Goal: Communication & Community: Answer question/provide support

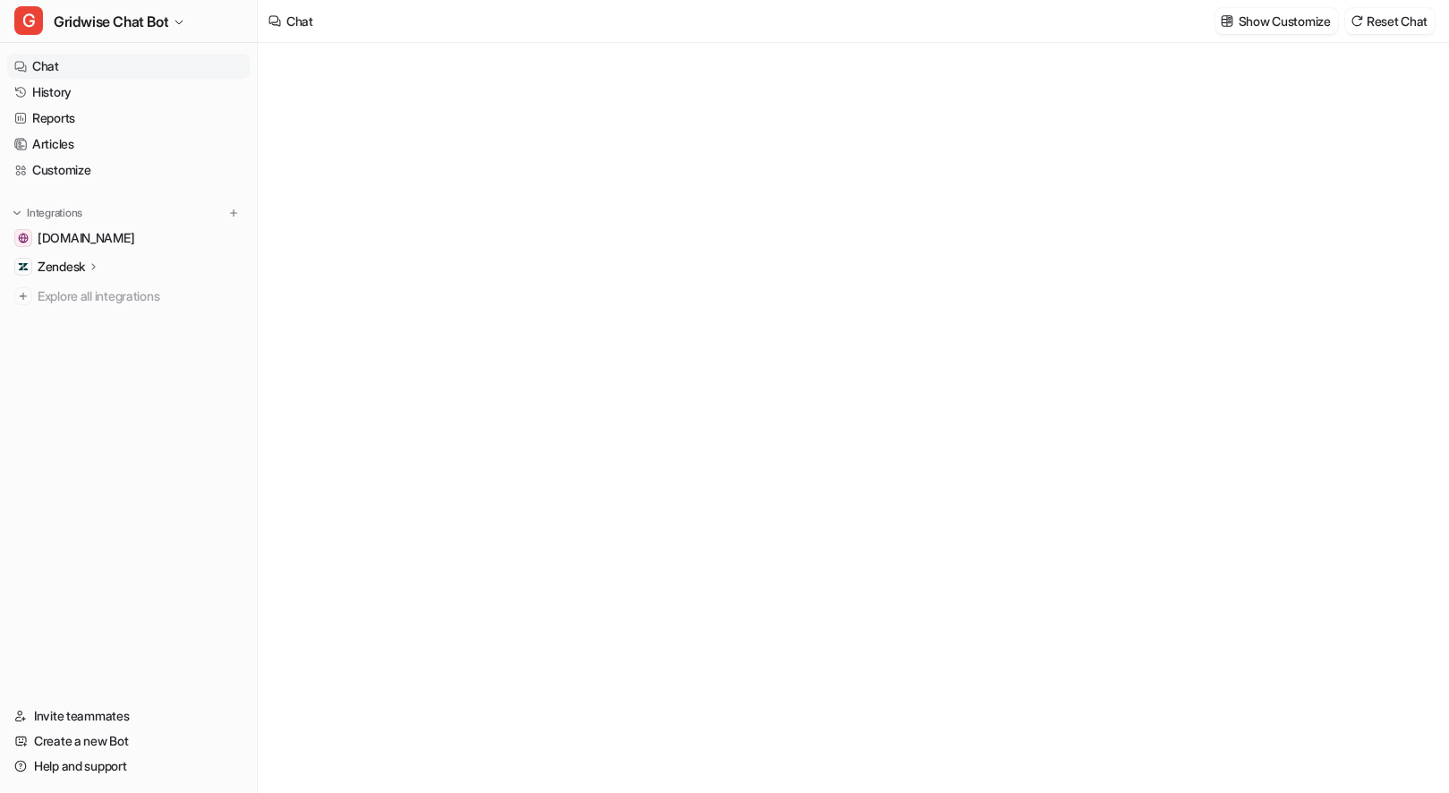
type textarea "**********"
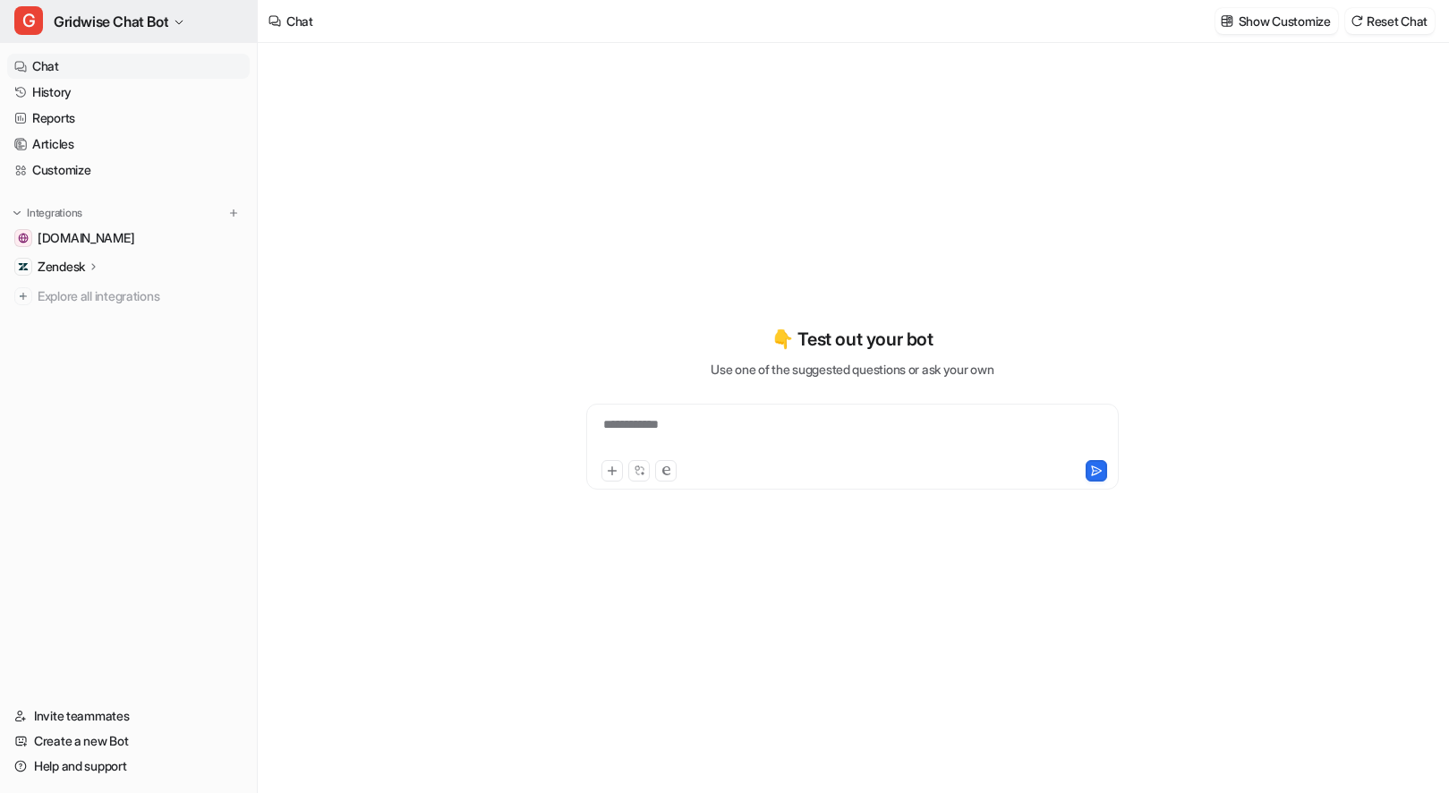
click at [98, 31] on span "Gridwise Chat Bot" at bounding box center [111, 21] width 115 height 25
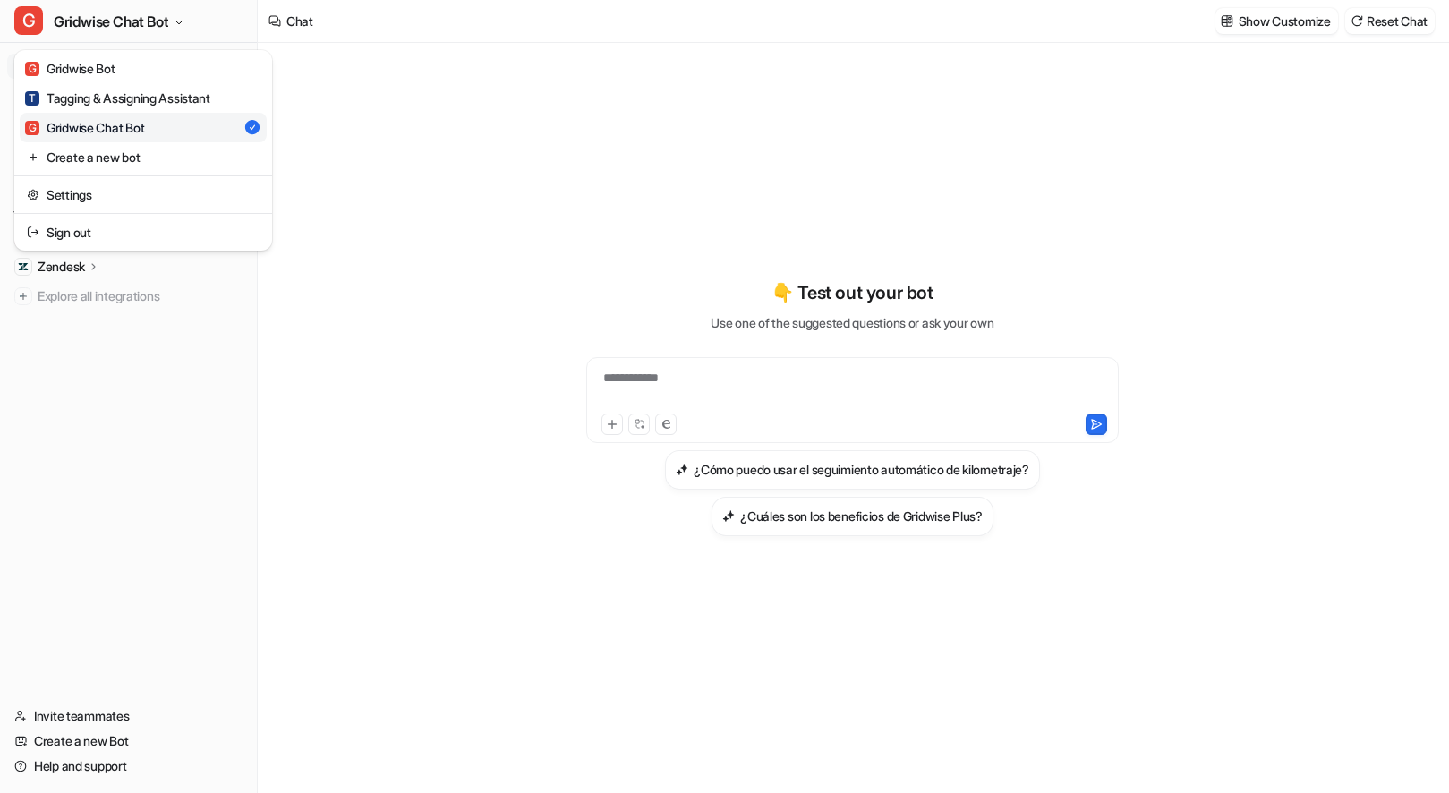
click at [700, 172] on div "**********" at bounding box center [724, 396] width 1449 height 793
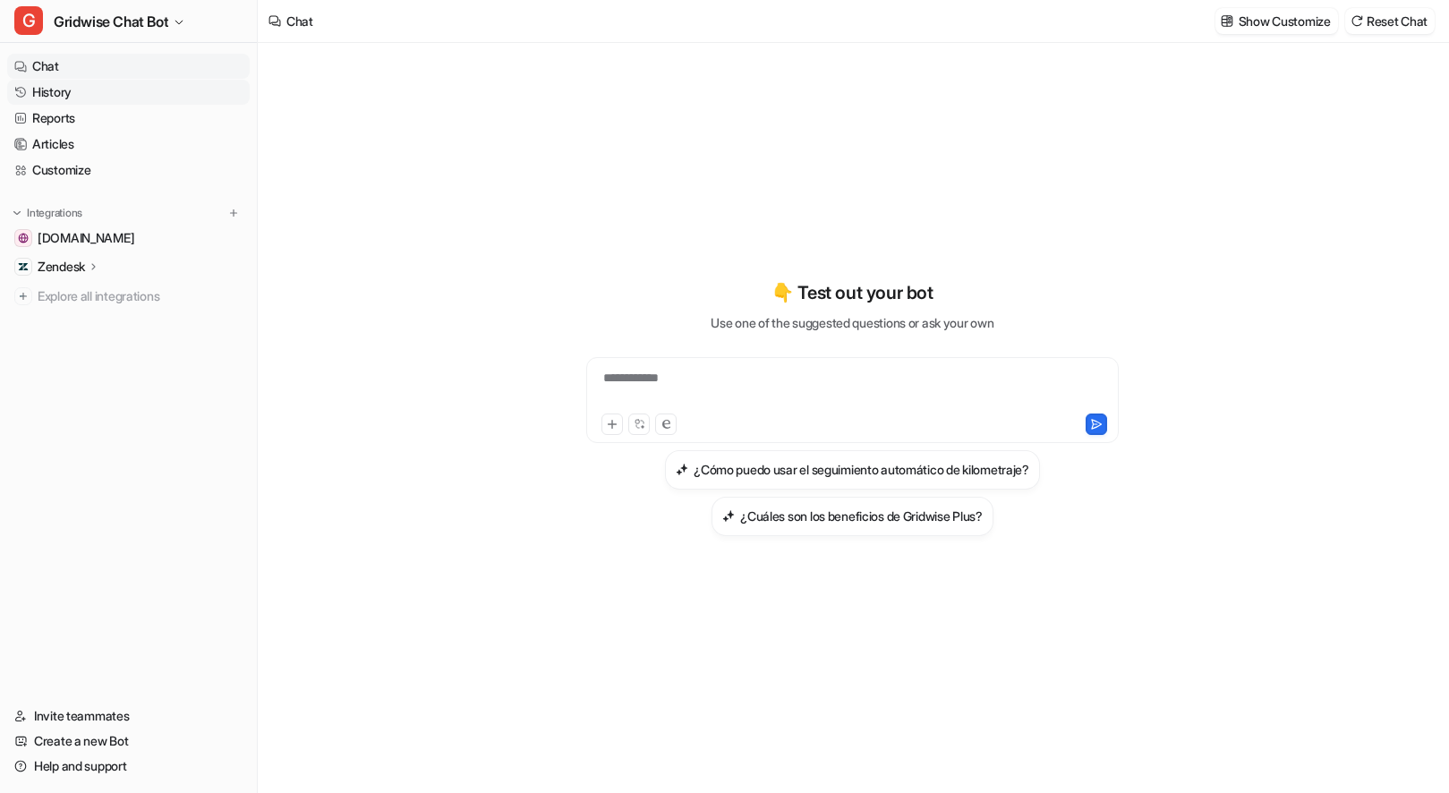
click at [61, 93] on link "History" at bounding box center [128, 92] width 242 height 25
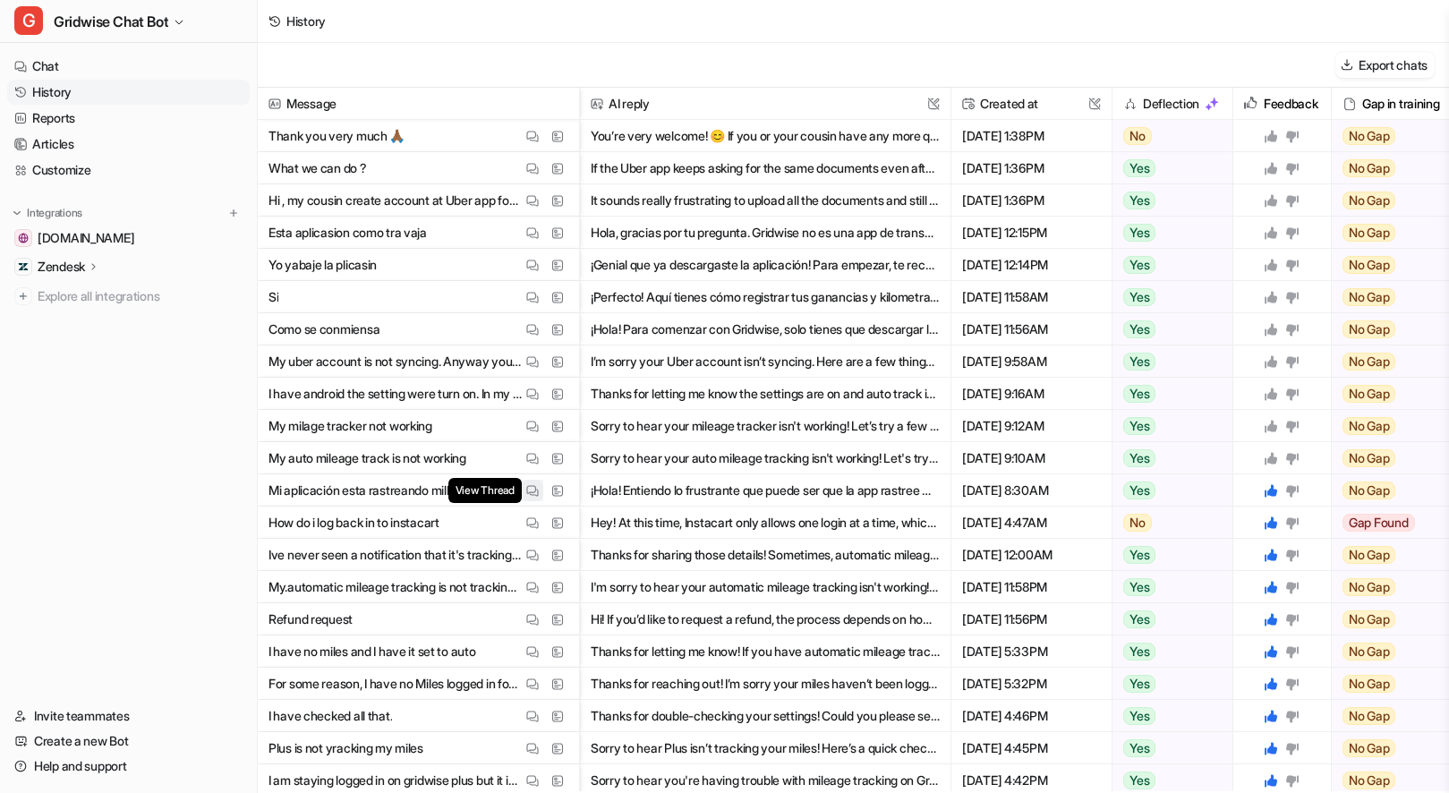
click at [532, 488] on img at bounding box center [532, 490] width 13 height 13
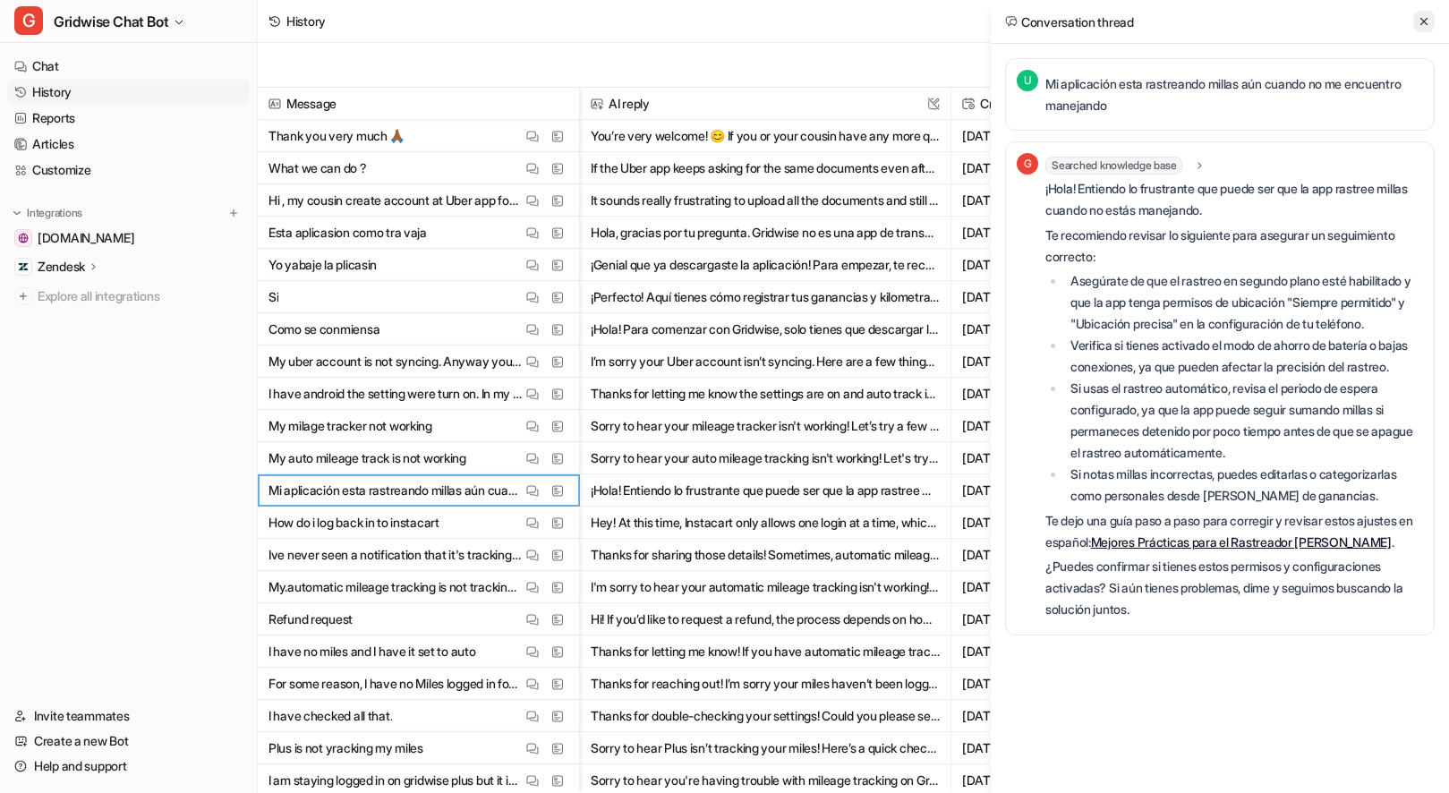
click at [1413, 23] on button at bounding box center [1423, 21] width 21 height 21
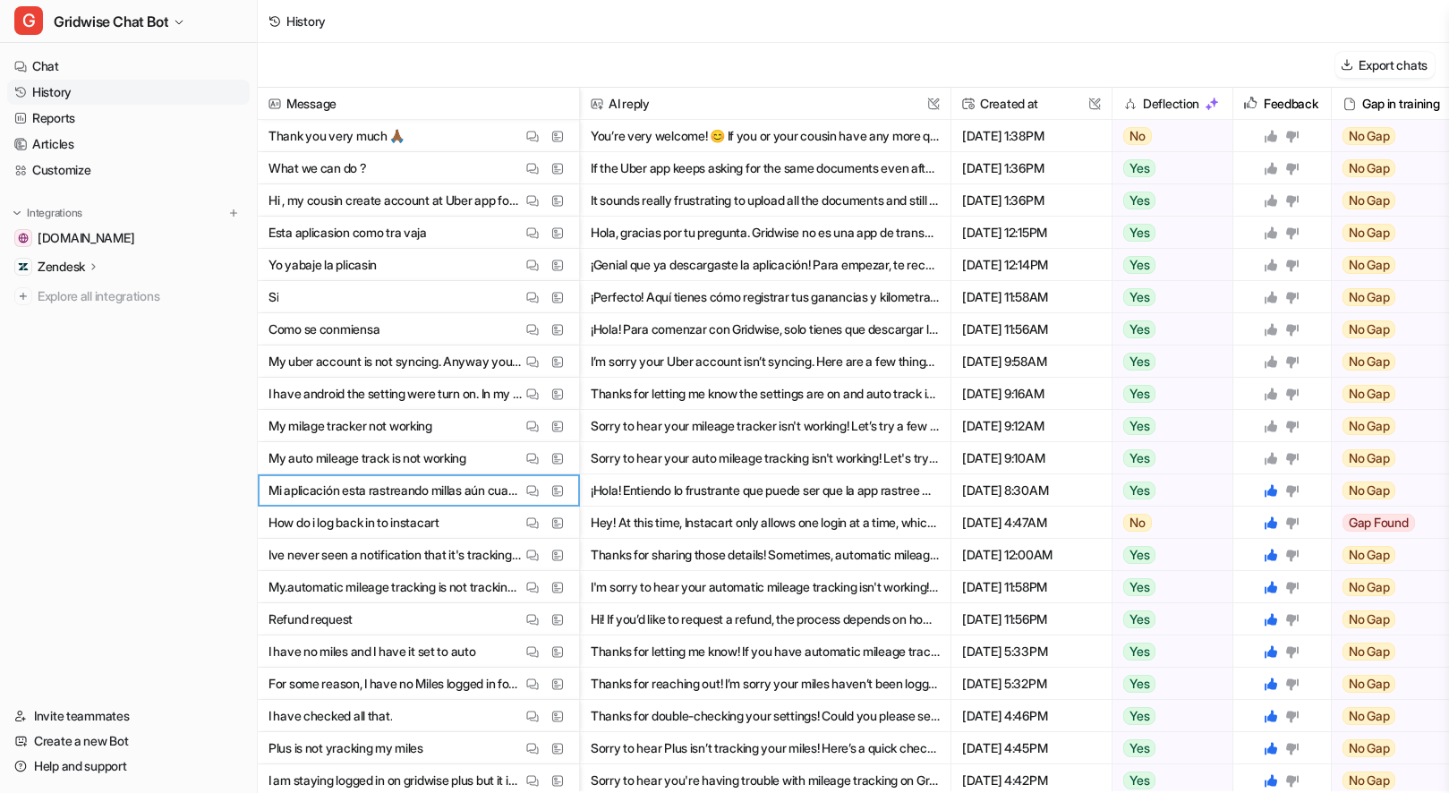
click at [1271, 457] on icon at bounding box center [1270, 458] width 13 height 13
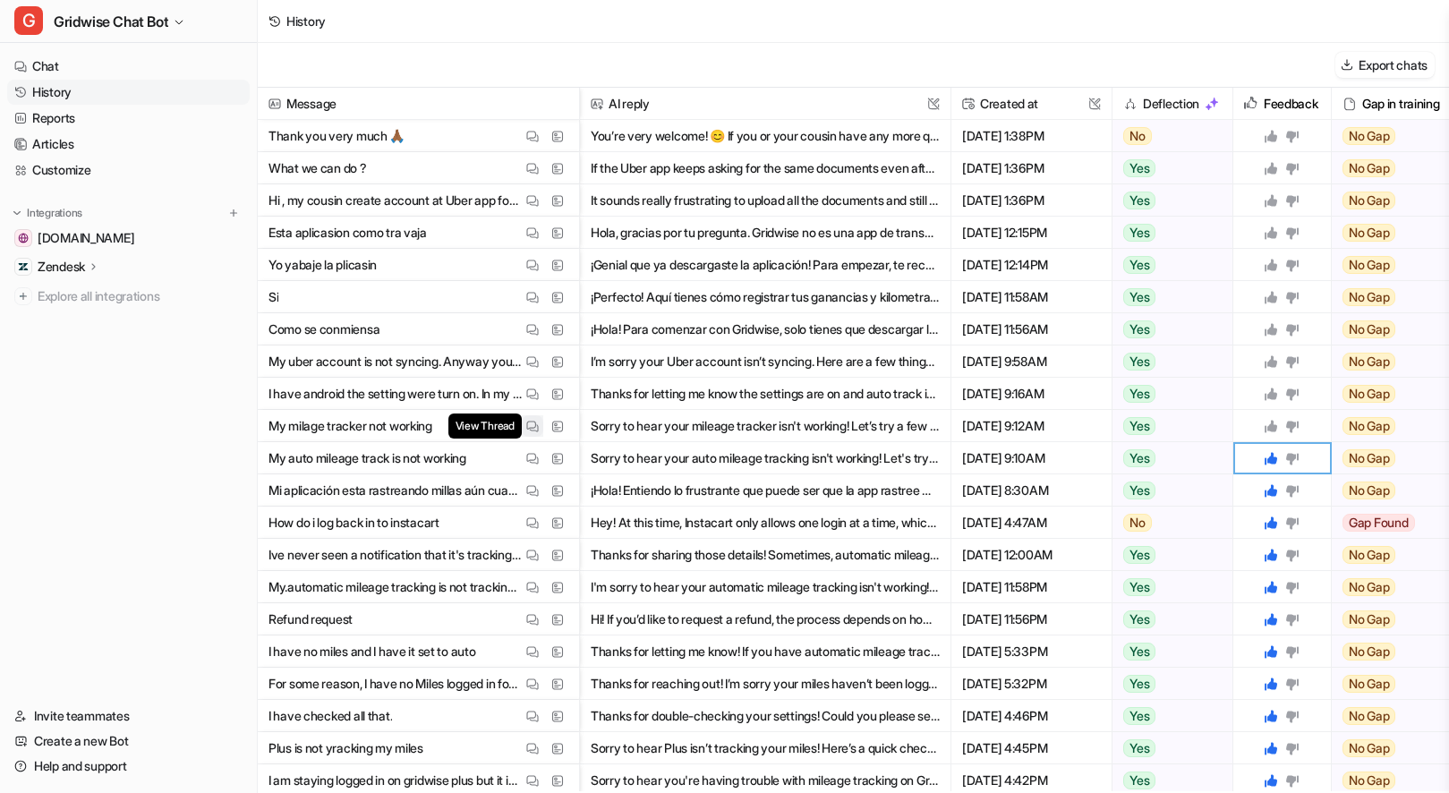
click at [524, 427] on button "View Thread" at bounding box center [532, 425] width 21 height 21
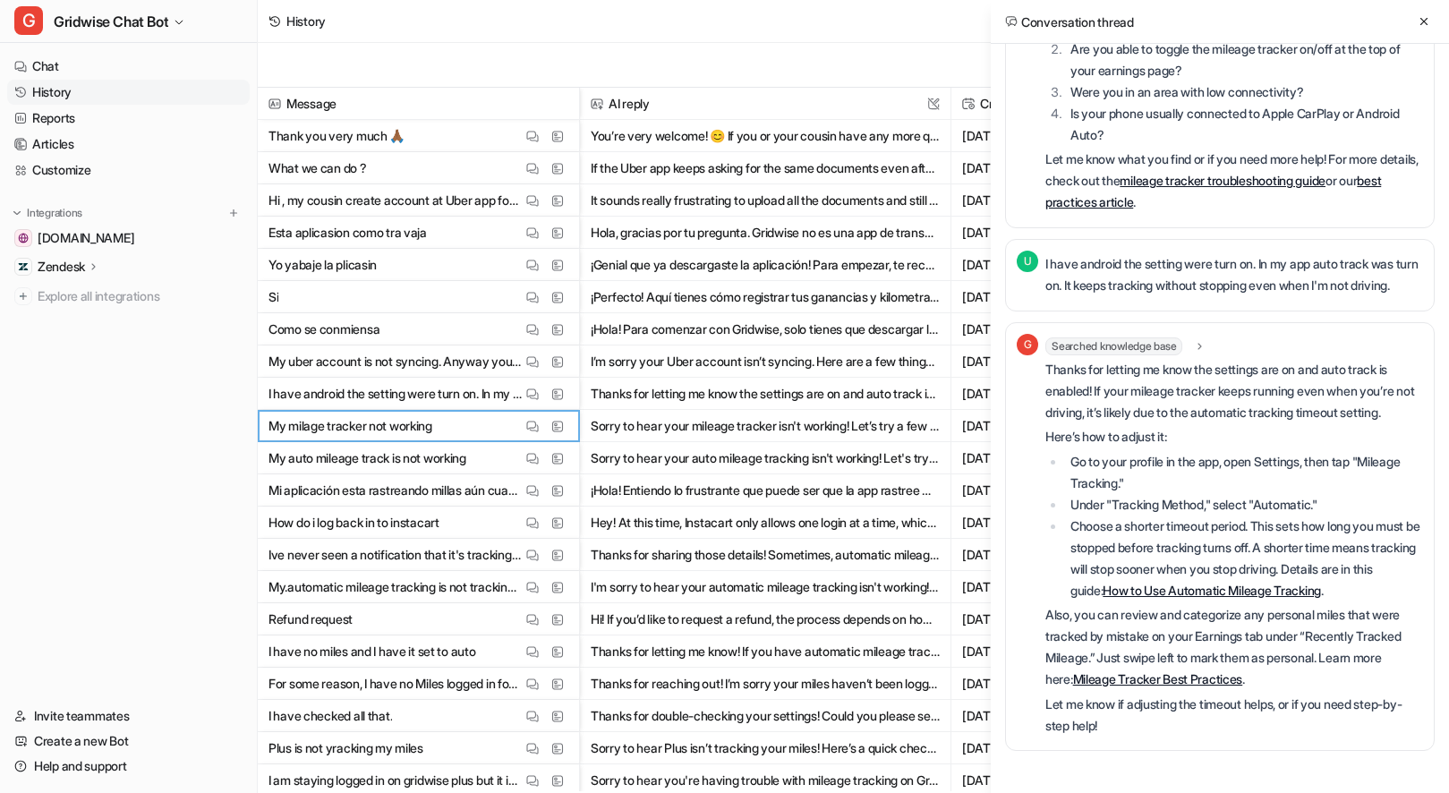
scroll to position [622, 0]
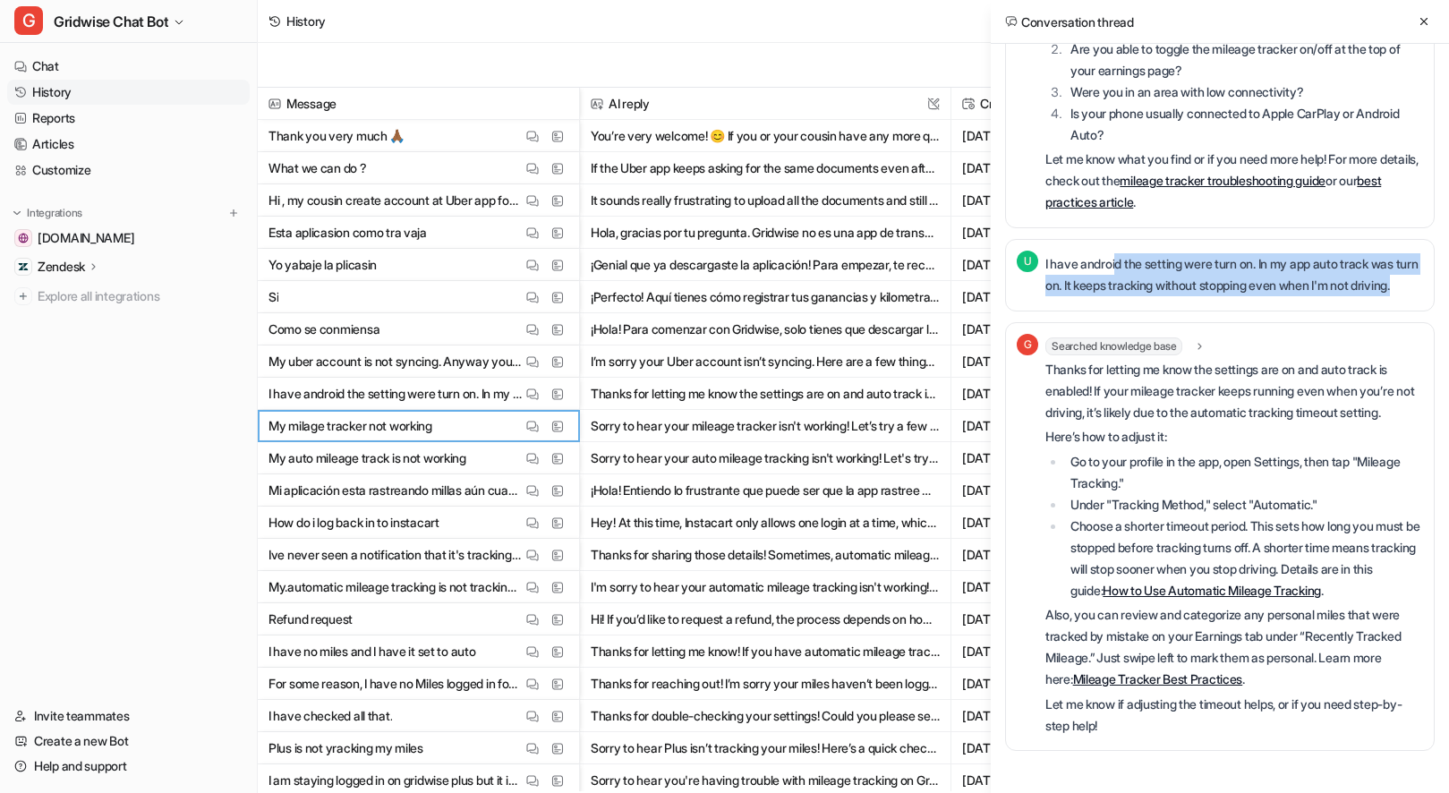
drag, startPoint x: 1138, startPoint y: 198, endPoint x: 1308, endPoint y: 234, distance: 173.9
click at [1308, 253] on p "I have android the setting were turn on. In my app auto track was turn on. It k…" at bounding box center [1234, 274] width 378 height 43
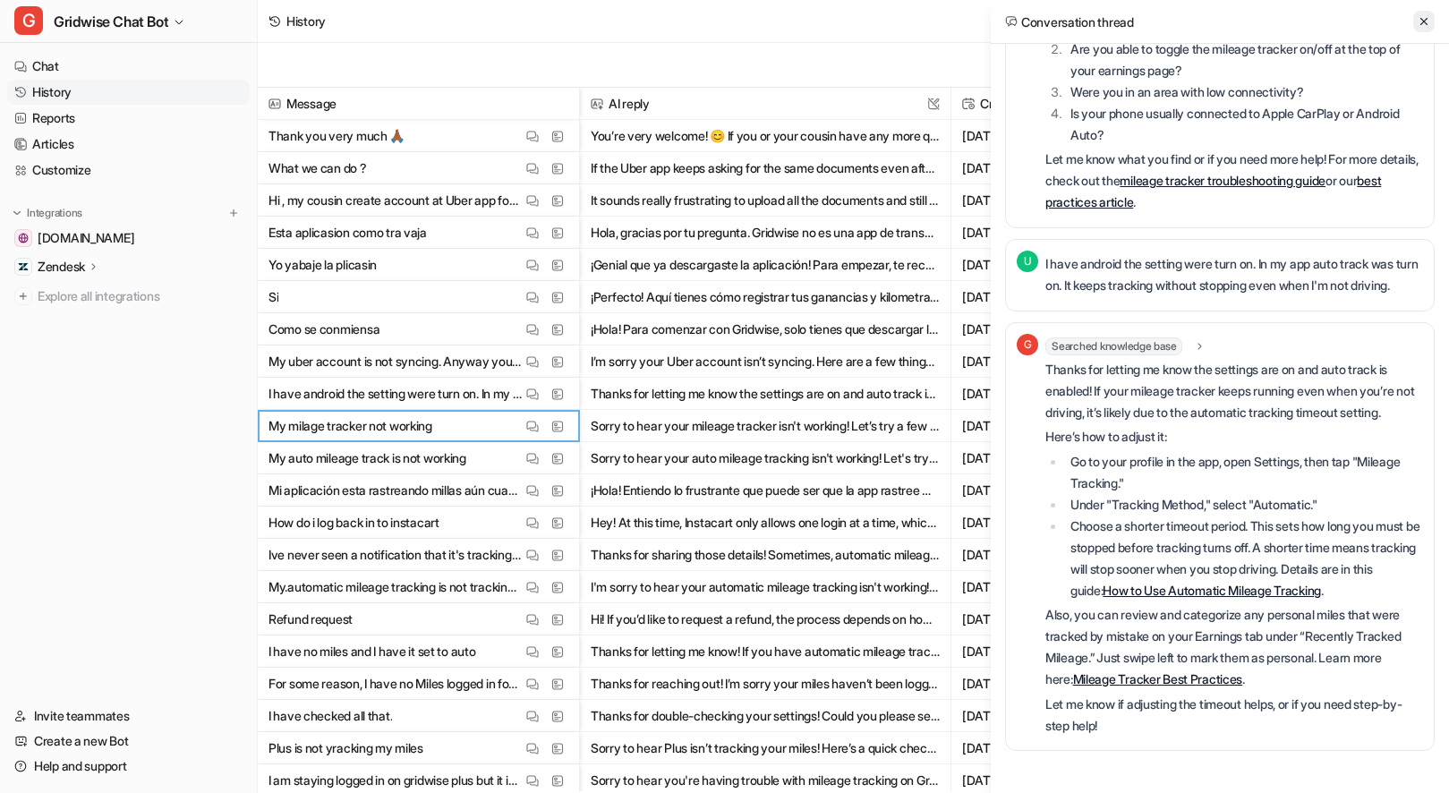
click at [1432, 19] on button at bounding box center [1423, 21] width 21 height 21
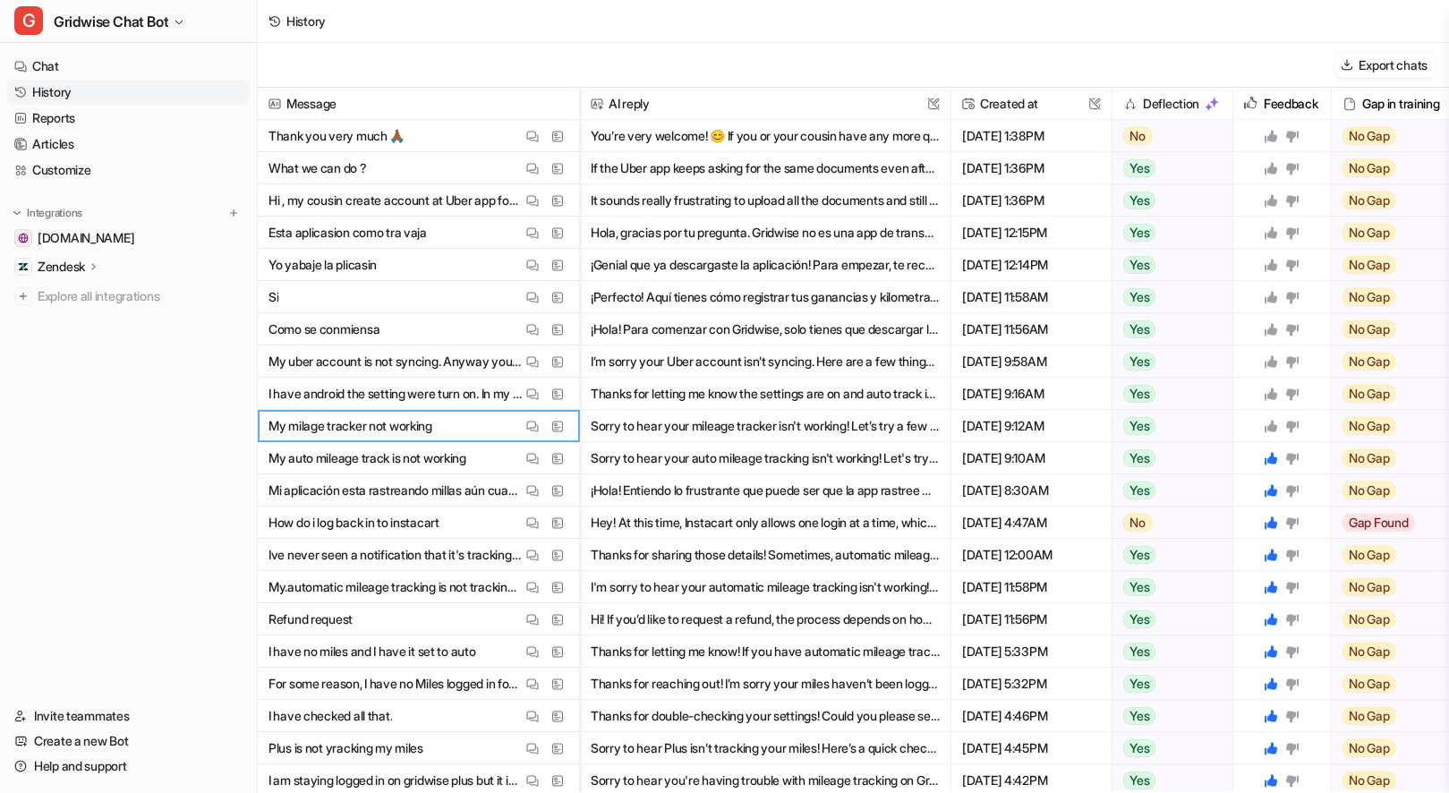
click at [1269, 426] on icon at bounding box center [1270, 426] width 13 height 13
click at [1272, 395] on icon at bounding box center [1270, 393] width 13 height 13
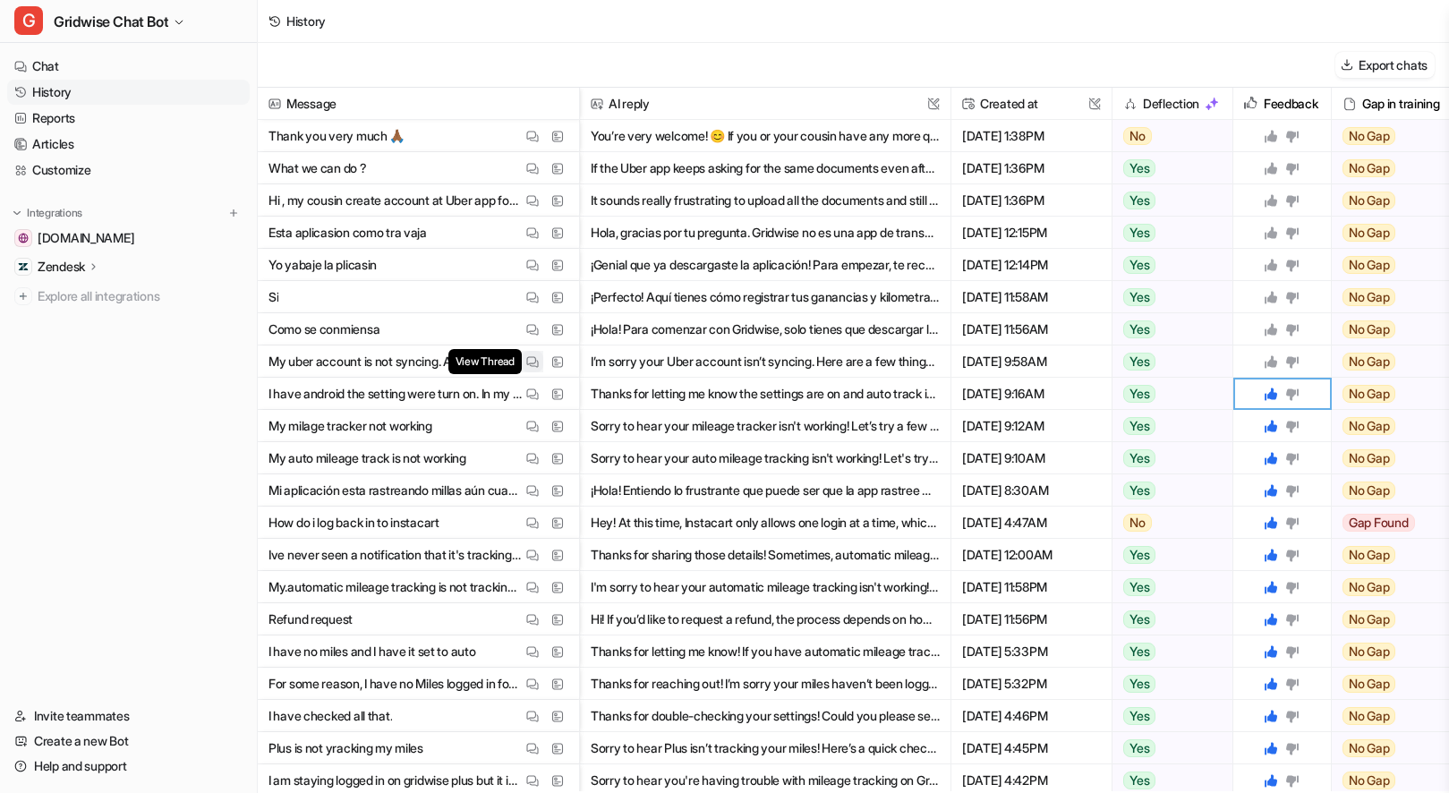
click at [527, 359] on img at bounding box center [532, 361] width 13 height 13
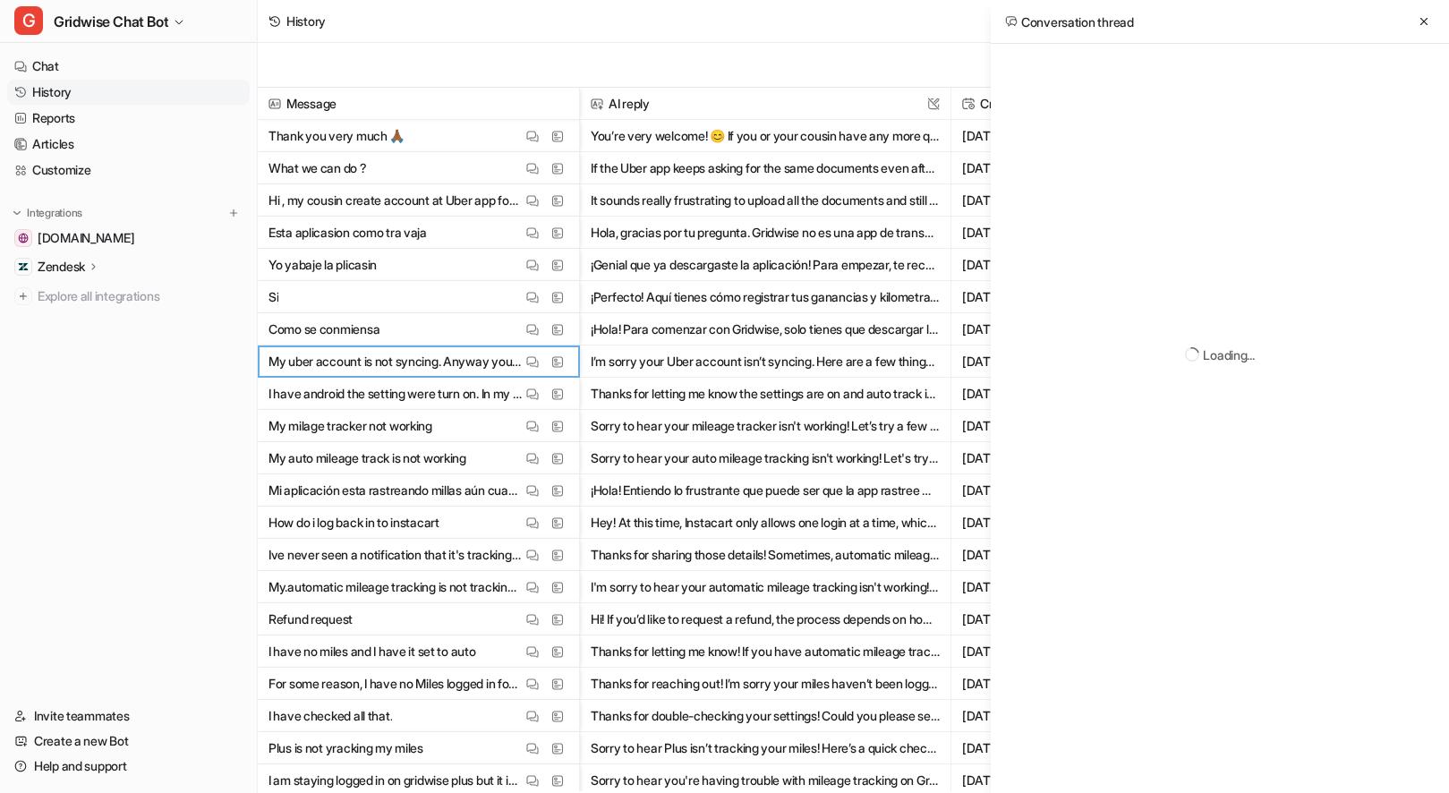
scroll to position [0, 0]
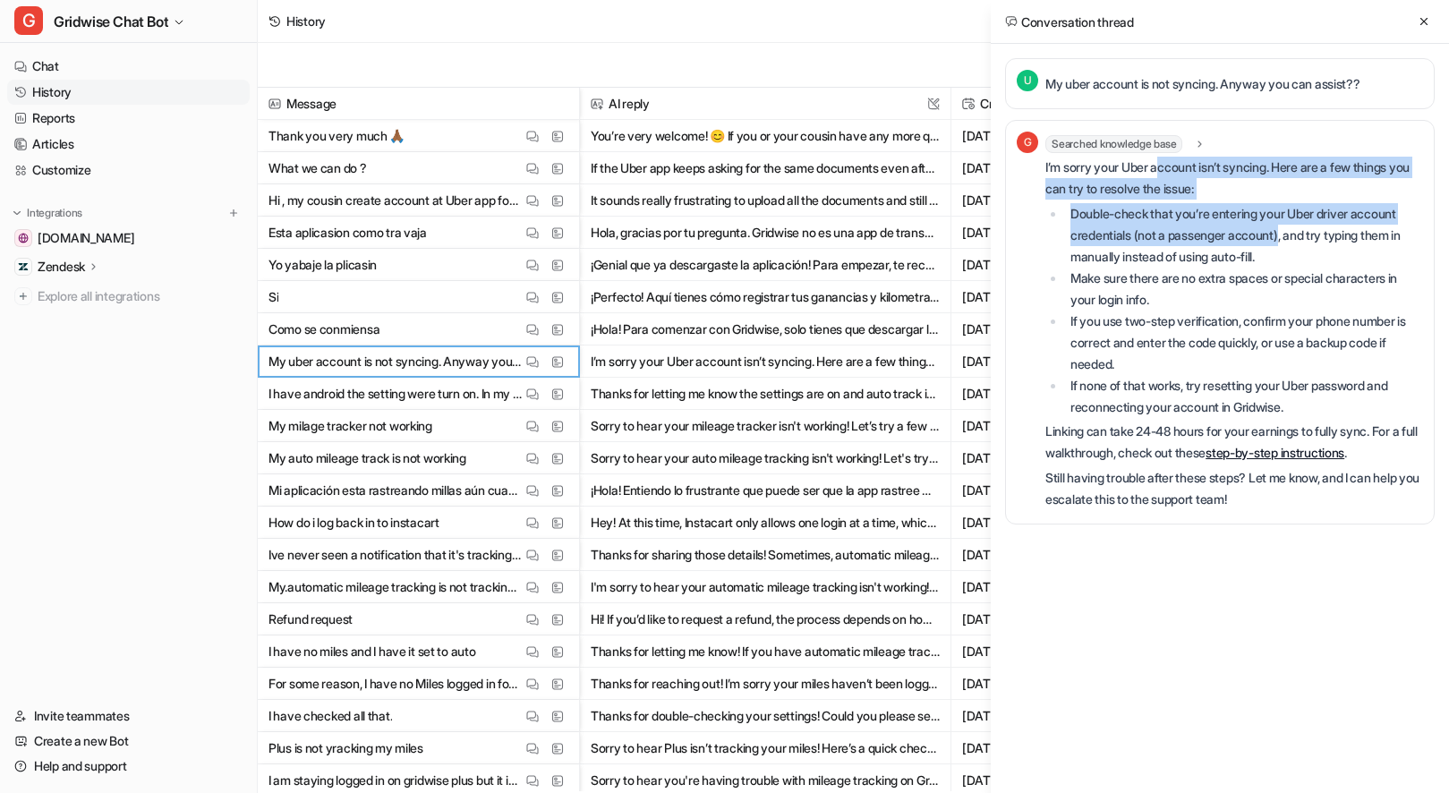
drag, startPoint x: 1169, startPoint y: 163, endPoint x: 1288, endPoint y: 234, distance: 138.4
click at [1288, 234] on div "I’m sorry your Uber account isn’t syncing. Here are a few things you can try to…" at bounding box center [1234, 333] width 378 height 353
click at [1287, 233] on li "Double-check that you’re entering your Uber driver account credentials (not a p…" at bounding box center [1244, 235] width 358 height 64
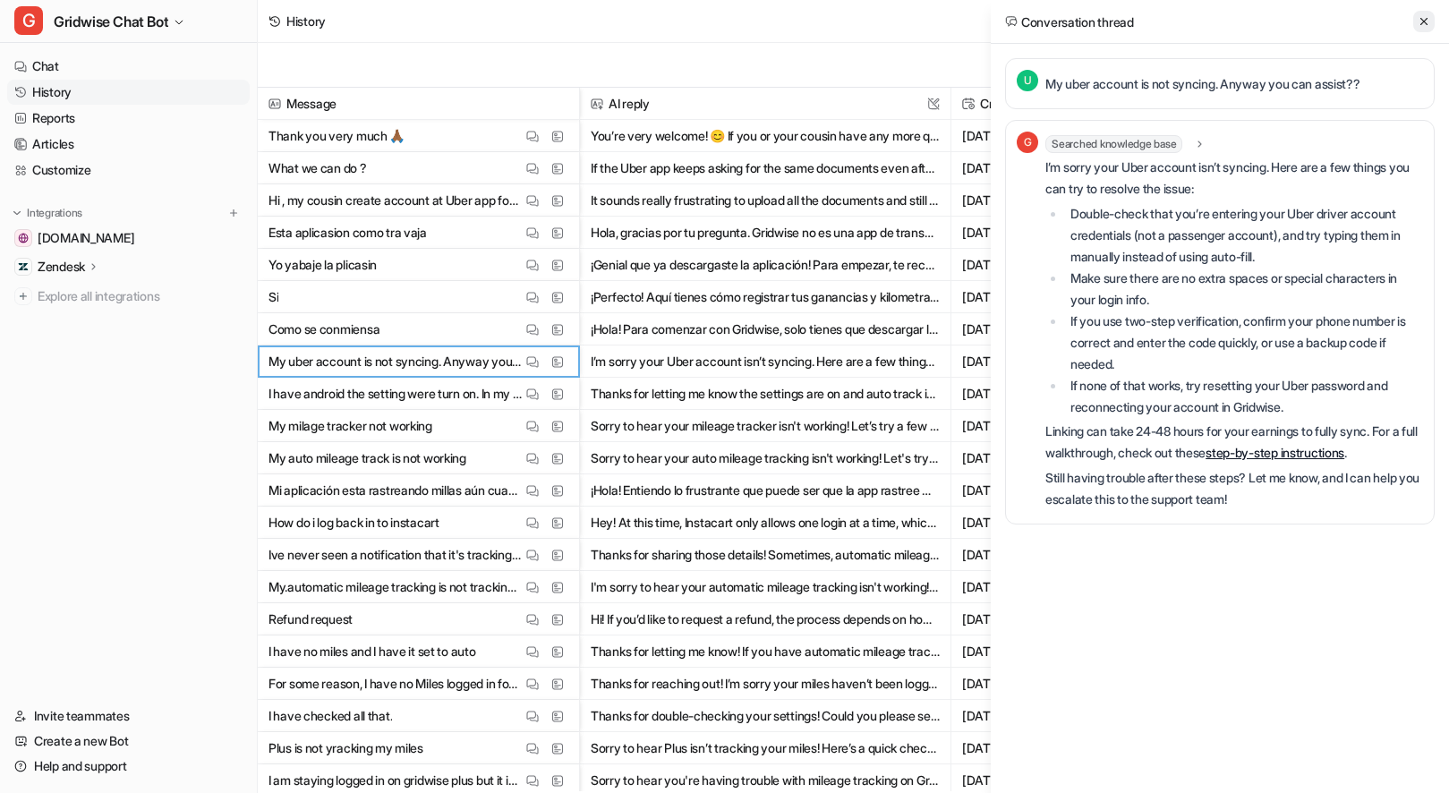
click at [1423, 26] on icon at bounding box center [1423, 21] width 13 height 13
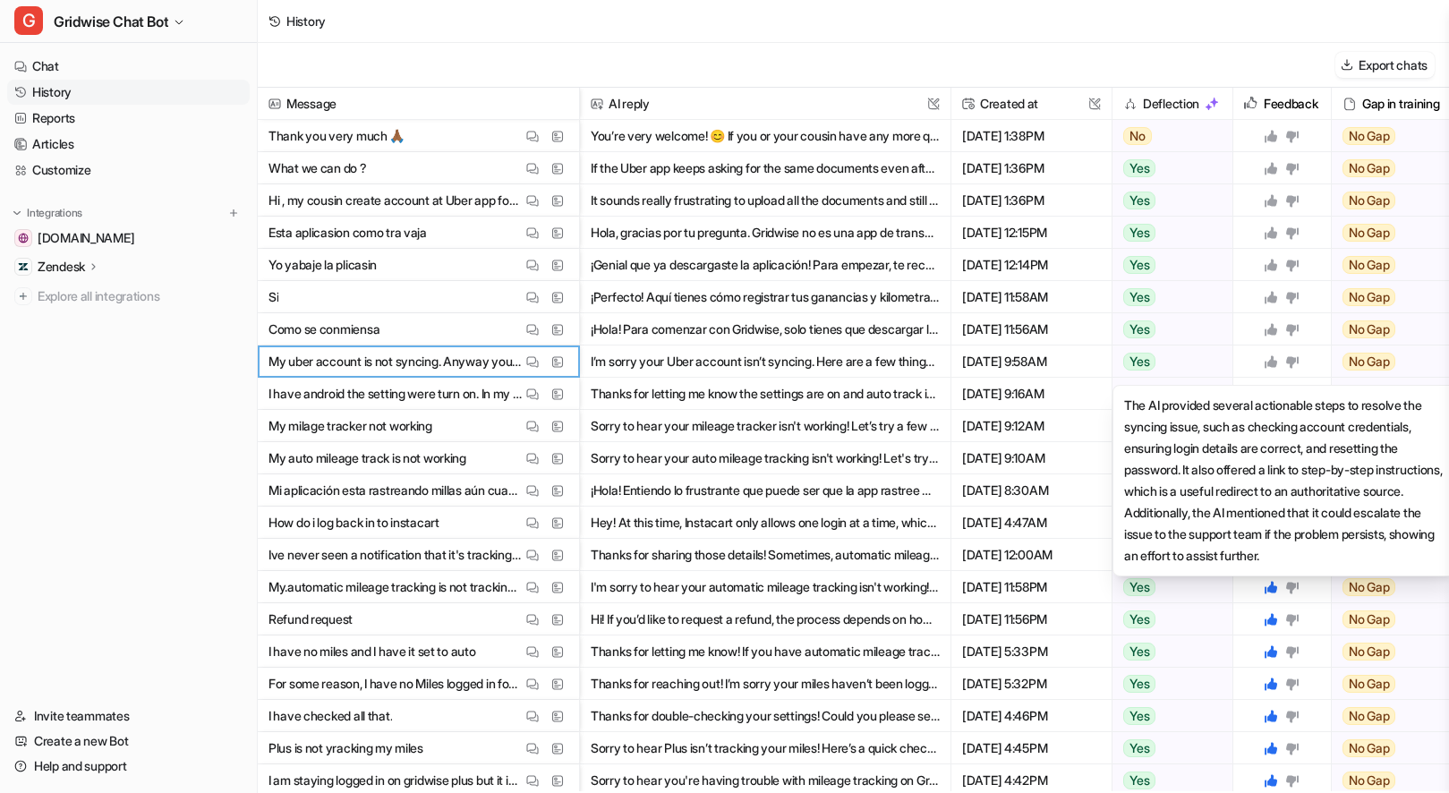
drag, startPoint x: 1274, startPoint y: 357, endPoint x: 1202, endPoint y: 359, distance: 72.5
click at [1274, 357] on icon at bounding box center [1270, 361] width 14 height 14
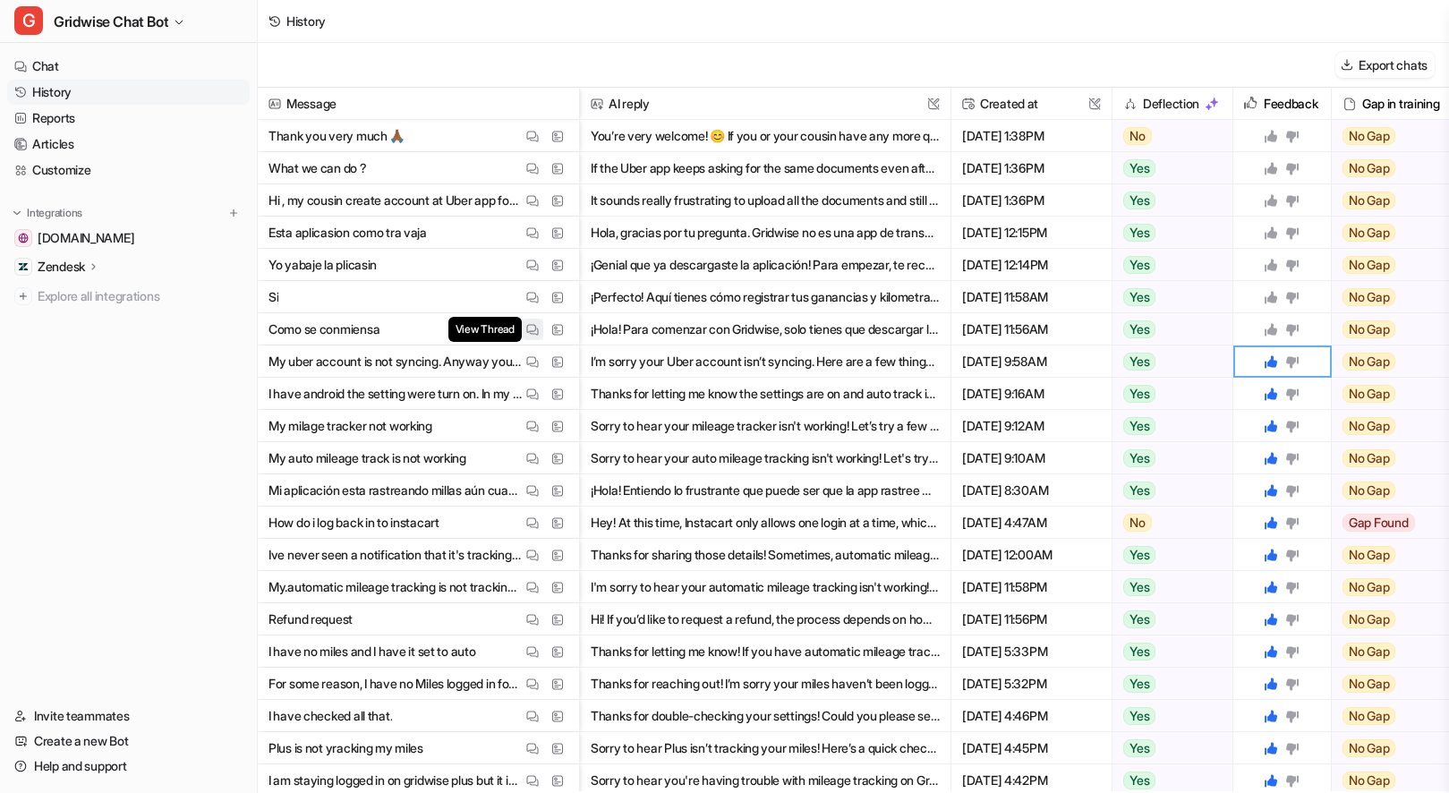
click at [533, 326] on img at bounding box center [532, 329] width 13 height 13
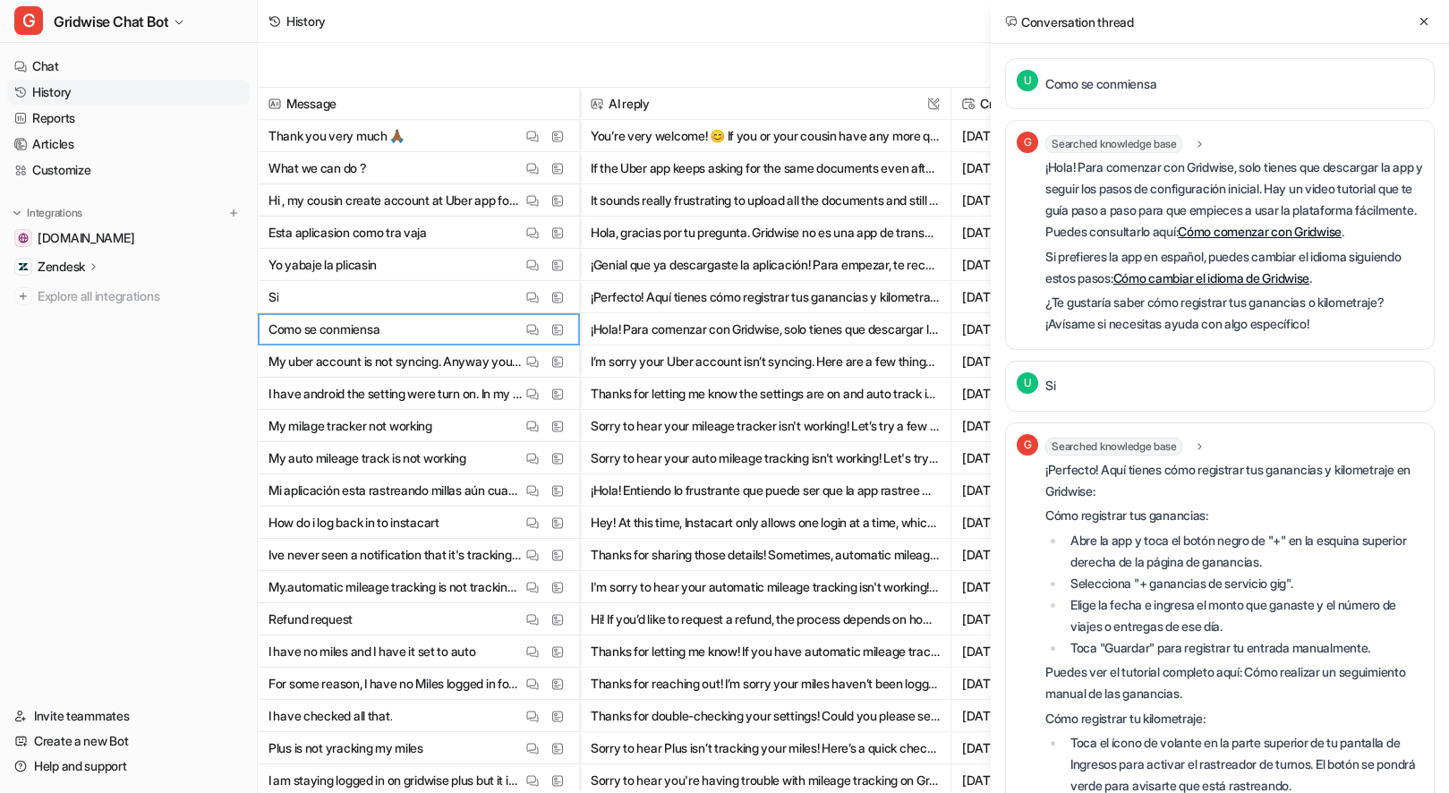
click at [1151, 86] on p "Como se conmiensa" at bounding box center [1100, 83] width 111 height 21
copy div "Como se conmiensa G"
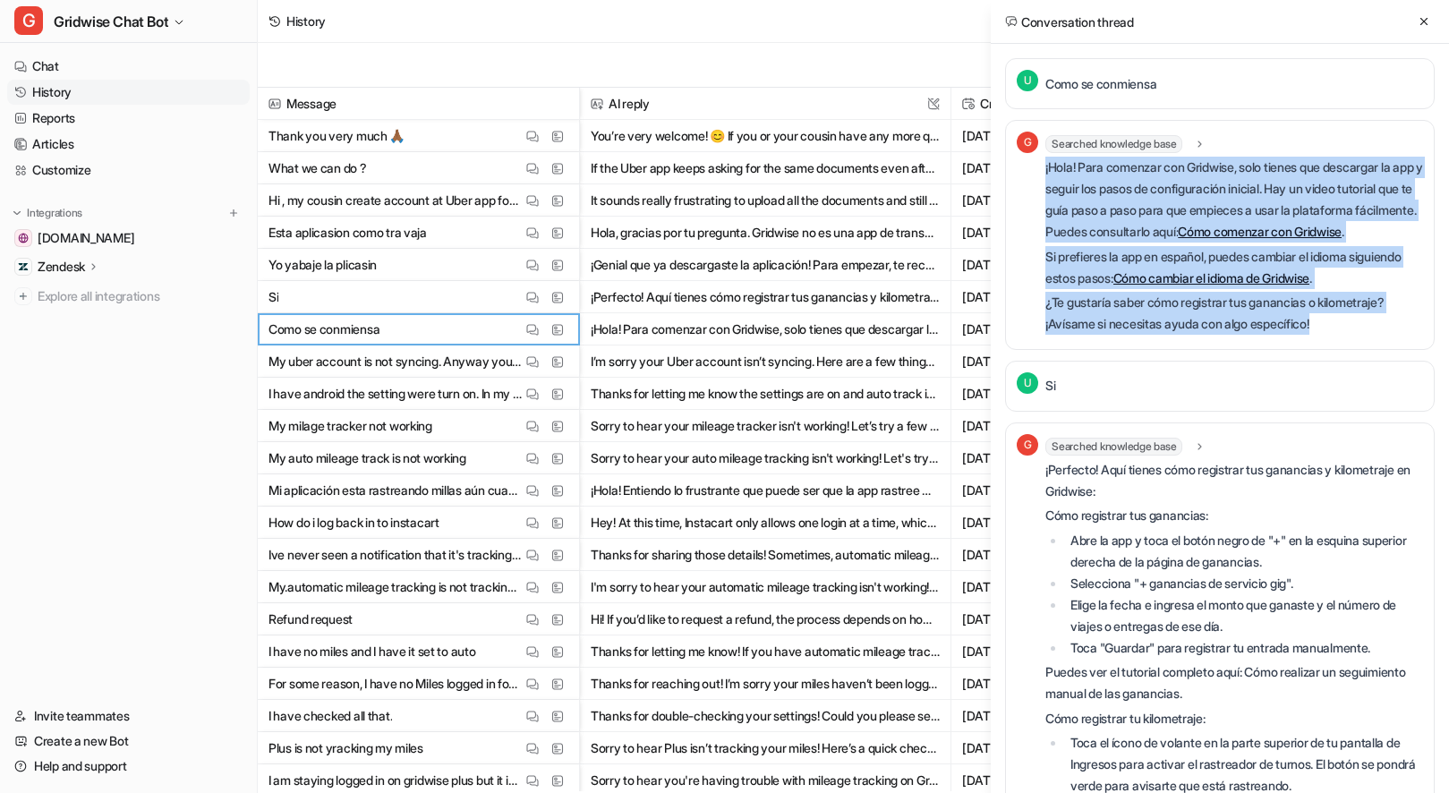
drag, startPoint x: 1345, startPoint y: 348, endPoint x: 1045, endPoint y: 169, distance: 349.1
click at [1045, 169] on div "¡Hola! Para comenzar con Gridwise, solo tienes que descargar la app y seguir lo…" at bounding box center [1234, 246] width 378 height 178
copy div "¡Hola! Para comenzar con Gridwise, solo tienes que descargar la app y seguir lo…"
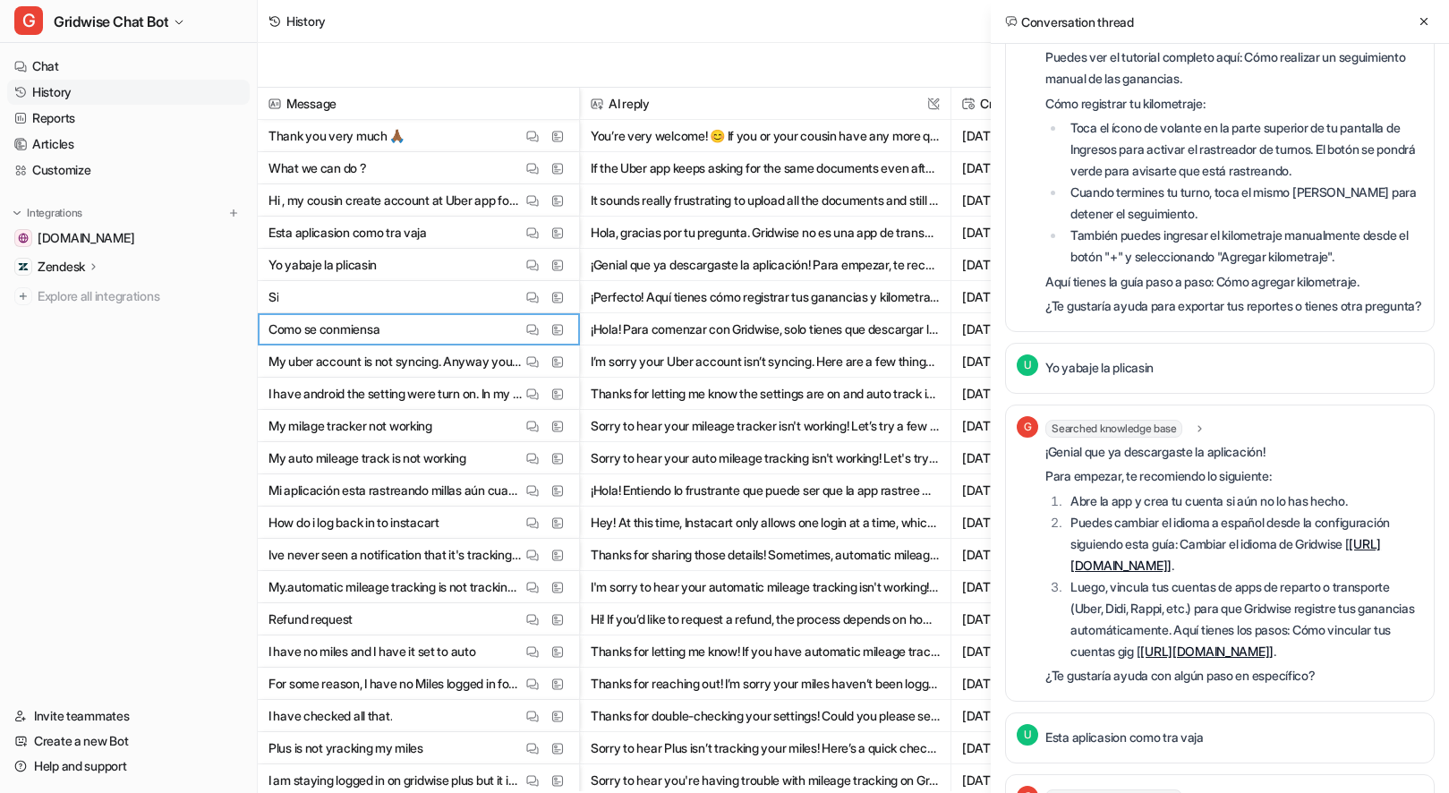
scroll to position [636, 0]
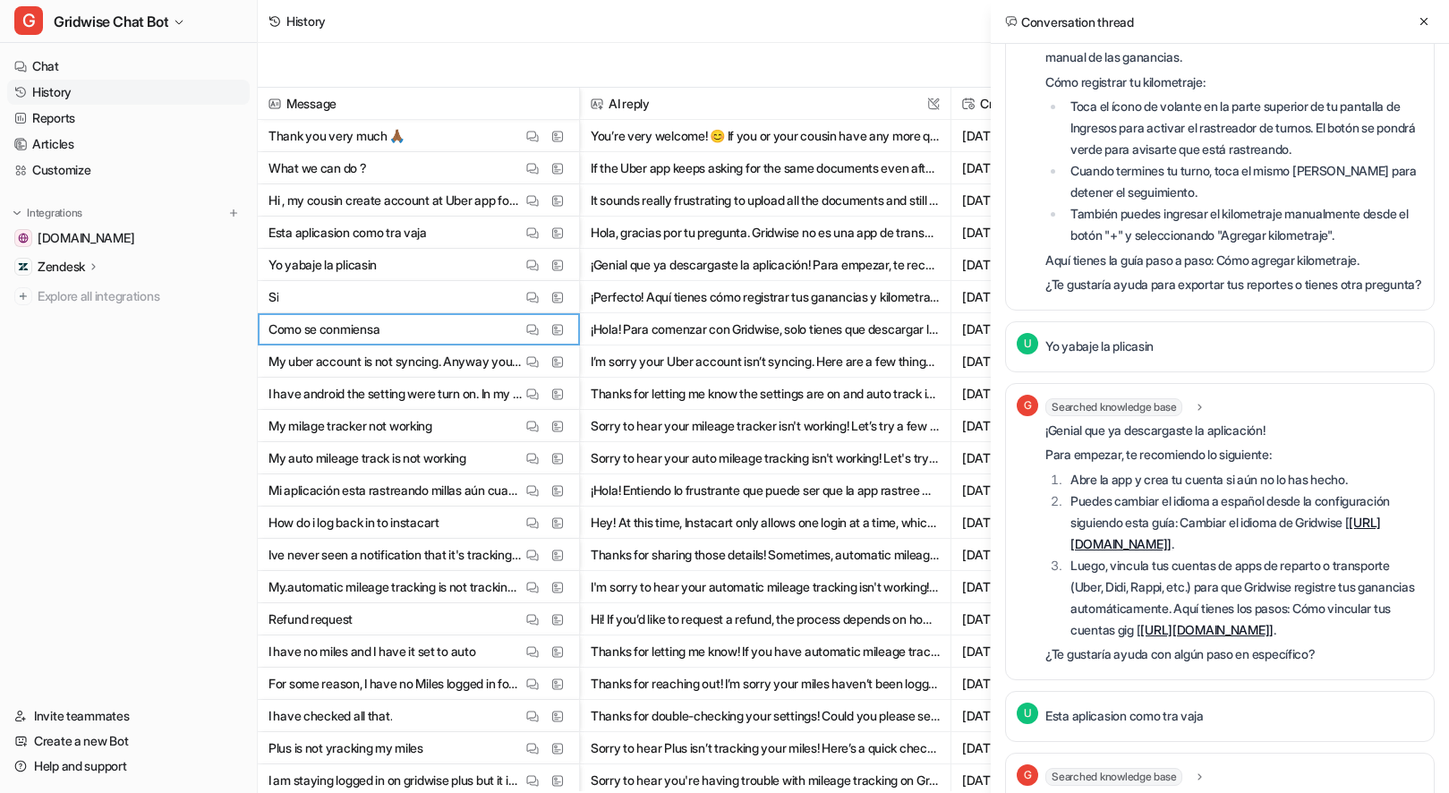
click at [1109, 357] on p "Yo yabaje la plicasin" at bounding box center [1099, 346] width 108 height 21
copy div "Yo yabaje la plicasin G"
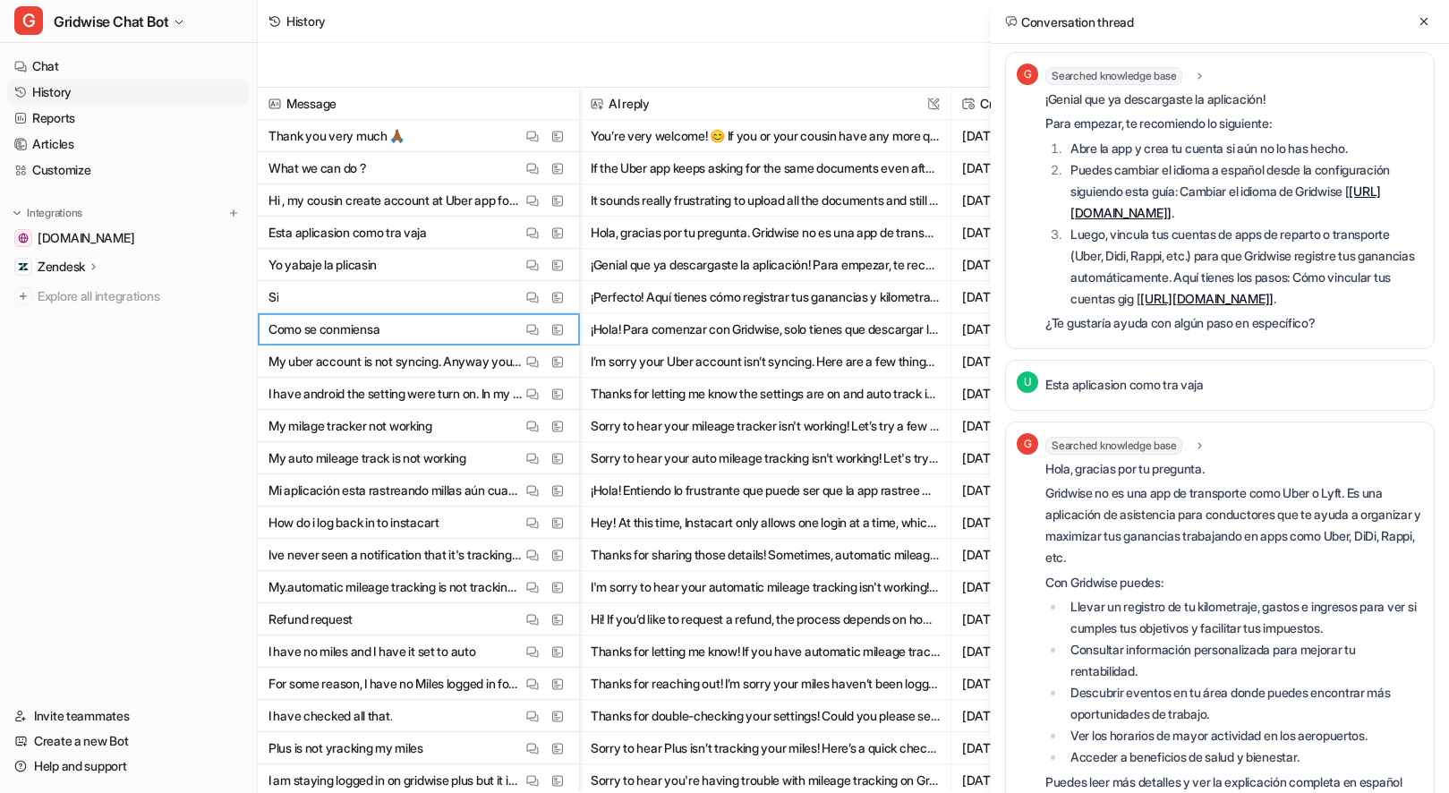
scroll to position [969, 0]
click at [1119, 394] on p "Esta aplicasion como tra vaja" at bounding box center [1124, 382] width 158 height 21
copy div "Esta aplicasion como tra vaja G"
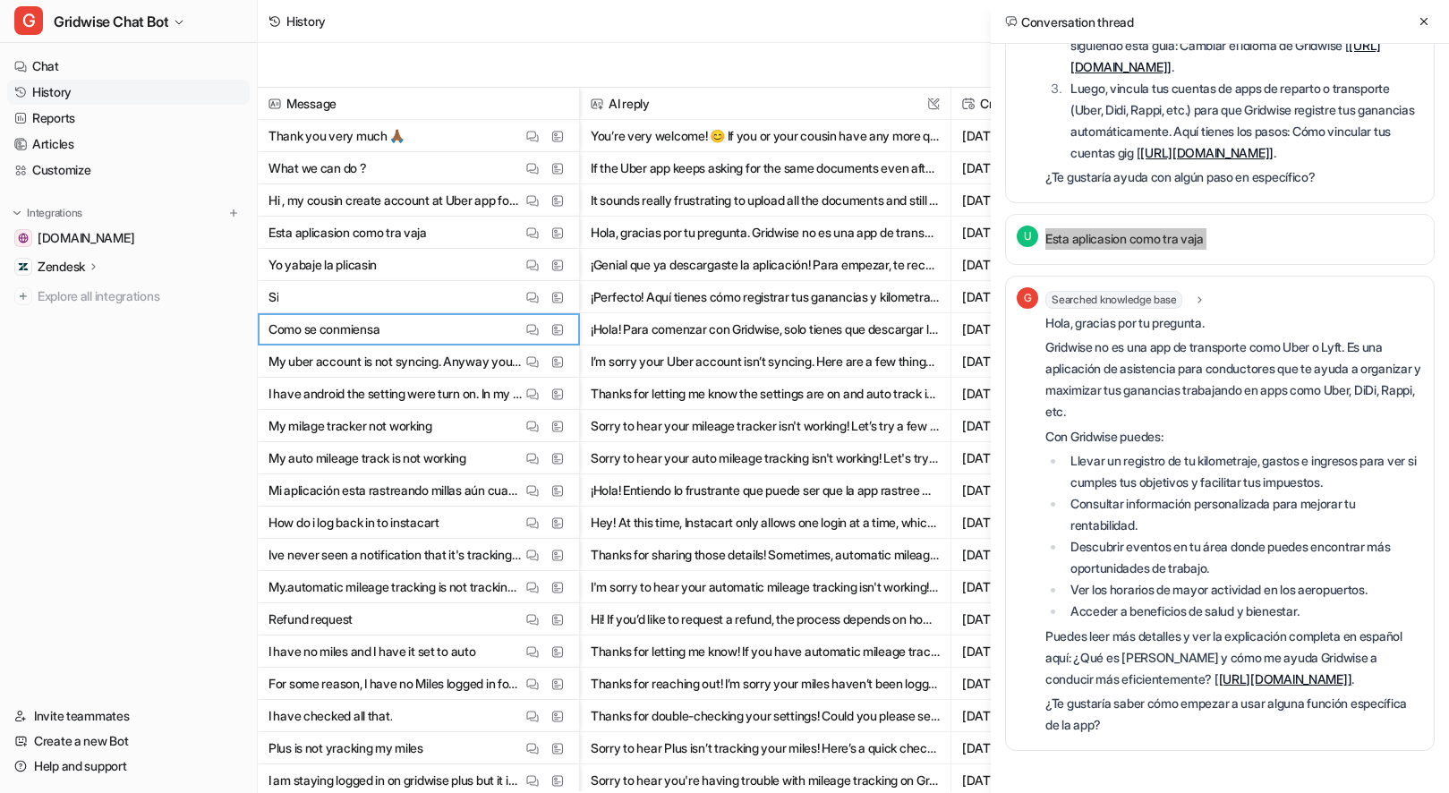
scroll to position [1284, 0]
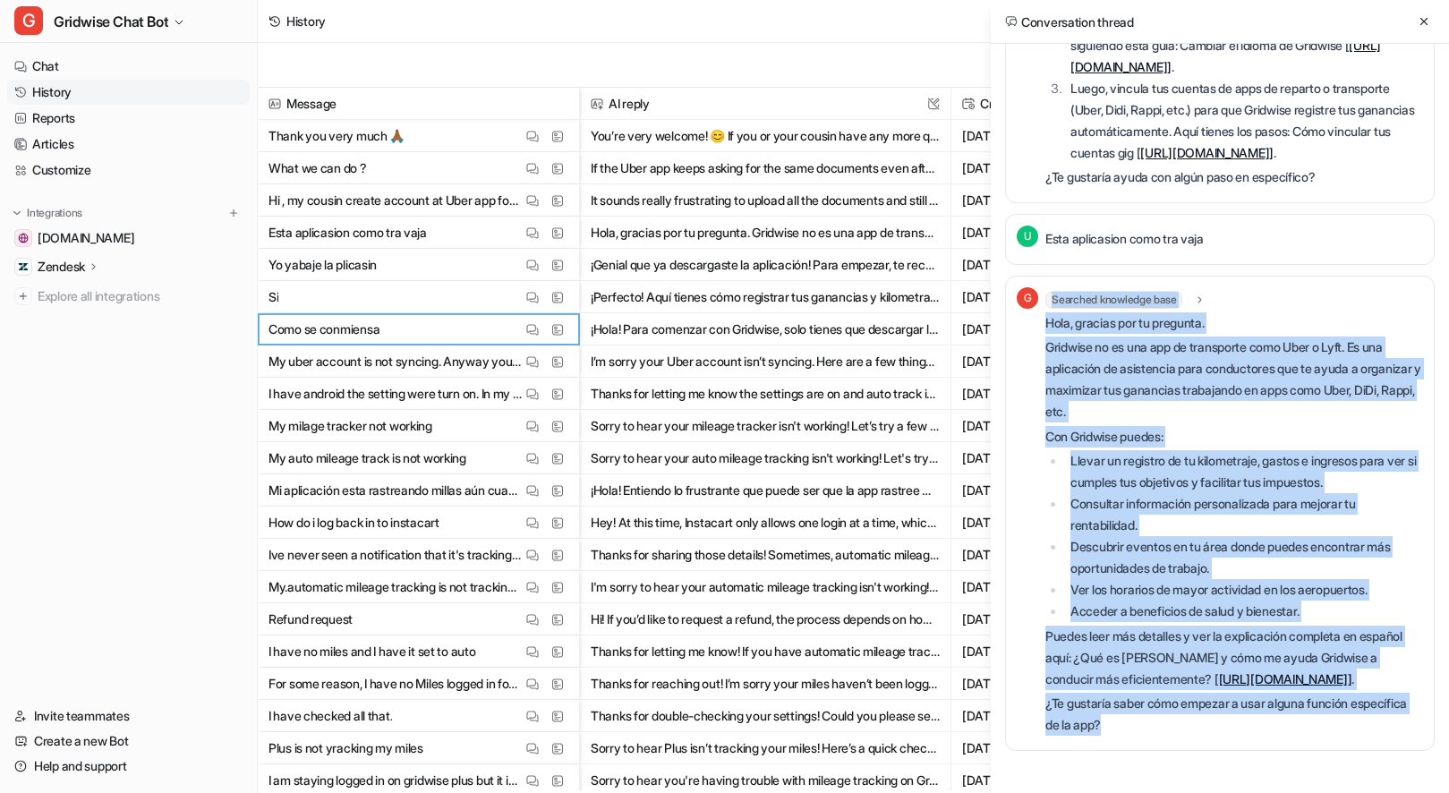
drag, startPoint x: 1169, startPoint y: 725, endPoint x: 1044, endPoint y: 264, distance: 477.3
click at [1045, 312] on div "Hola, gracias por tu pregunta. Gridwise no es una app de transporte como Uber o…" at bounding box center [1234, 524] width 378 height 424
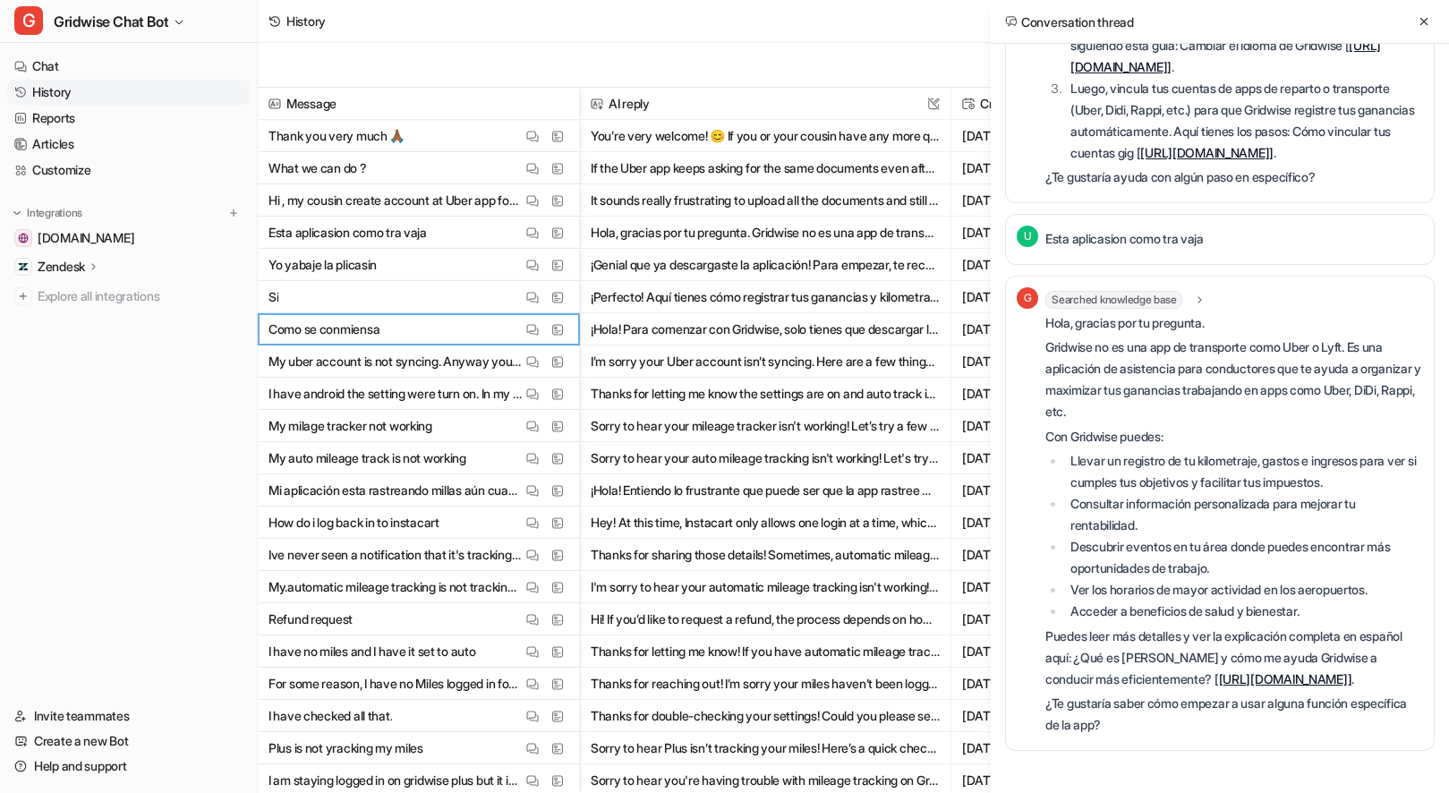
click at [1049, 312] on p "Hola, gracias por tu pregunta." at bounding box center [1234, 322] width 378 height 21
click at [1422, 22] on icon at bounding box center [1423, 21] width 7 height 7
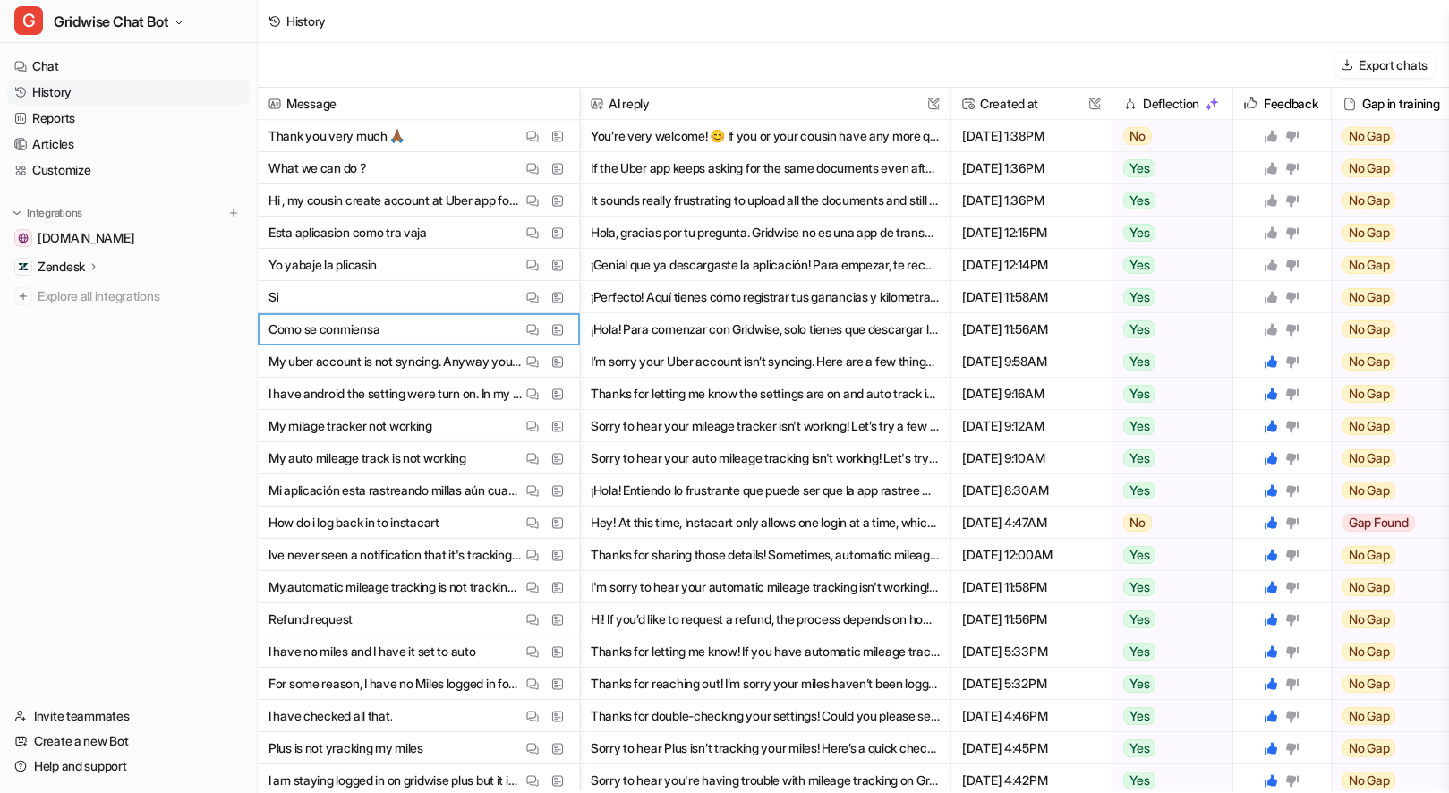
click at [1268, 326] on icon at bounding box center [1270, 329] width 14 height 14
click at [1261, 297] on div at bounding box center [1281, 296] width 83 height 31
click at [1262, 265] on div at bounding box center [1281, 264] width 83 height 31
click at [1270, 263] on icon at bounding box center [1270, 265] width 13 height 13
drag, startPoint x: 1273, startPoint y: 300, endPoint x: 1275, endPoint y: 261, distance: 38.5
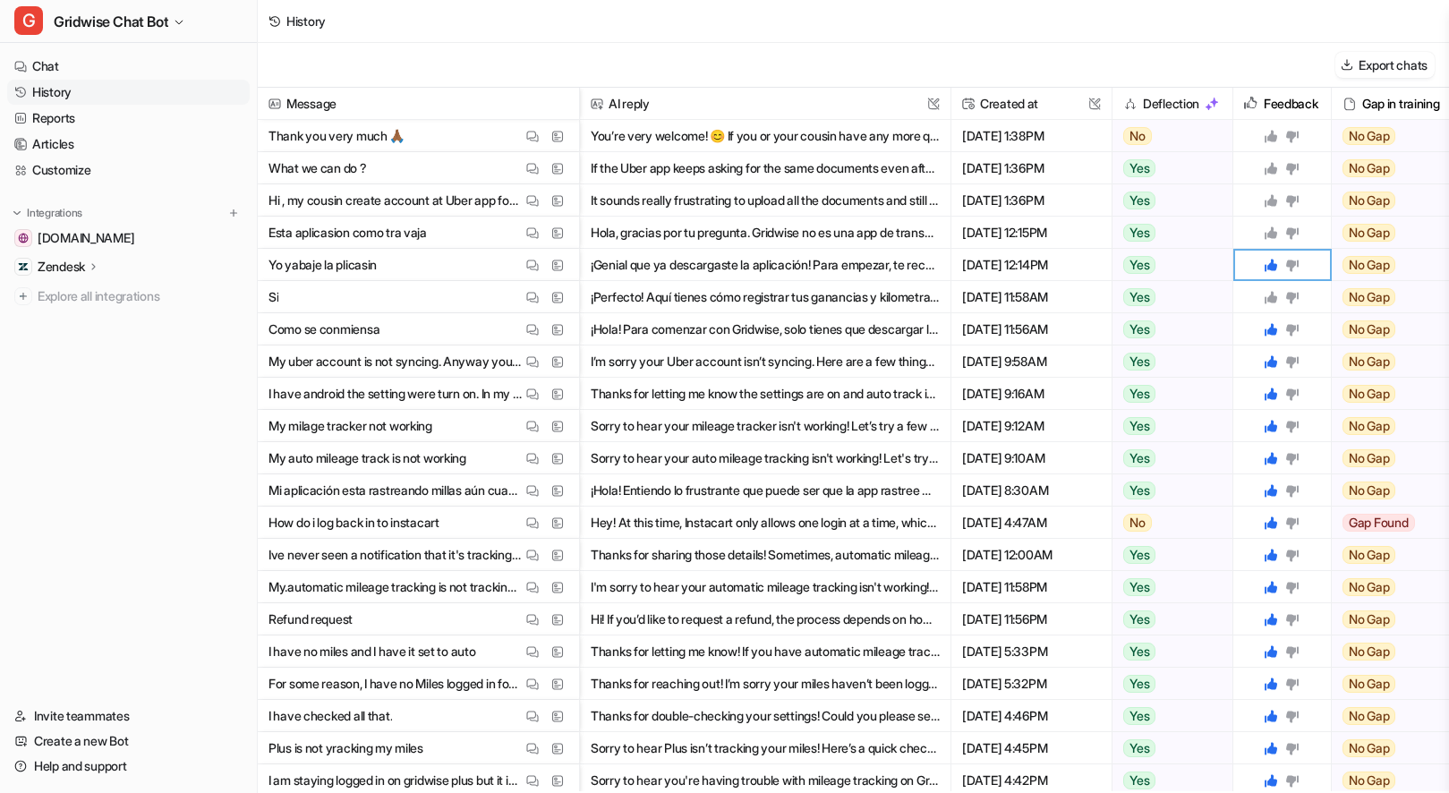
click at [1273, 299] on icon at bounding box center [1270, 297] width 13 height 13
click at [1272, 229] on icon at bounding box center [1270, 232] width 13 height 13
click at [534, 200] on img at bounding box center [532, 200] width 13 height 13
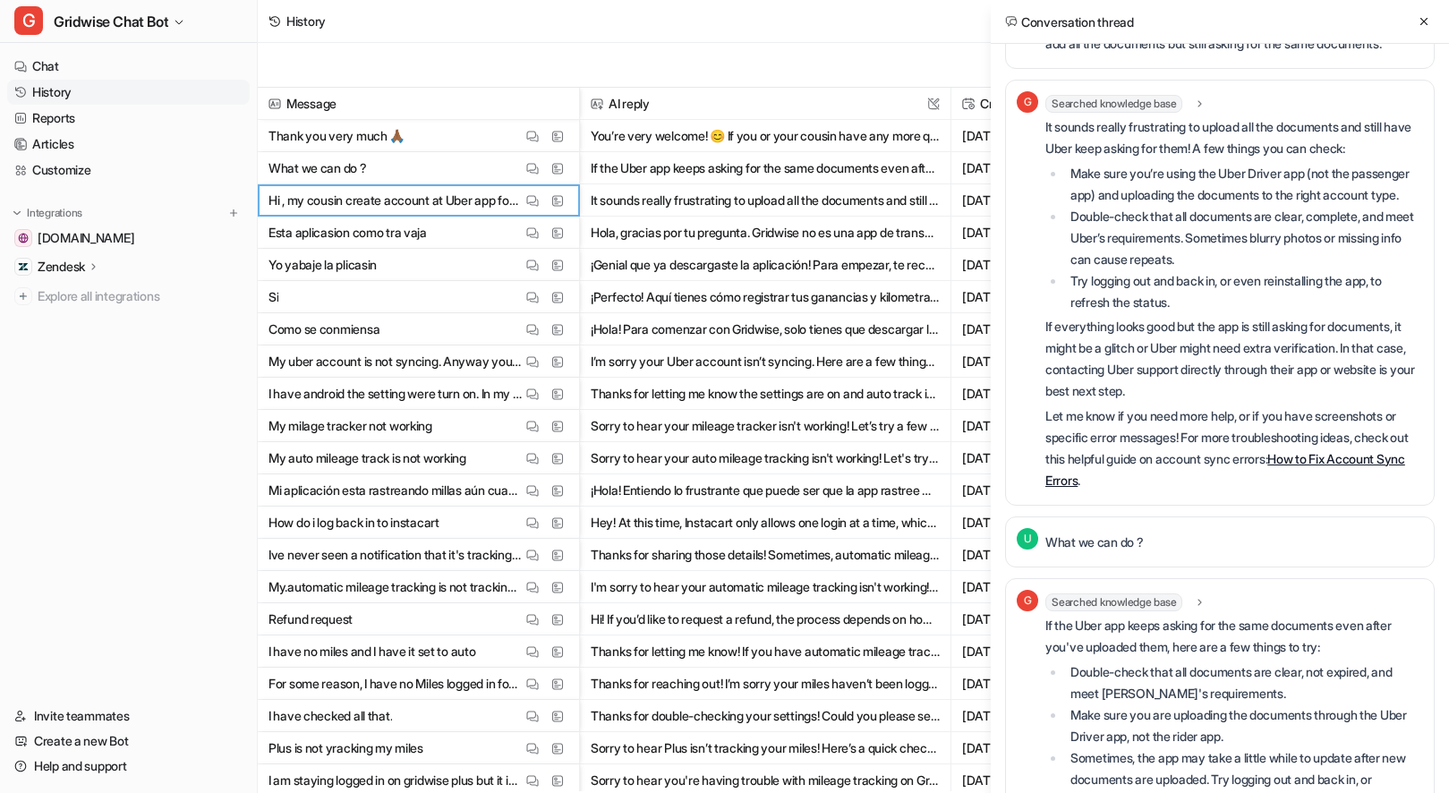
scroll to position [0, 0]
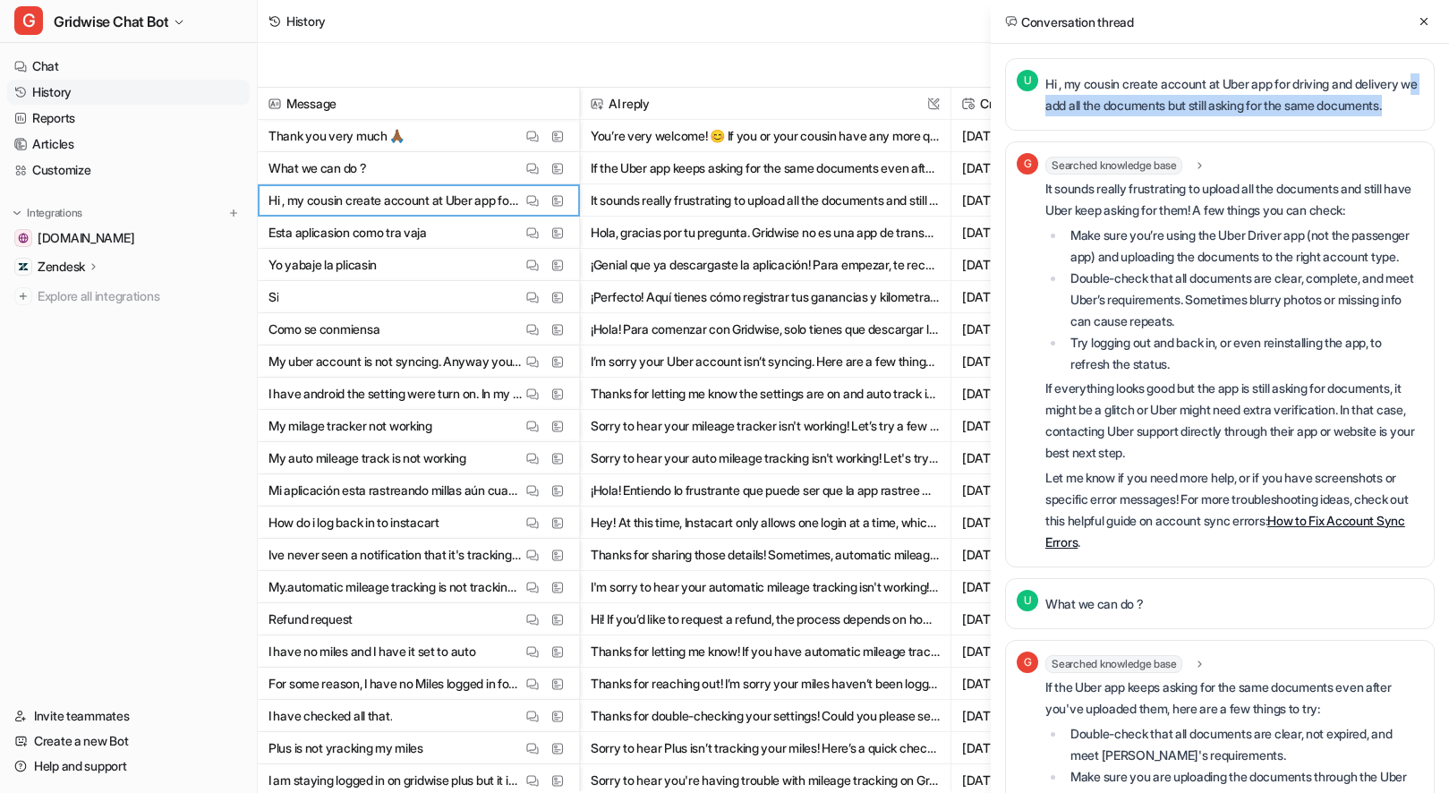
drag, startPoint x: 1201, startPoint y: 112, endPoint x: 1259, endPoint y: 118, distance: 58.5
click at [1257, 116] on p "Hi , my cousin create account at Uber app for driving and delivery we add all t…" at bounding box center [1234, 94] width 378 height 43
click at [1259, 116] on p "Hi , my cousin create account at Uber app for driving and delivery we add all t…" at bounding box center [1234, 94] width 378 height 43
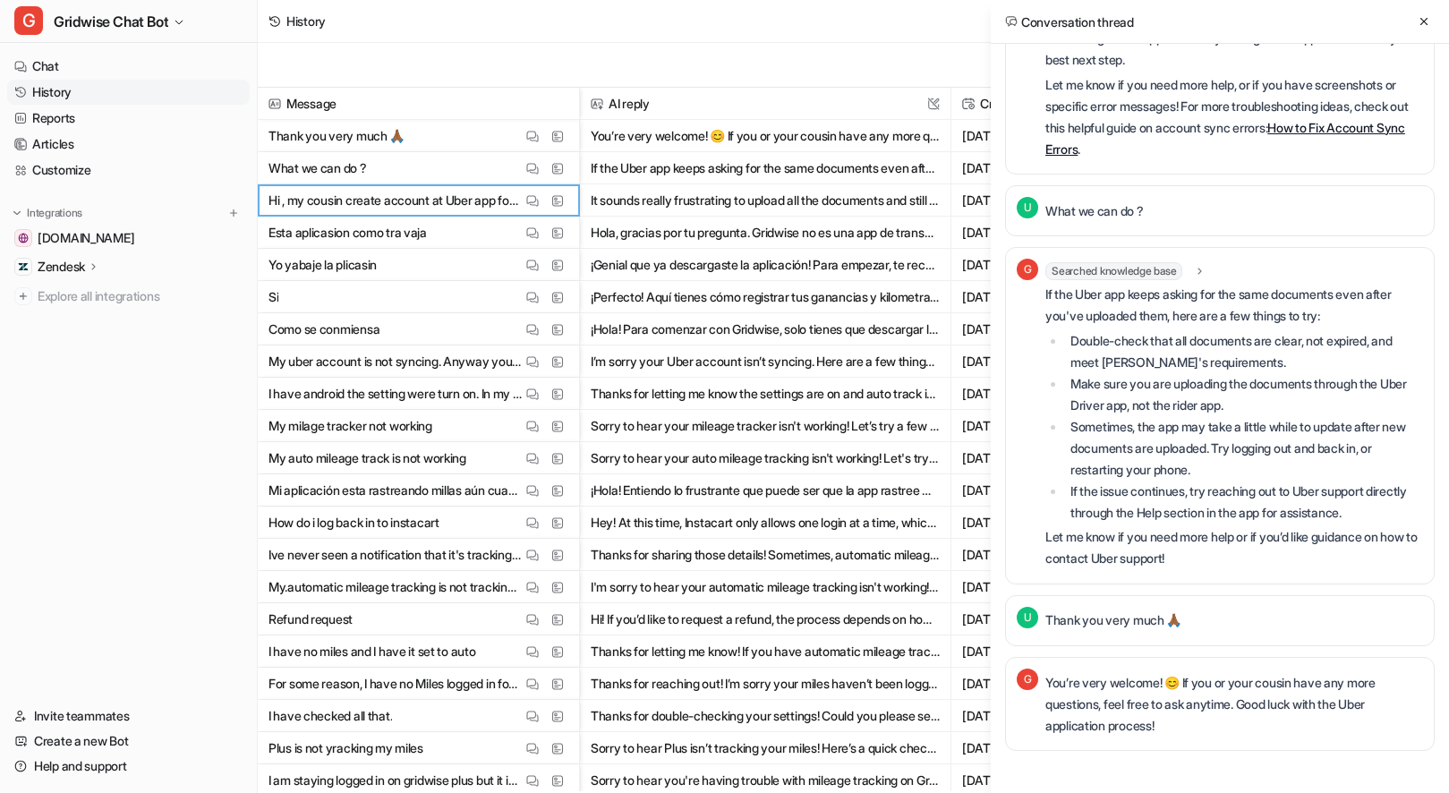
scroll to position [405, 0]
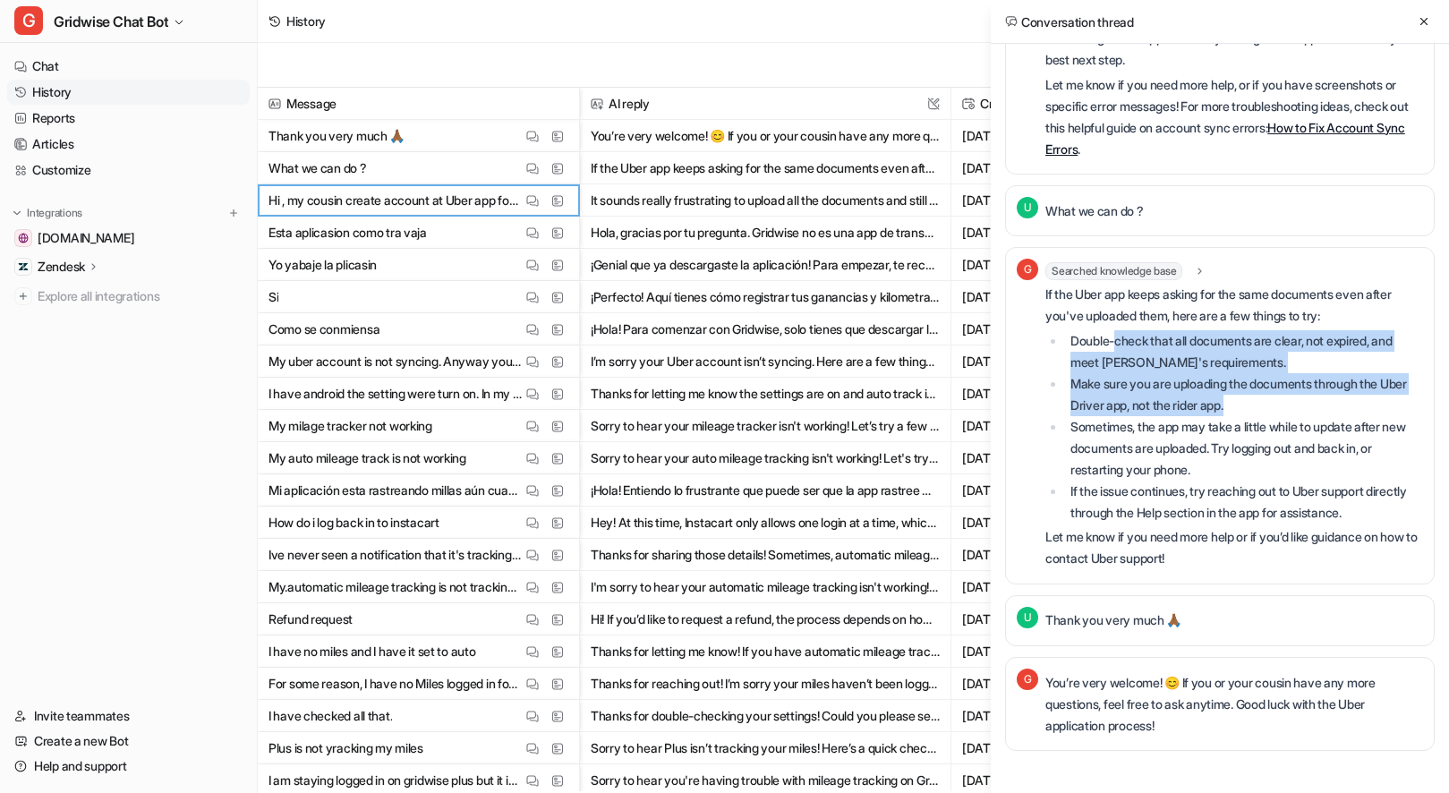
drag, startPoint x: 1119, startPoint y: 362, endPoint x: 1272, endPoint y: 438, distance: 170.9
click at [1271, 438] on ul "Double-check that all documents are clear, not expired, and meet Uber's require…" at bounding box center [1234, 426] width 378 height 193
click at [1273, 416] on li "Make sure you are uploading the documents through the Uber Driver app, not the …" at bounding box center [1244, 394] width 358 height 43
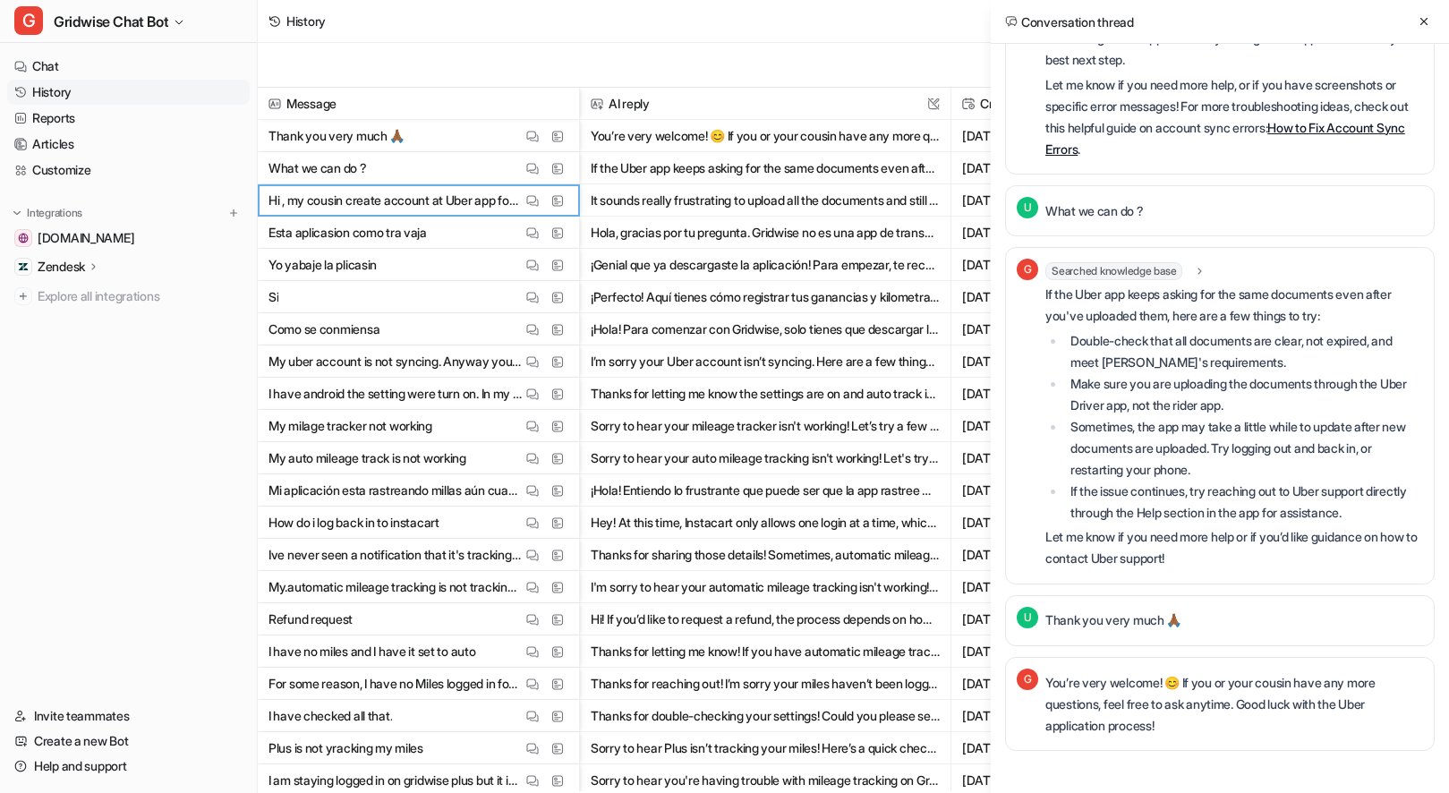
scroll to position [436, 0]
click at [1384, 434] on li "Sometimes, the app may take a little while to update after new documents are up…" at bounding box center [1244, 448] width 358 height 64
drag, startPoint x: 1275, startPoint y: 718, endPoint x: 1295, endPoint y: 719, distance: 19.8
click at [1296, 720] on p "You’re very welcome! 😊 If you or your cousin have any more questions, feel free…" at bounding box center [1234, 704] width 378 height 64
click at [1295, 718] on p "You’re very welcome! 😊 If you or your cousin have any more questions, feel free…" at bounding box center [1234, 704] width 378 height 64
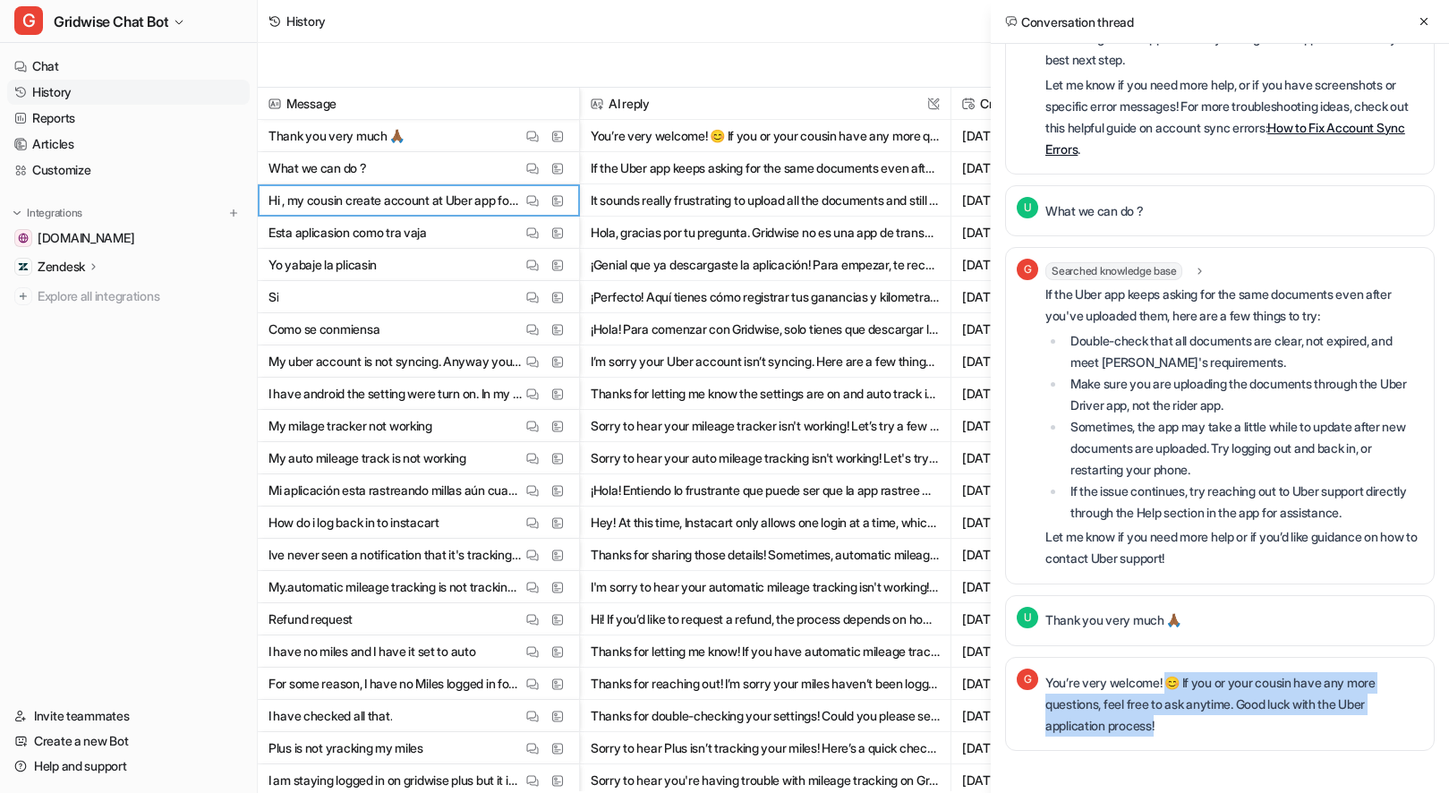
drag, startPoint x: 1263, startPoint y: 708, endPoint x: 1176, endPoint y: 689, distance: 89.7
click at [1176, 689] on p "You’re very welcome! 😊 If you or your cousin have any more questions, feel free…" at bounding box center [1234, 704] width 378 height 64
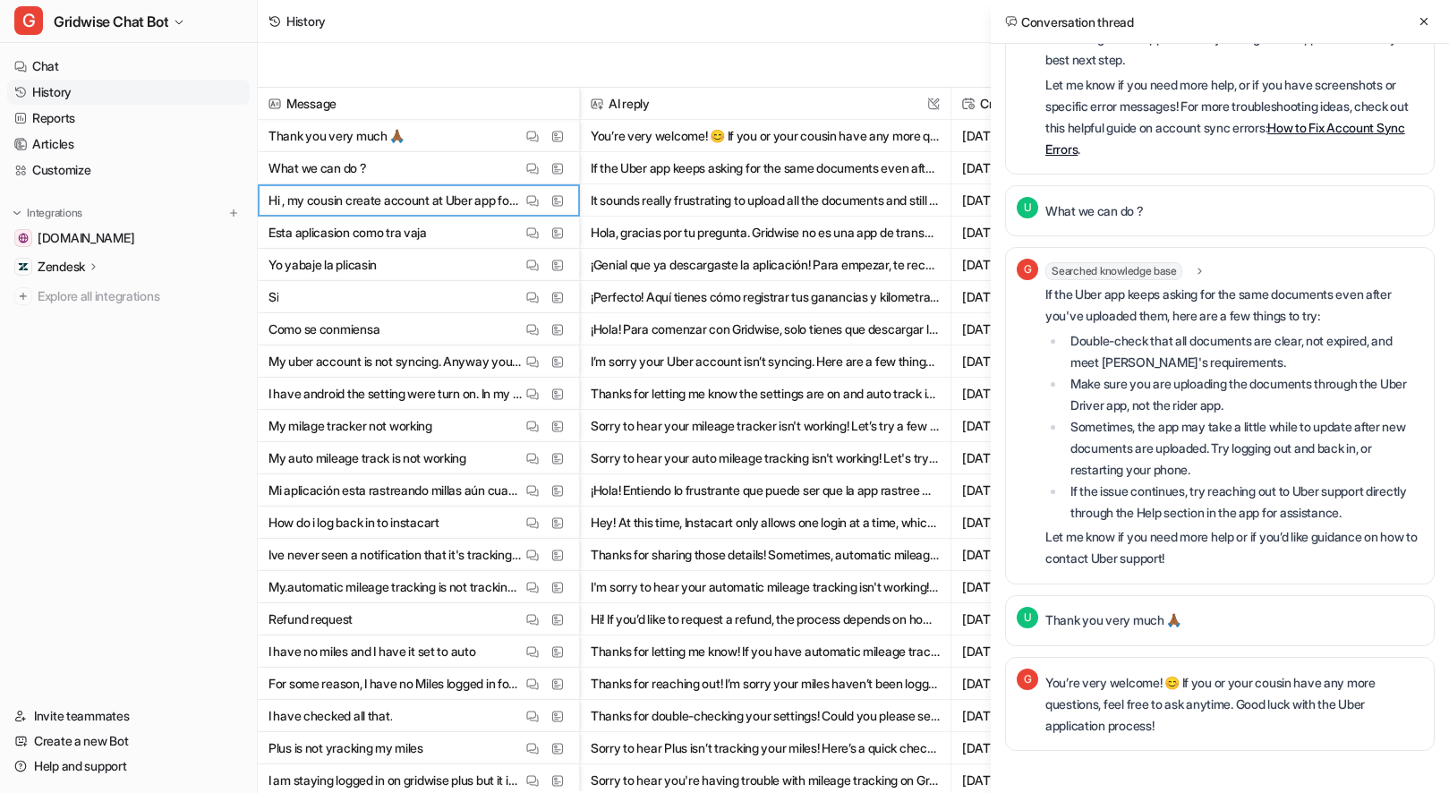
click at [1176, 689] on p "You’re very welcome! 😊 If you or your cousin have any more questions, feel free…" at bounding box center [1234, 704] width 378 height 64
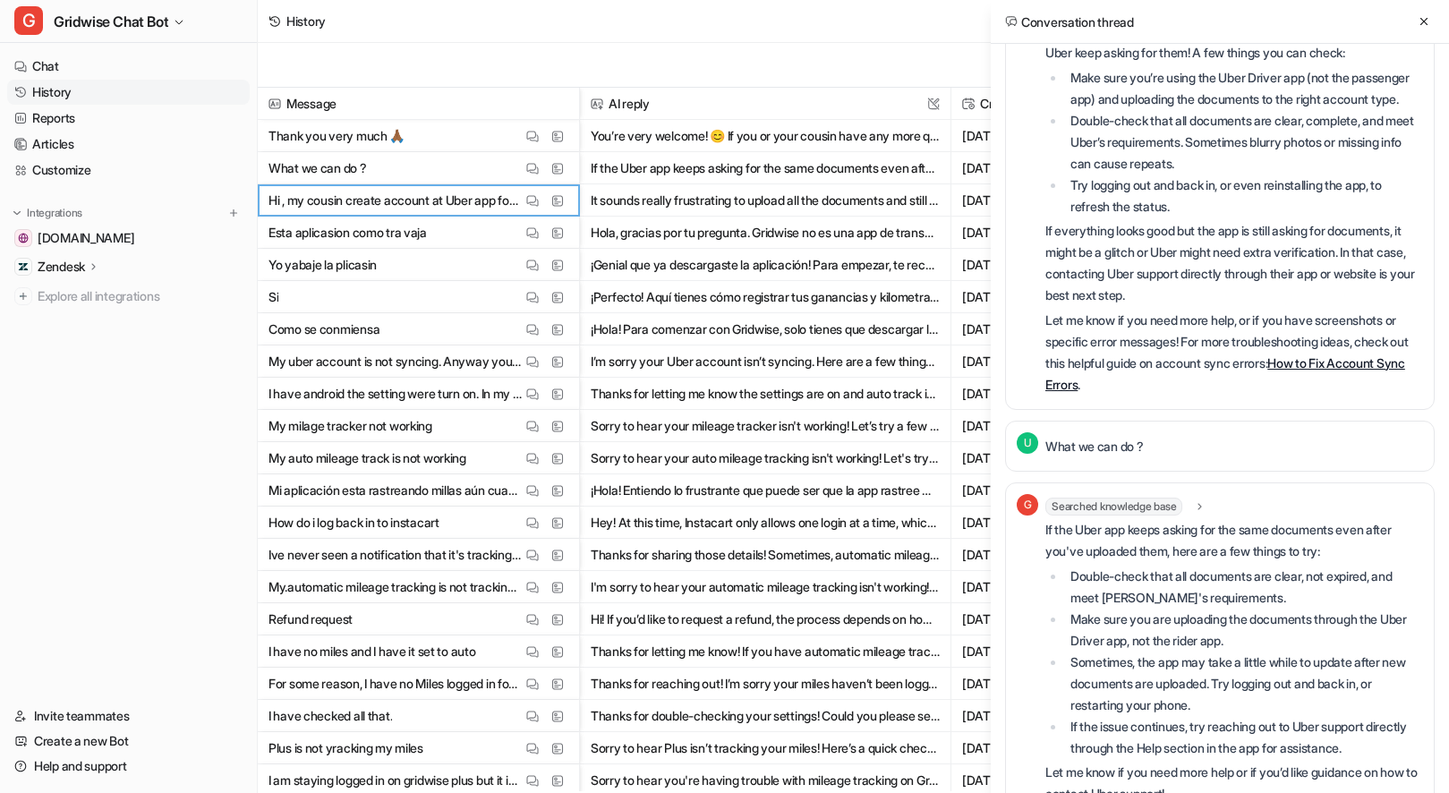
scroll to position [0, 0]
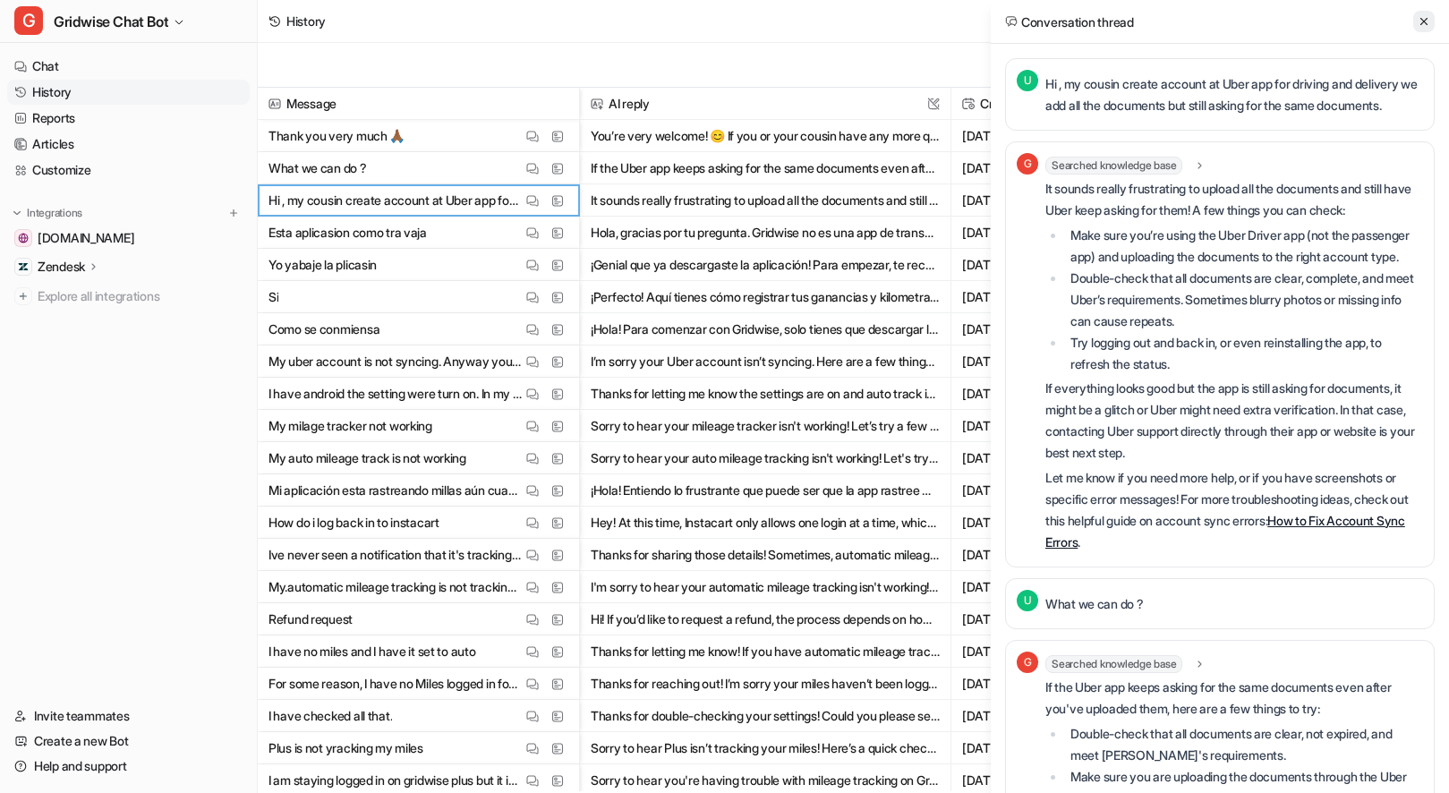
click at [1425, 18] on icon at bounding box center [1423, 21] width 13 height 13
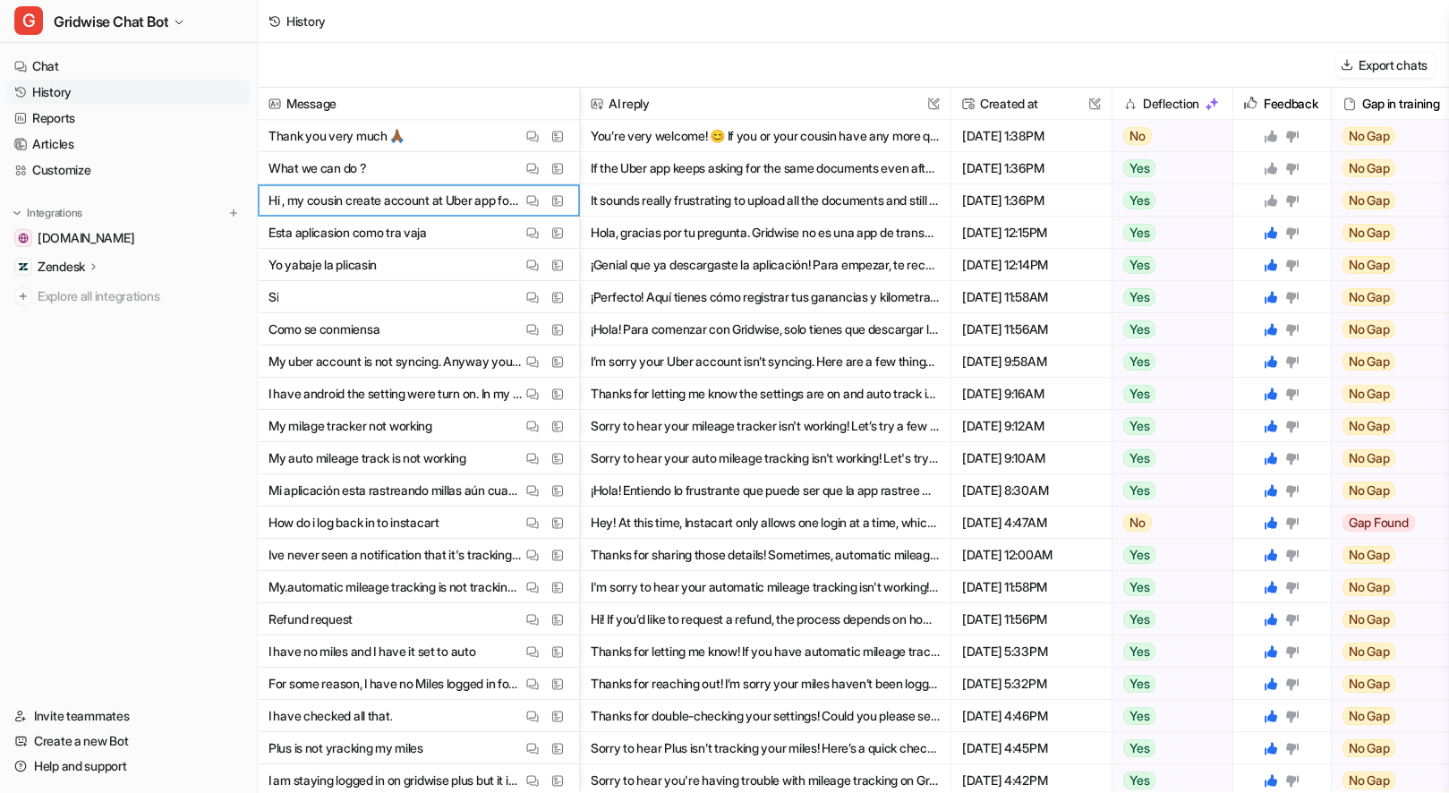
click at [1271, 200] on icon at bounding box center [1270, 200] width 13 height 13
click at [1271, 172] on icon at bounding box center [1270, 168] width 13 height 13
click at [1268, 132] on icon at bounding box center [1270, 136] width 14 height 14
click at [1080, 48] on div "Export chats" at bounding box center [853, 65] width 1191 height 45
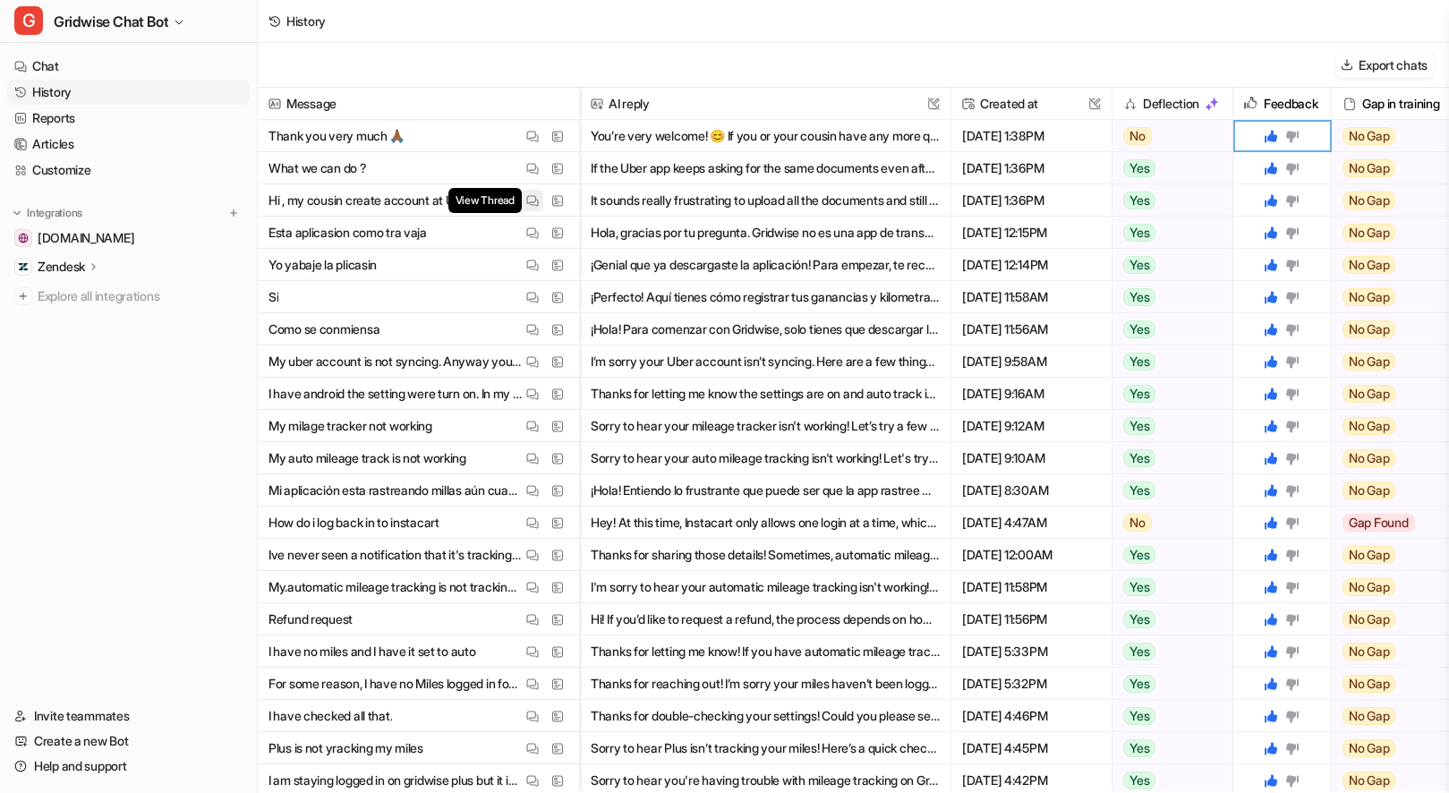
click at [526, 199] on img at bounding box center [532, 200] width 13 height 13
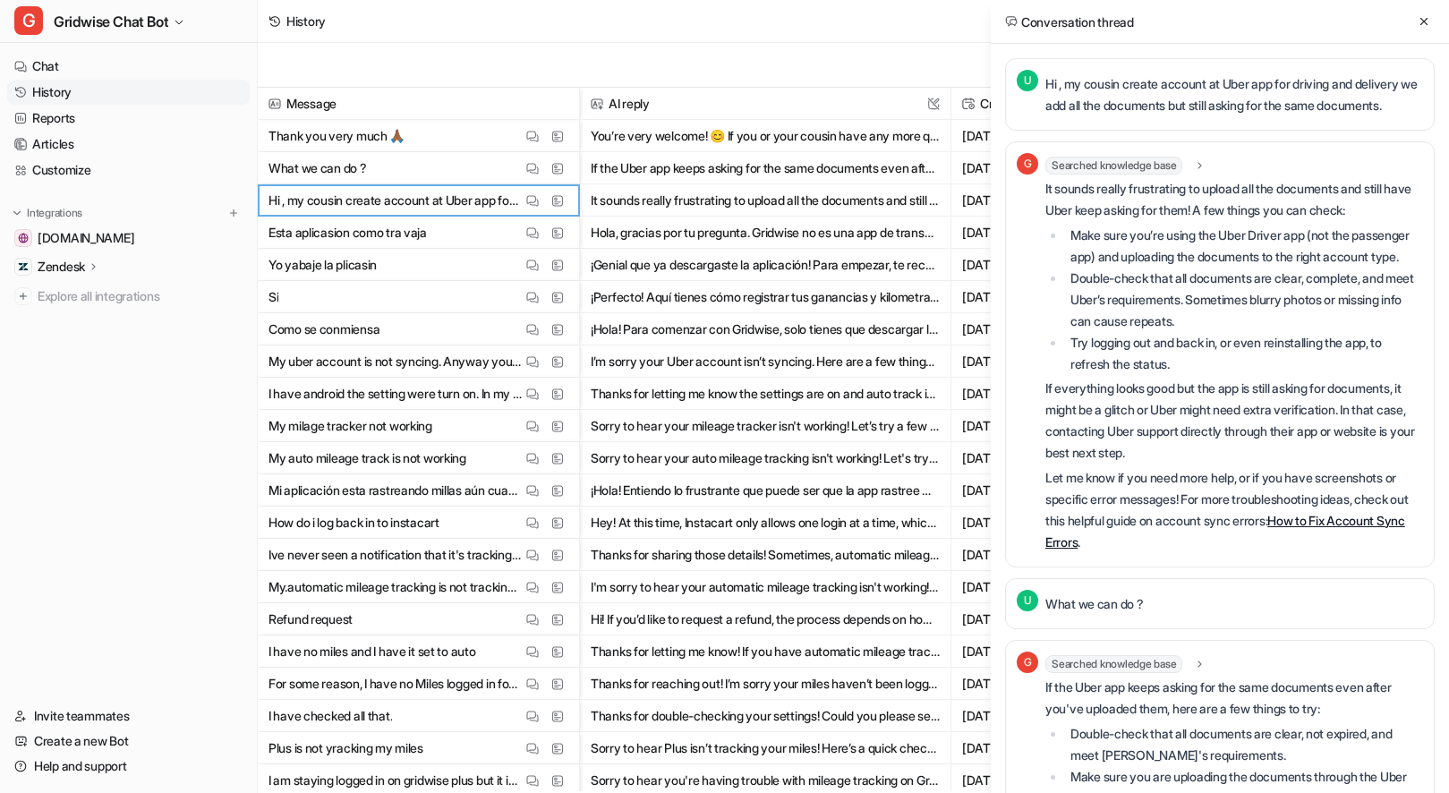
click at [1269, 463] on p "If everything looks good but the app is still asking for documents, it might be…" at bounding box center [1234, 421] width 378 height 86
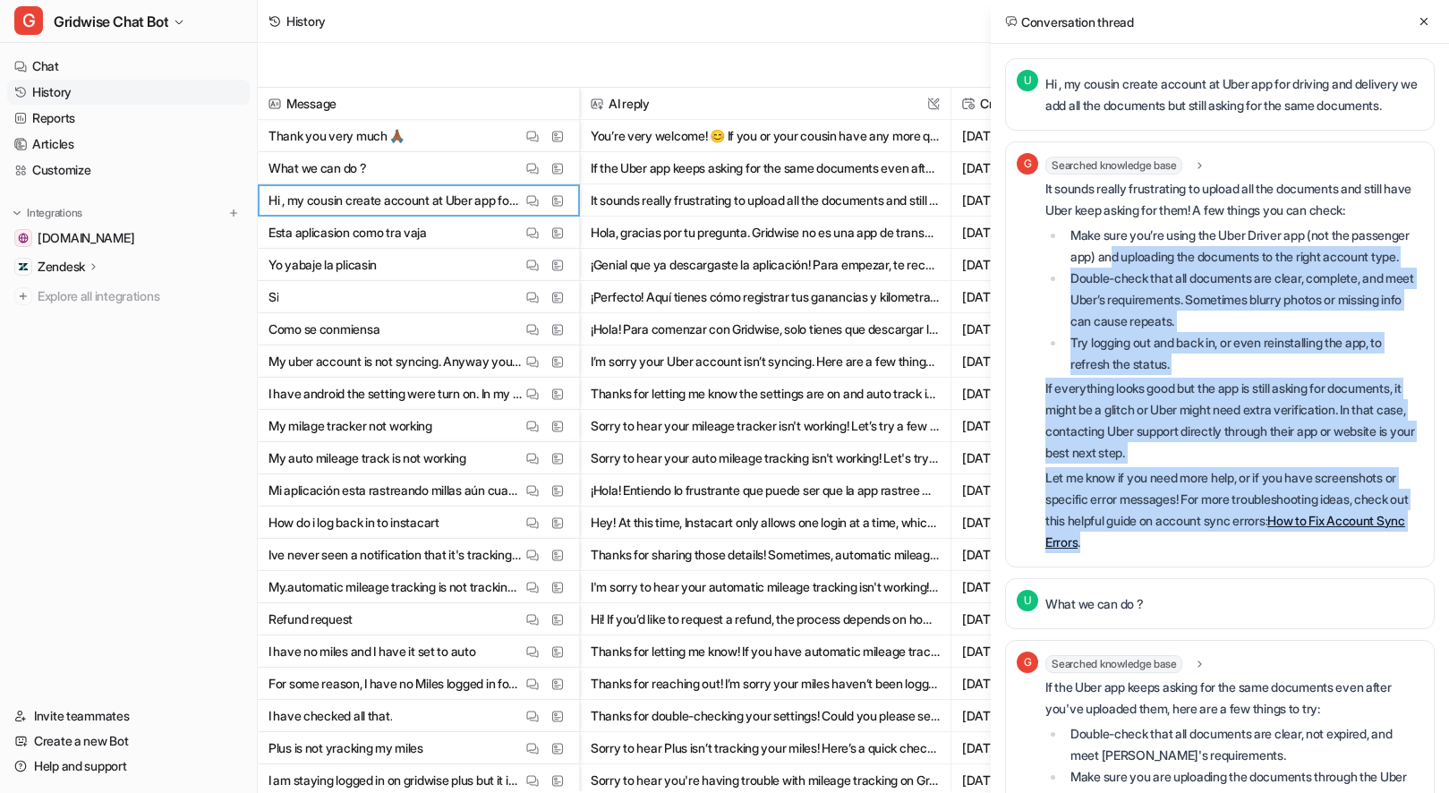
drag, startPoint x: 1236, startPoint y: 575, endPoint x: 1179, endPoint y: 268, distance: 312.0
click at [1179, 269] on div "It sounds really frustrating to upload all the documents and still have Uber ke…" at bounding box center [1234, 365] width 378 height 375
click at [1179, 268] on li "Make sure you’re using the Uber Driver app (not the passenger app) and uploadin…" at bounding box center [1244, 246] width 358 height 43
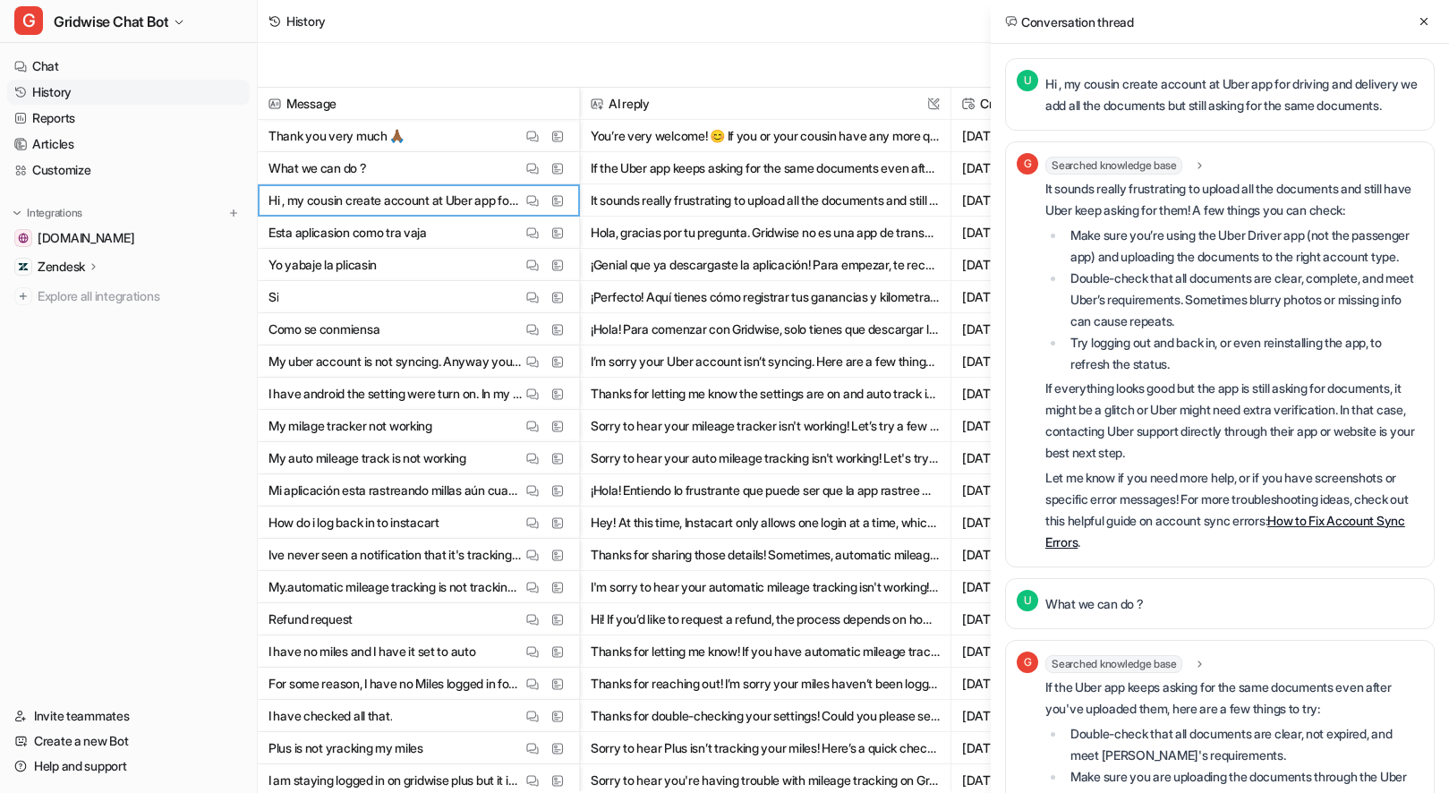
drag, startPoint x: 1186, startPoint y: 216, endPoint x: 1348, endPoint y: 308, distance: 186.3
click at [1348, 308] on div "It sounds really frustrating to upload all the documents and still have Uber ke…" at bounding box center [1234, 365] width 378 height 375
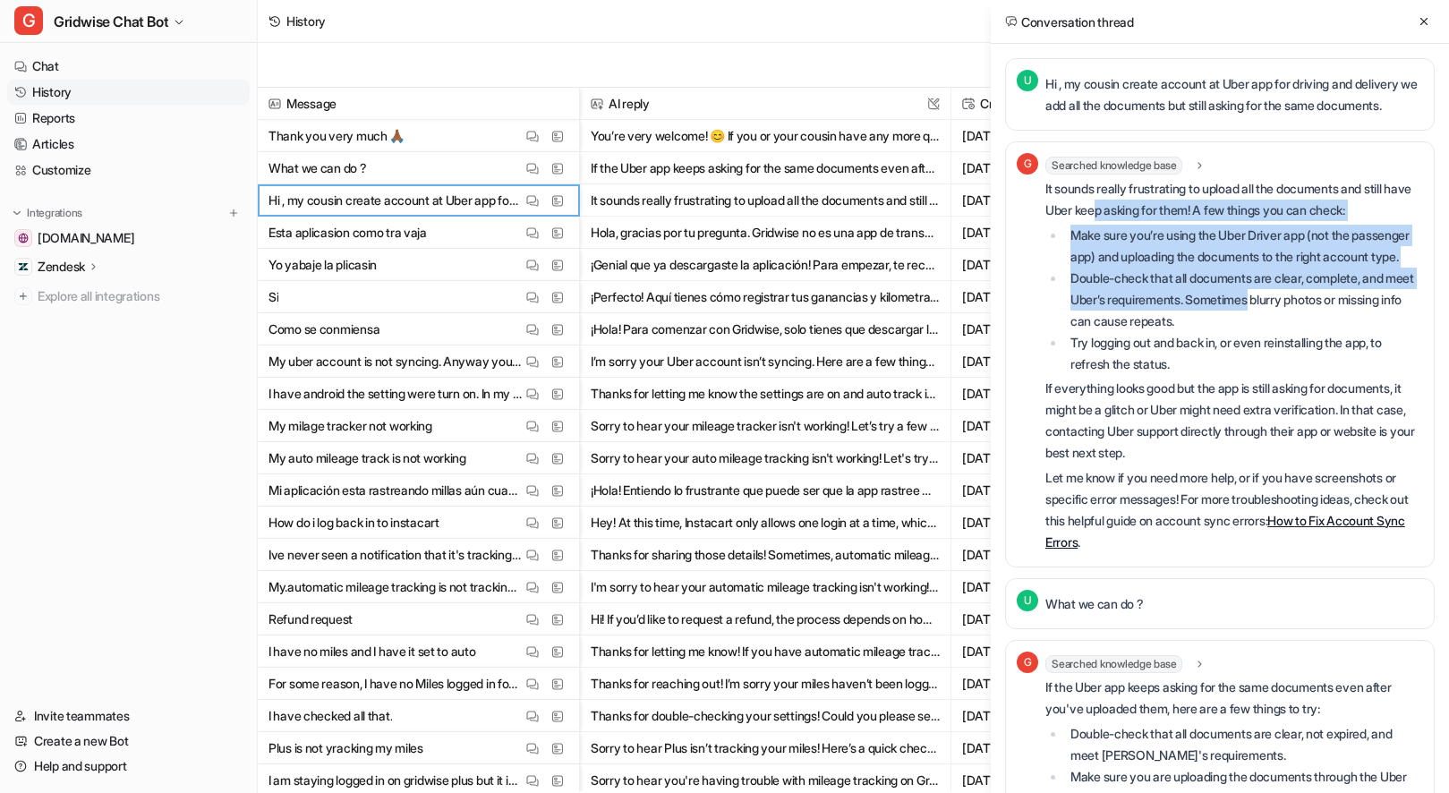
drag, startPoint x: 1281, startPoint y: 330, endPoint x: 1127, endPoint y: 242, distance: 177.6
click at [1127, 242] on div "It sounds really frustrating to upload all the documents and still have Uber ke…" at bounding box center [1234, 365] width 378 height 375
click at [1127, 221] on p "It sounds really frustrating to upload all the documents and still have Uber ke…" at bounding box center [1234, 199] width 378 height 43
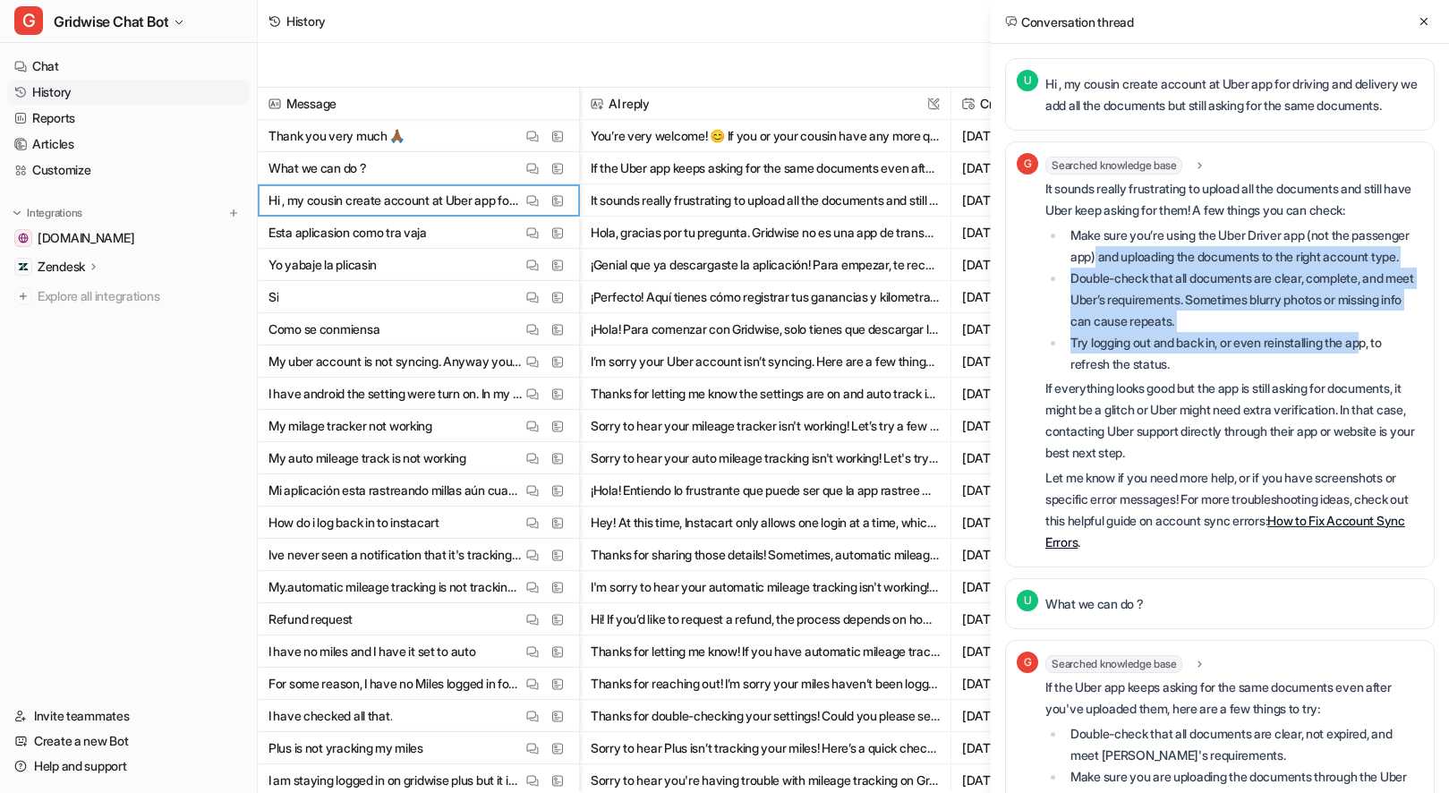
drag, startPoint x: 1379, startPoint y: 392, endPoint x: 1159, endPoint y: 268, distance: 252.4
click at [1159, 268] on ul "Make sure you’re using the Uber Driver app (not the passenger app) and uploadin…" at bounding box center [1234, 300] width 378 height 150
click at [1159, 268] on li "Make sure you’re using the Uber Driver app (not the passenger app) and uploadin…" at bounding box center [1244, 246] width 358 height 43
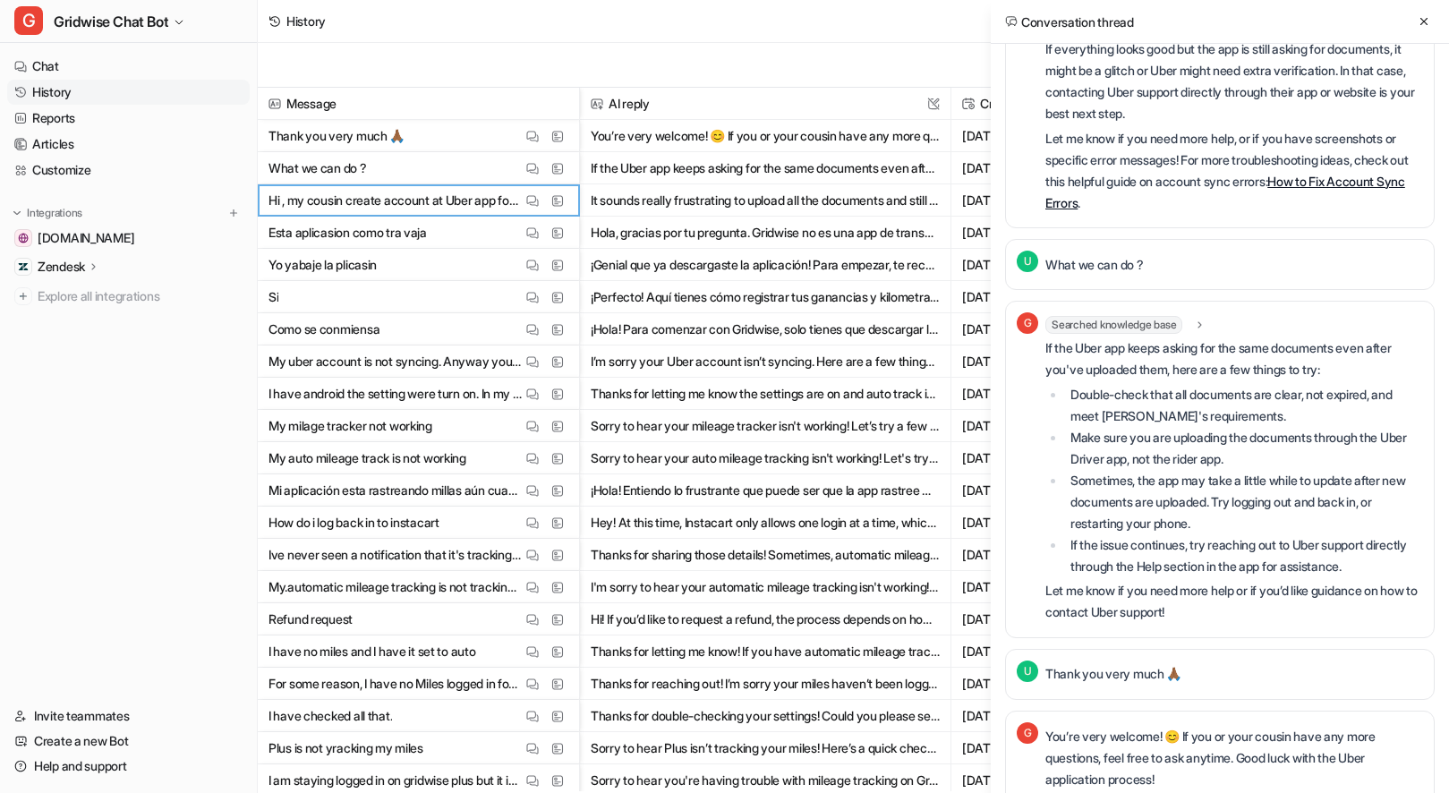
scroll to position [341, 0]
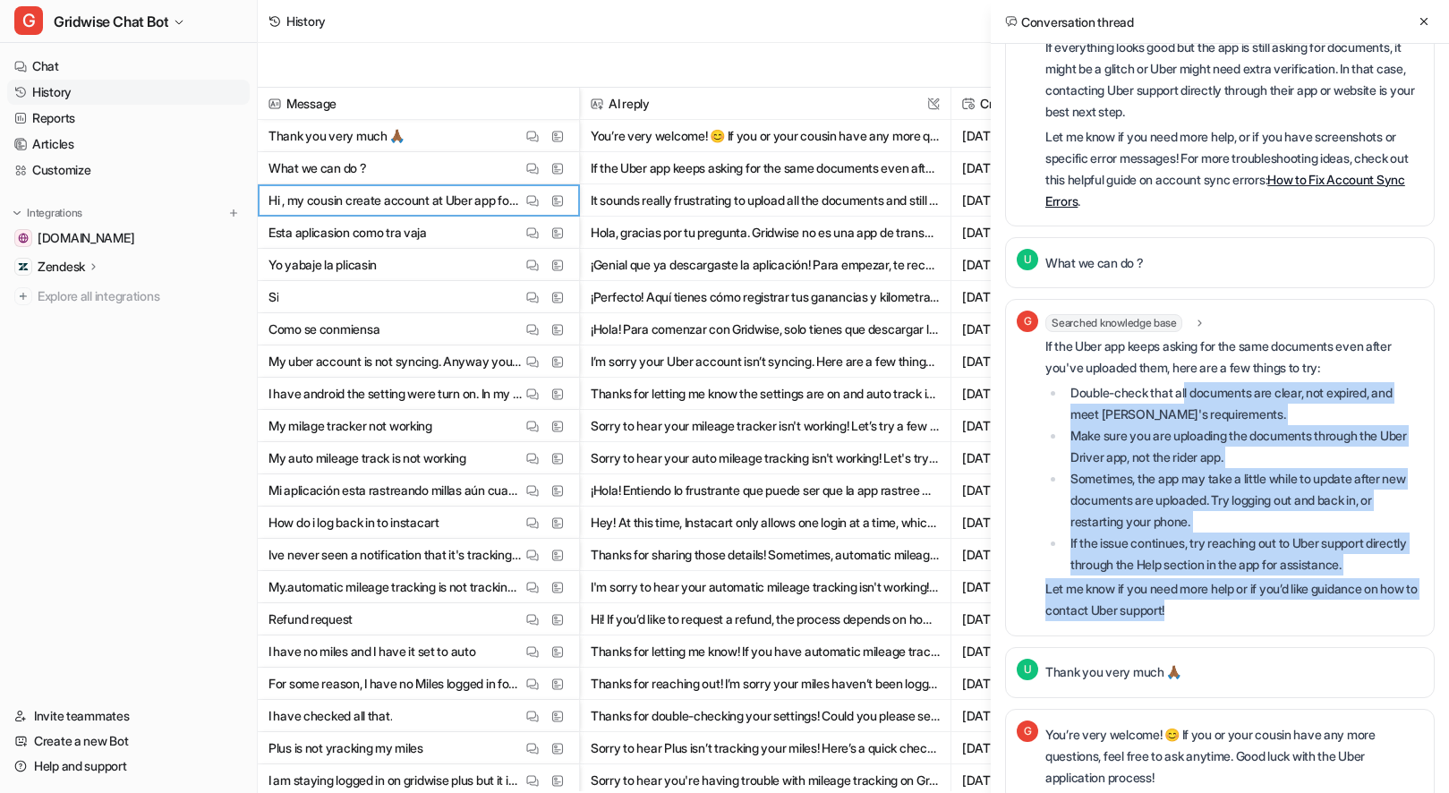
drag, startPoint x: 1243, startPoint y: 630, endPoint x: 1187, endPoint y: 433, distance: 204.5
click at [1188, 434] on div "If the Uber app keeps asking for the same documents even after you've uploaded …" at bounding box center [1234, 478] width 378 height 285
click at [1189, 425] on li "Double-check that all documents are clear, not expired, and meet Uber's require…" at bounding box center [1244, 403] width 358 height 43
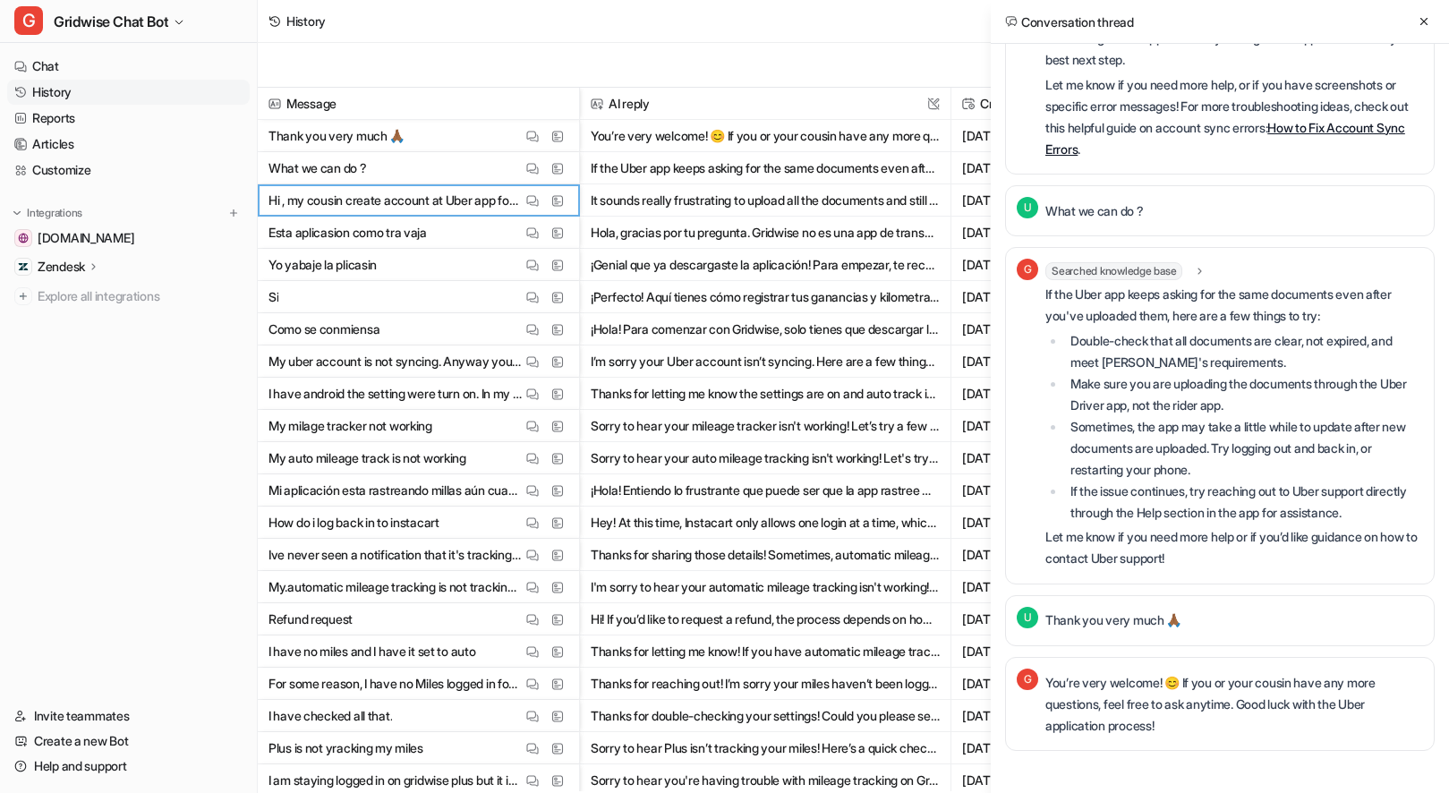
scroll to position [436, 0]
click at [1241, 720] on p "You’re very welcome! 😊 If you or your cousin have any more questions, feel free…" at bounding box center [1234, 704] width 378 height 64
drag, startPoint x: 1186, startPoint y: 683, endPoint x: 1222, endPoint y: 701, distance: 40.8
click at [1222, 701] on p "You’re very welcome! 😊 If you or your cousin have any more questions, feel free…" at bounding box center [1234, 704] width 378 height 64
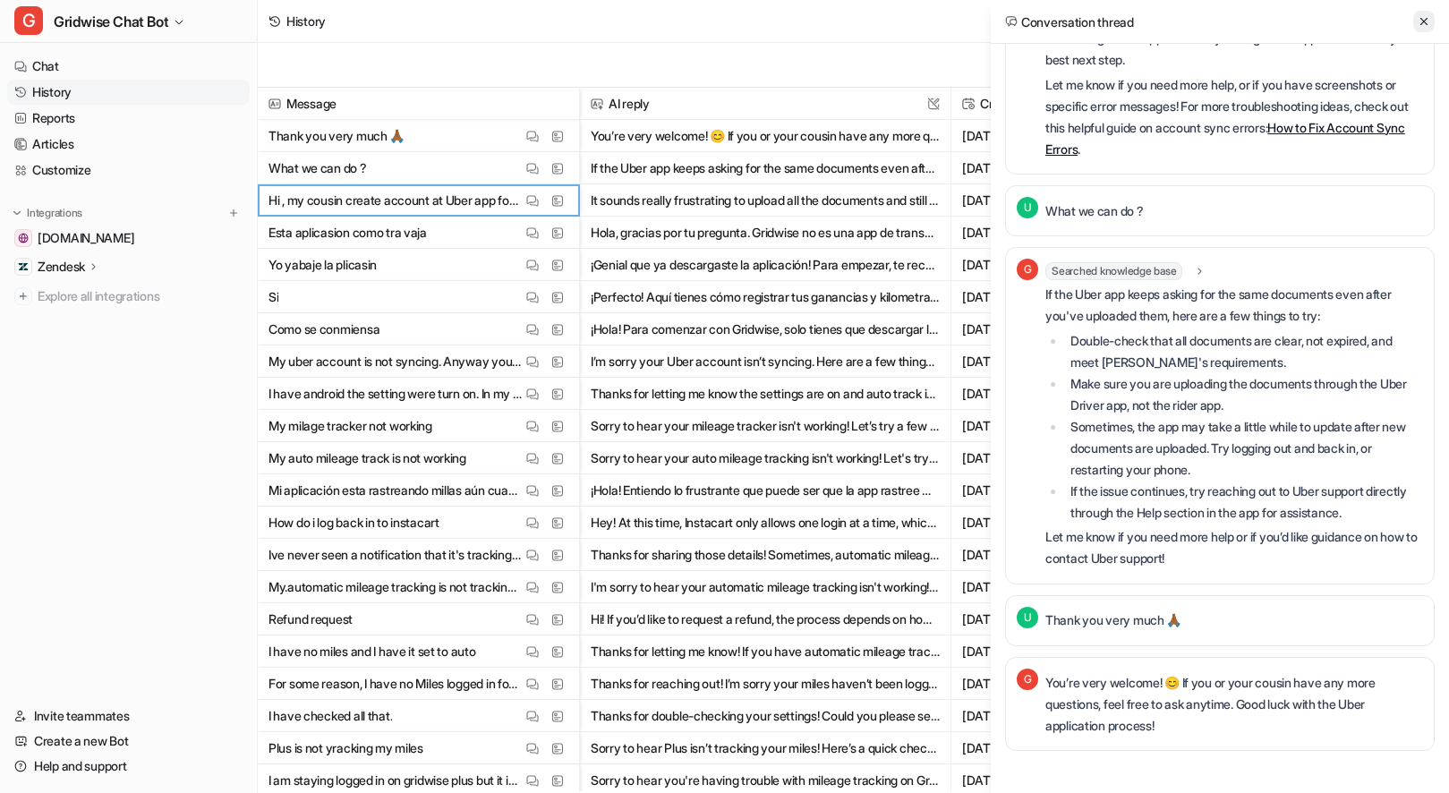
click at [1417, 19] on icon at bounding box center [1423, 21] width 13 height 13
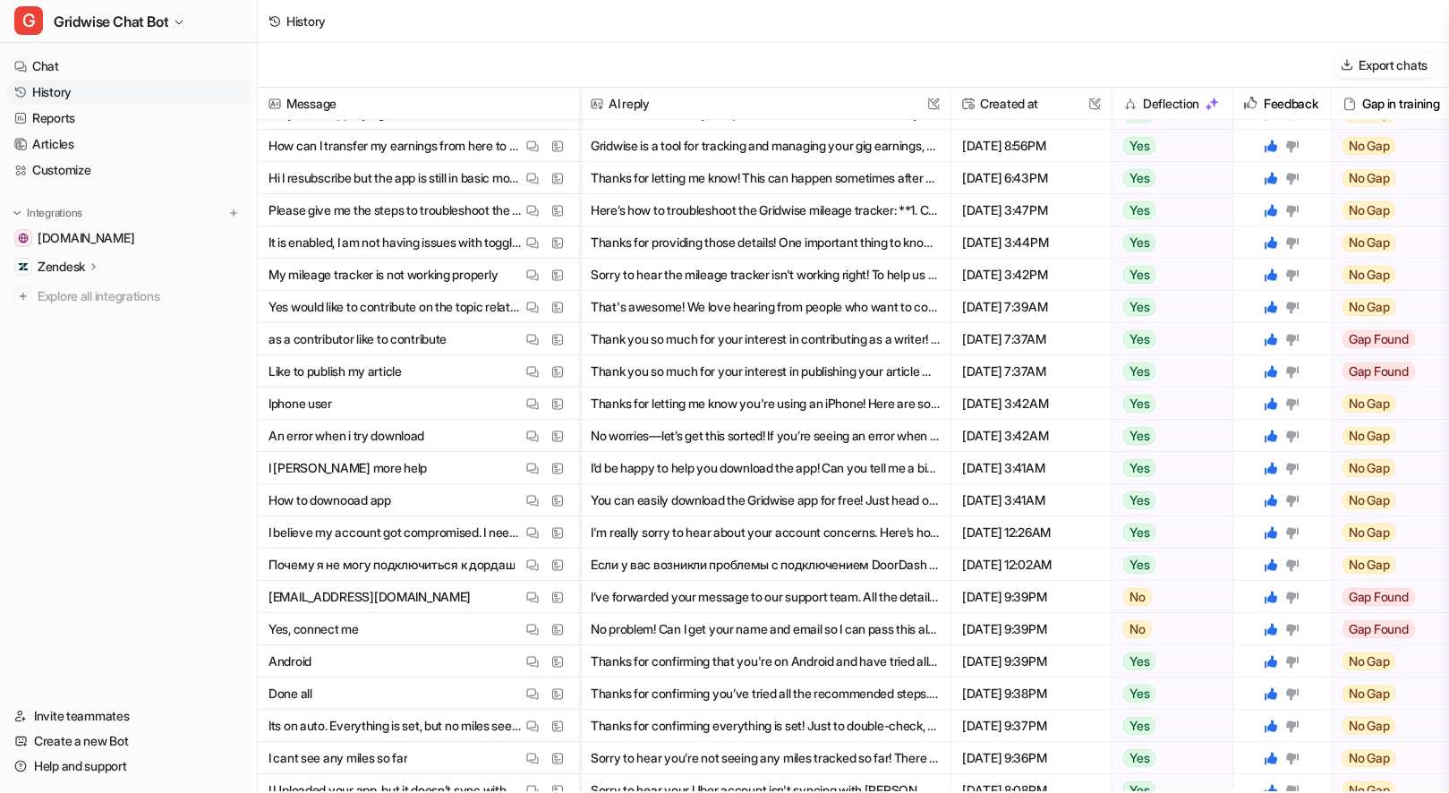
scroll to position [1447, 0]
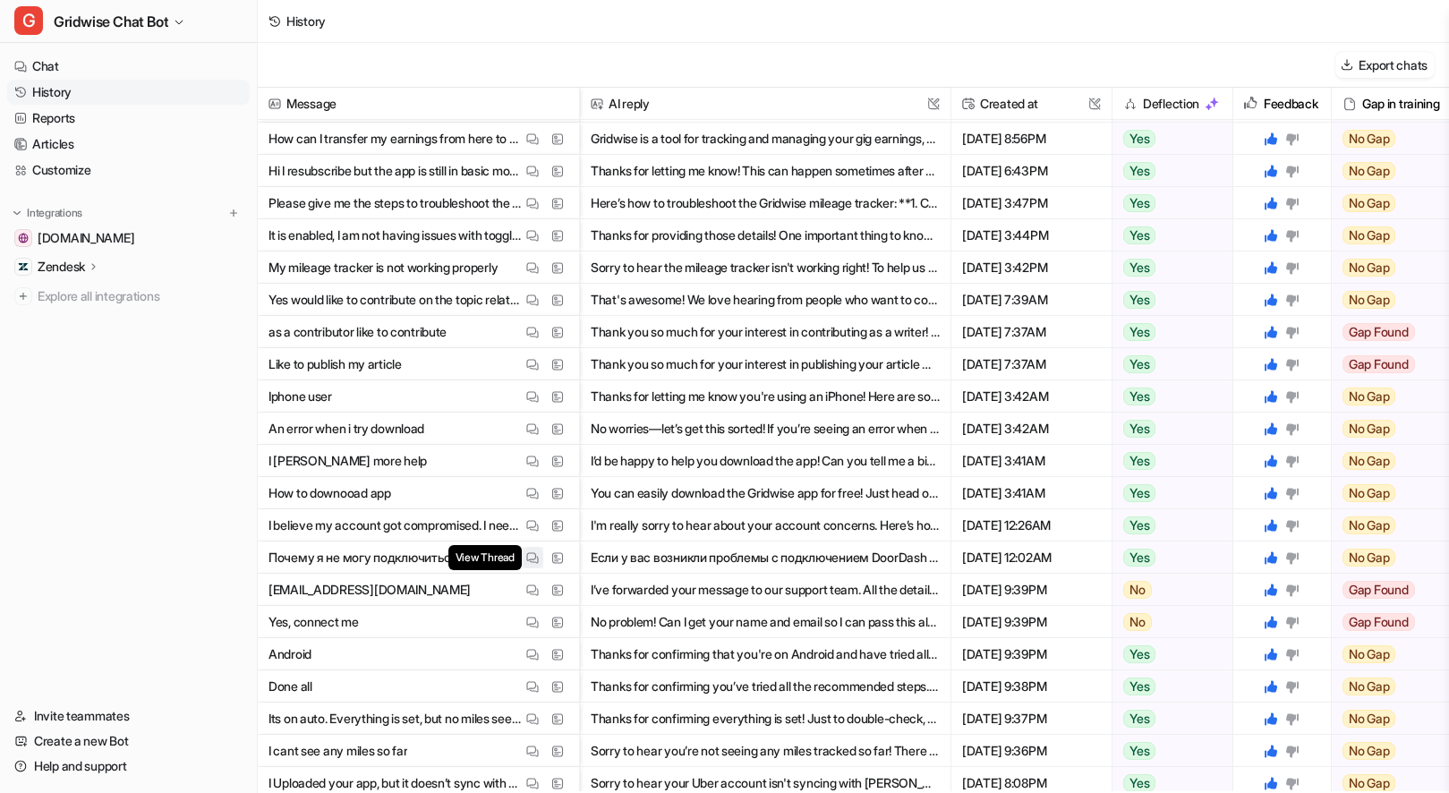
click at [531, 561] on img at bounding box center [532, 557] width 13 height 13
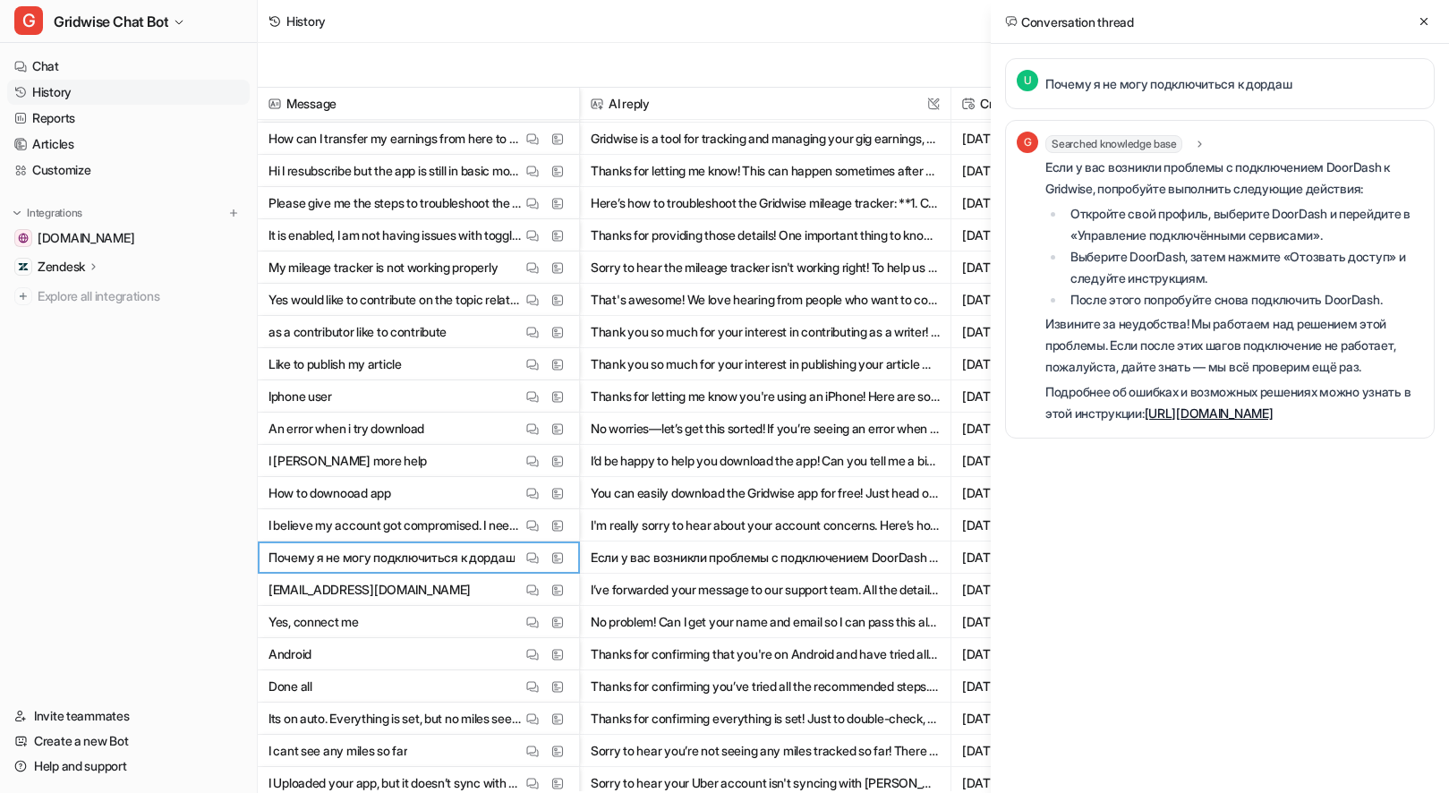
scroll to position [0, 0]
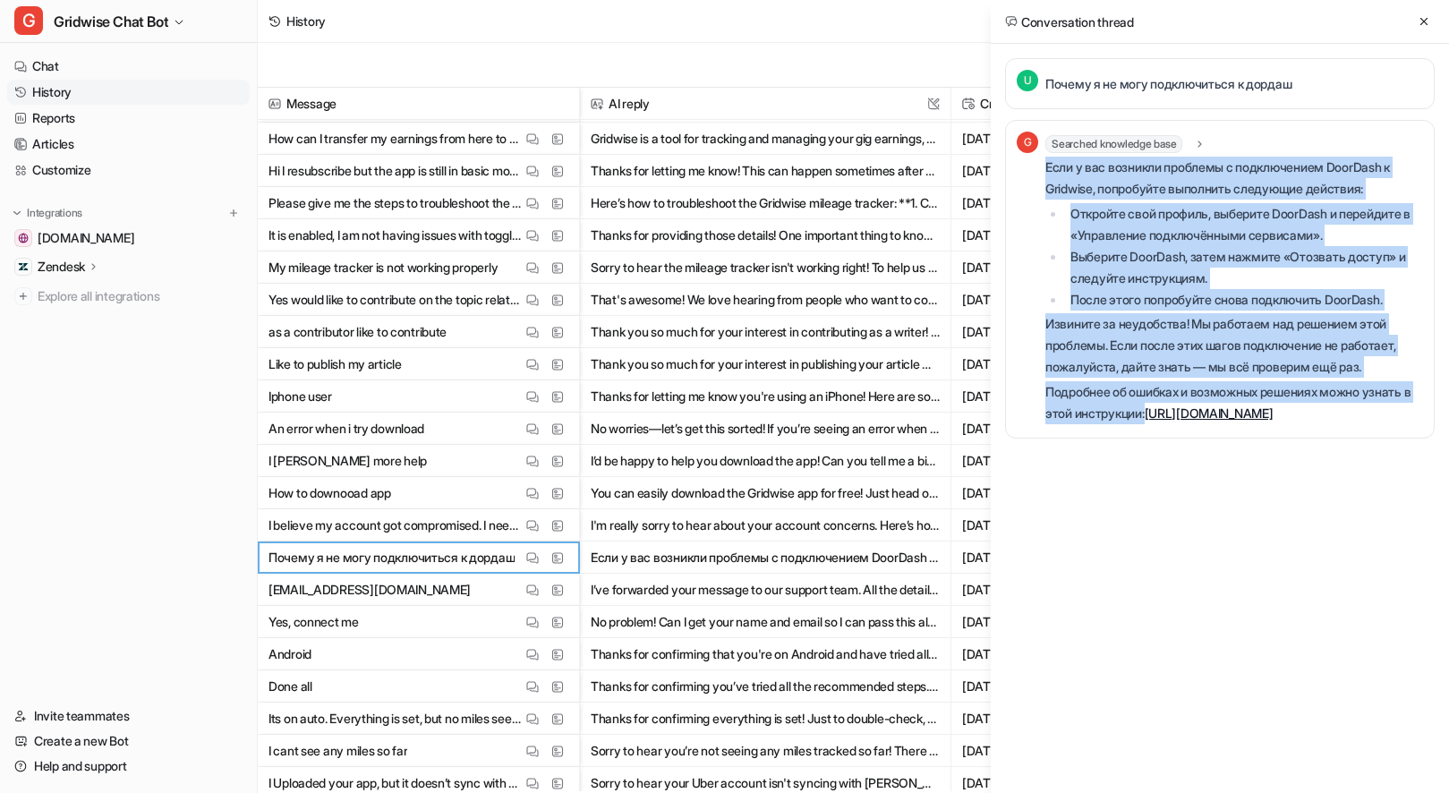
drag, startPoint x: 1159, startPoint y: 413, endPoint x: 1047, endPoint y: 168, distance: 269.5
click at [1047, 168] on div "Если у вас возникли проблемы с подключением DoorDash к Gridwise, попробуйте вып…" at bounding box center [1234, 291] width 378 height 268
copy div "Если у вас возникли проблемы с подключением DoorDash к Gridwise, попробуйте вып…"
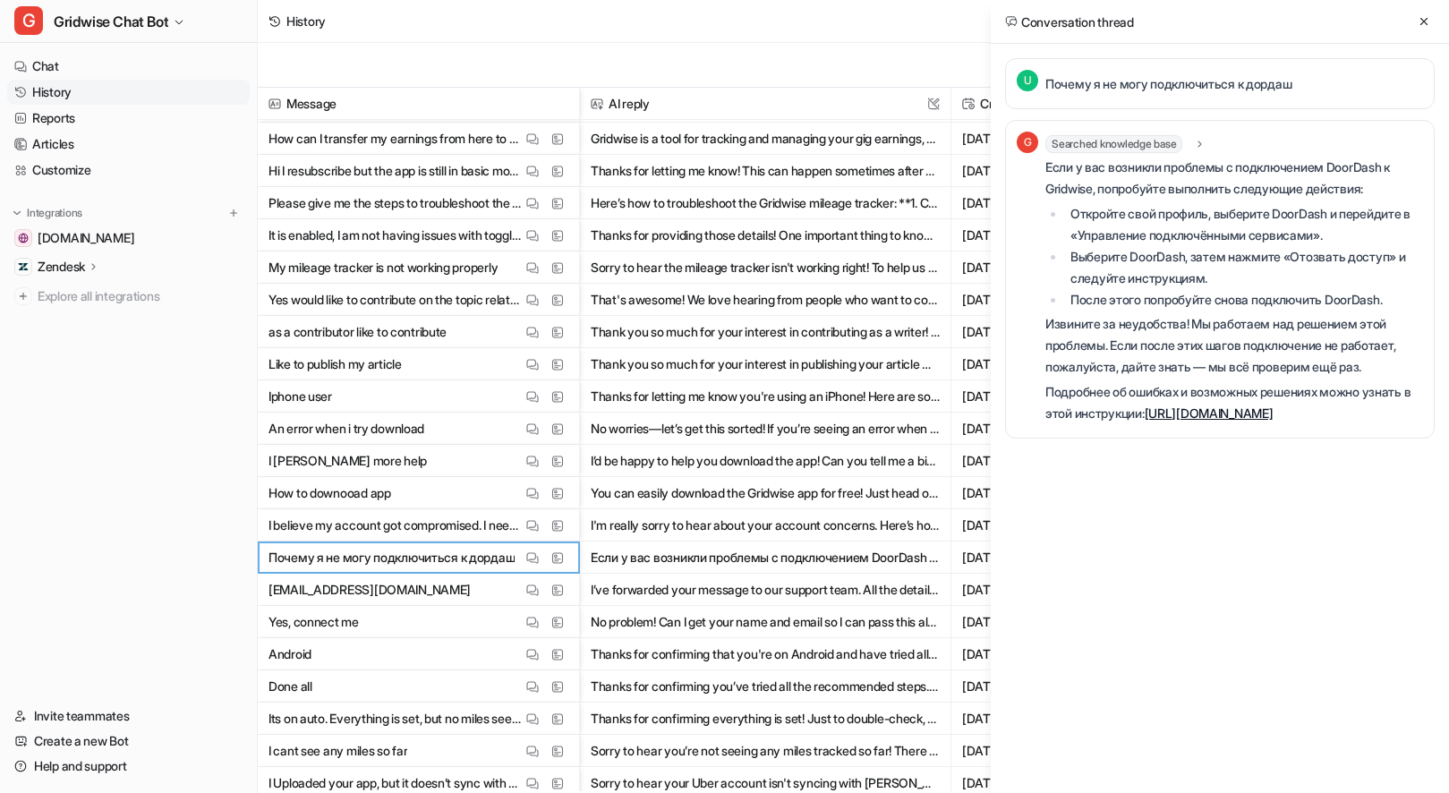
click at [1320, 604] on div "Conversation thread U Почему я не могу подключиться к дордаш G Searched knowled…" at bounding box center [1219, 396] width 458 height 793
click at [1291, 81] on p "Почему я не могу подключиться к дордаш" at bounding box center [1168, 83] width 246 height 21
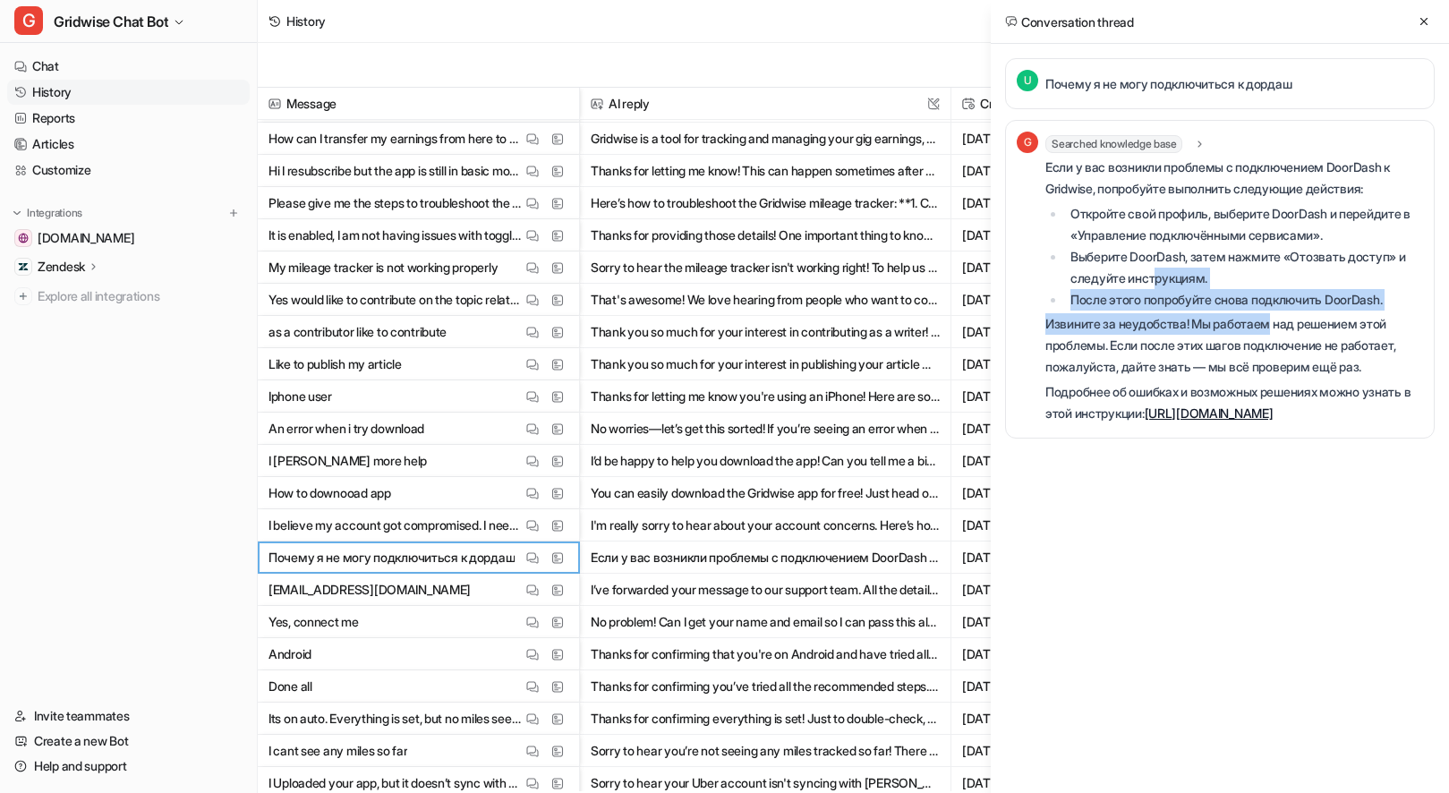
drag, startPoint x: 1220, startPoint y: 299, endPoint x: 1317, endPoint y: 367, distance: 118.9
click at [1283, 325] on div "Если у вас возникли проблемы с подключением DoorDash к Gridwise, попробуйте вып…" at bounding box center [1234, 291] width 378 height 268
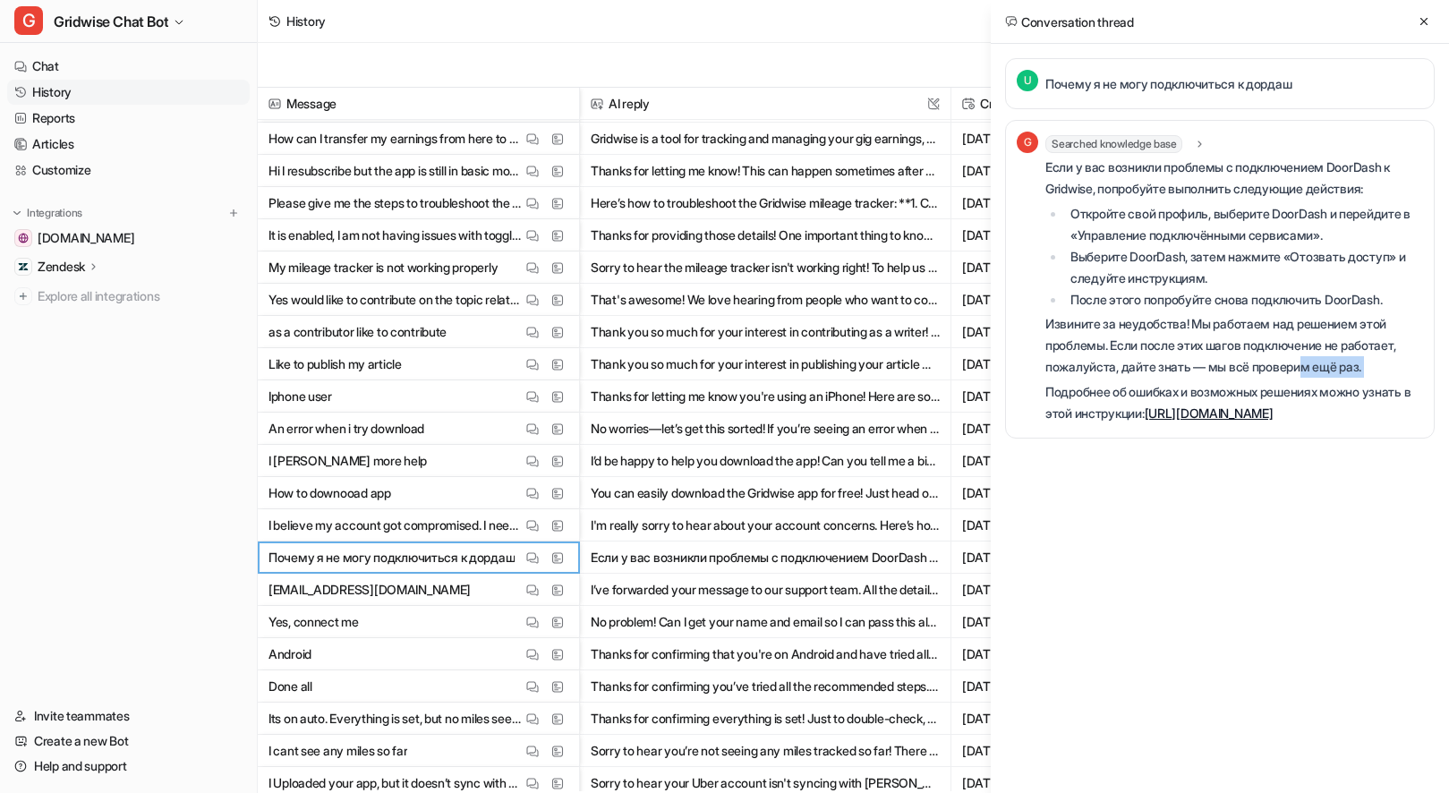
drag, startPoint x: 1317, startPoint y: 367, endPoint x: 1326, endPoint y: 378, distance: 14.0
click at [1326, 378] on div "Если у вас возникли проблемы с подключением DoorDash к Gridwise, попробуйте вып…" at bounding box center [1234, 291] width 378 height 268
click at [1325, 378] on div "Если у вас возникли проблемы с подключением DoorDash к Gridwise, попробуйте вып…" at bounding box center [1234, 291] width 378 height 268
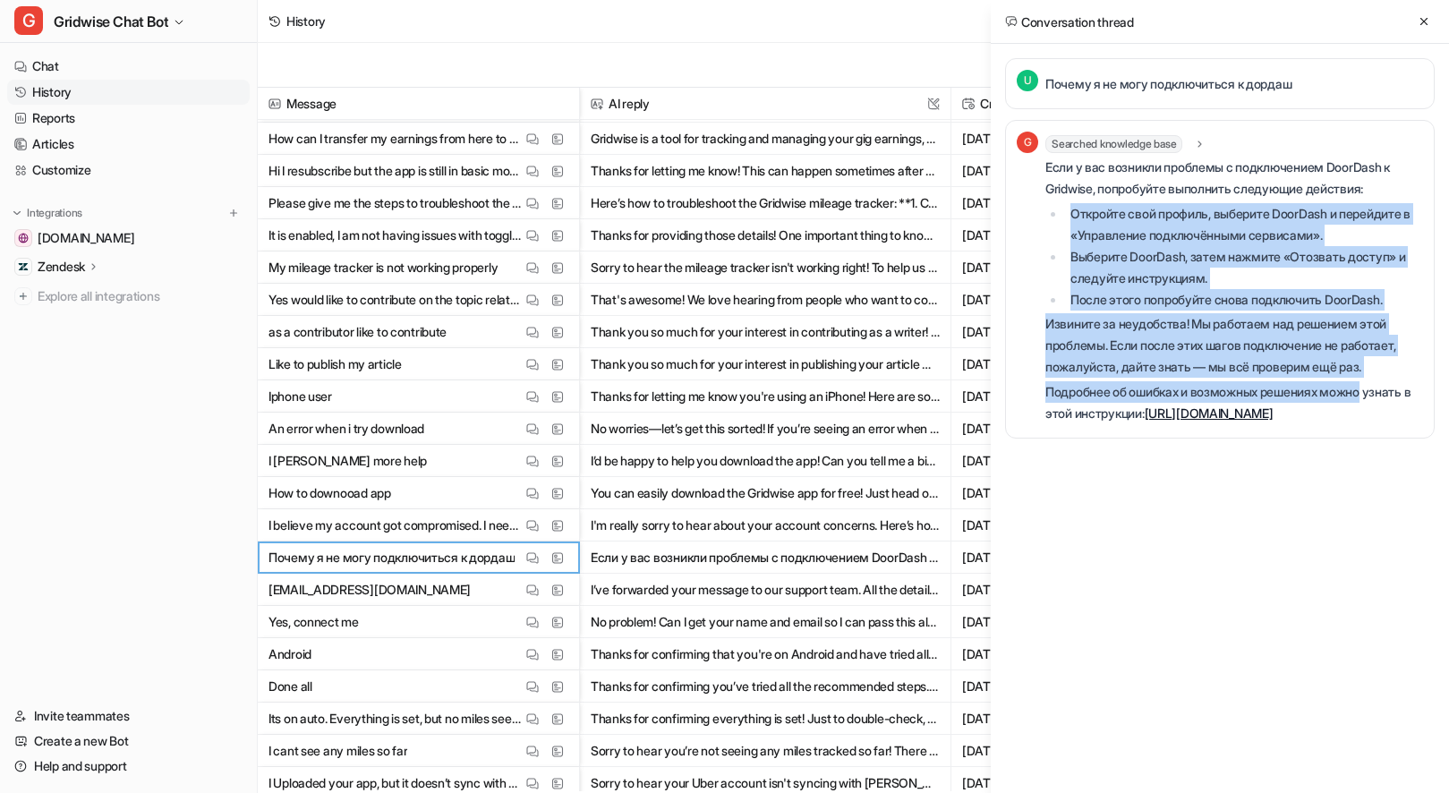
drag, startPoint x: 1375, startPoint y: 387, endPoint x: 1154, endPoint y: 200, distance: 288.9
click at [1154, 200] on div "Если у вас возникли проблемы с подключением DoorDash к Gridwise, попробуйте вып…" at bounding box center [1234, 291] width 378 height 268
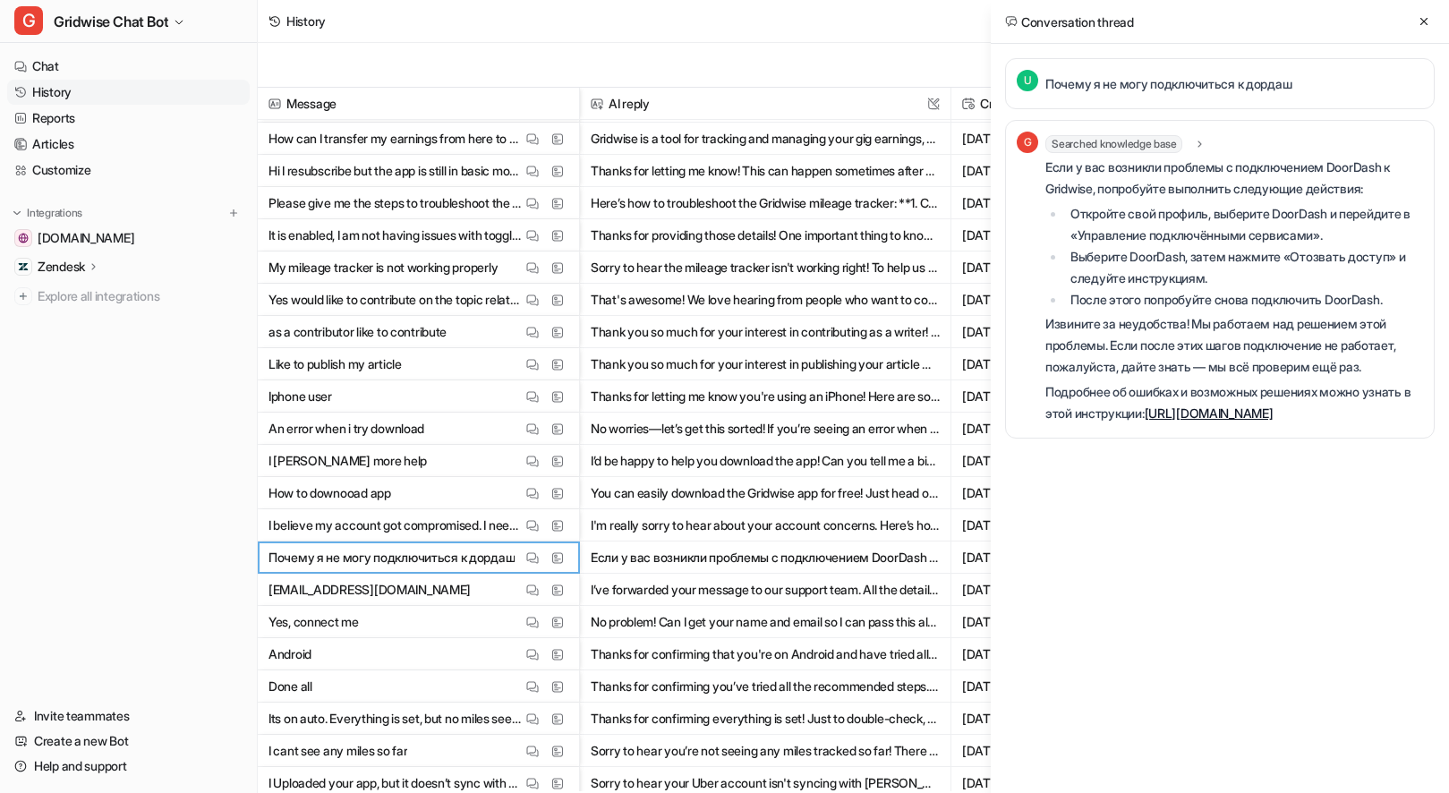
drag, startPoint x: 1157, startPoint y: 413, endPoint x: 1049, endPoint y: 166, distance: 270.5
click at [1048, 166] on div "Если у вас возникли проблемы с подключением DoorDash к Gridwise, попробуйте вып…" at bounding box center [1234, 291] width 378 height 268
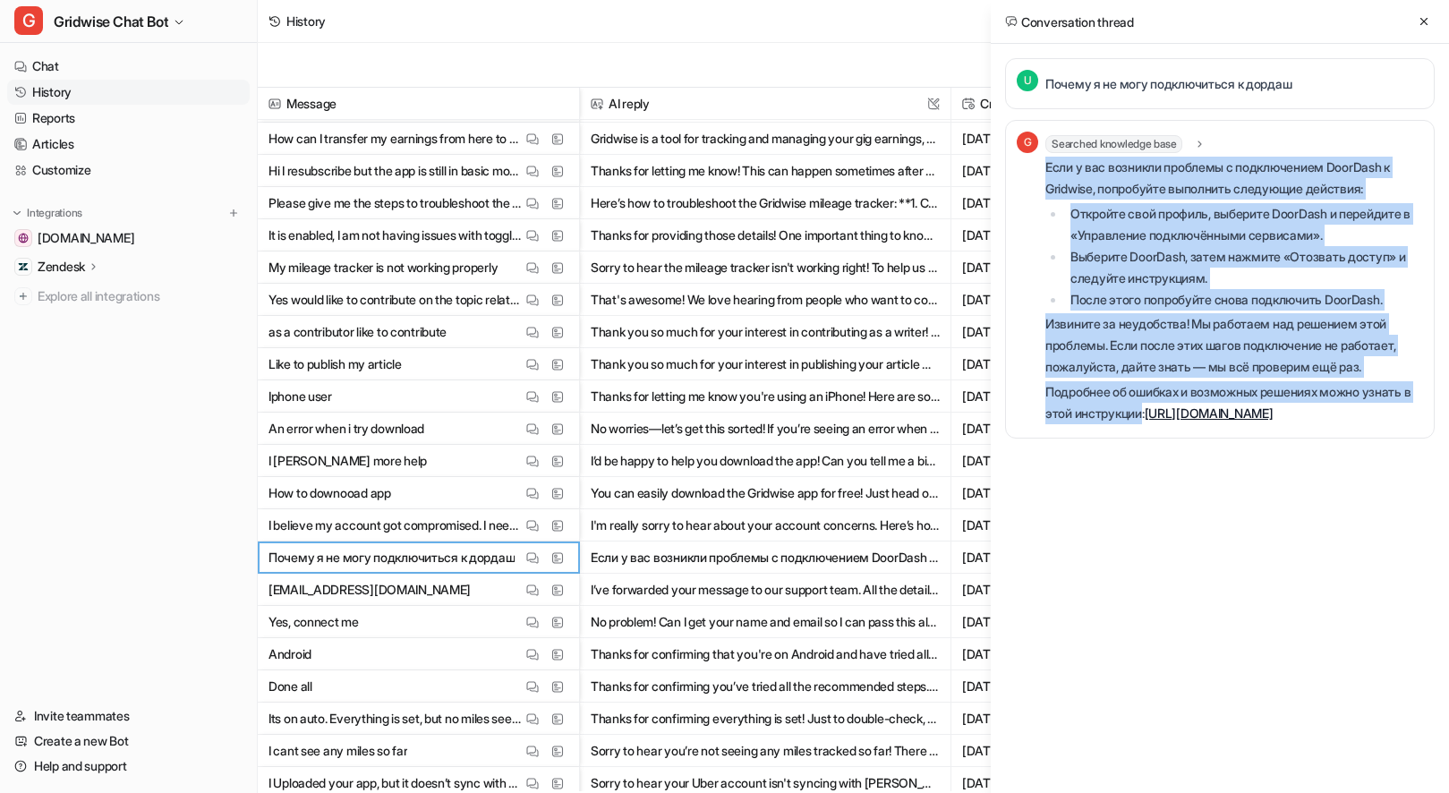
drag, startPoint x: 1045, startPoint y: 166, endPoint x: 1156, endPoint y: 412, distance: 269.9
click at [1156, 412] on div "Если у вас возникли проблемы с подключением DoorDash к Gridwise, попробуйте вып…" at bounding box center [1234, 291] width 378 height 268
copy div "Если у вас возникли проблемы с подключением DoorDash к Gridwise, попробуйте вып…"
click at [1223, 325] on p "Извините за неудобства! Мы работаем над решением этой проблемы. Если после этих…" at bounding box center [1234, 345] width 378 height 64
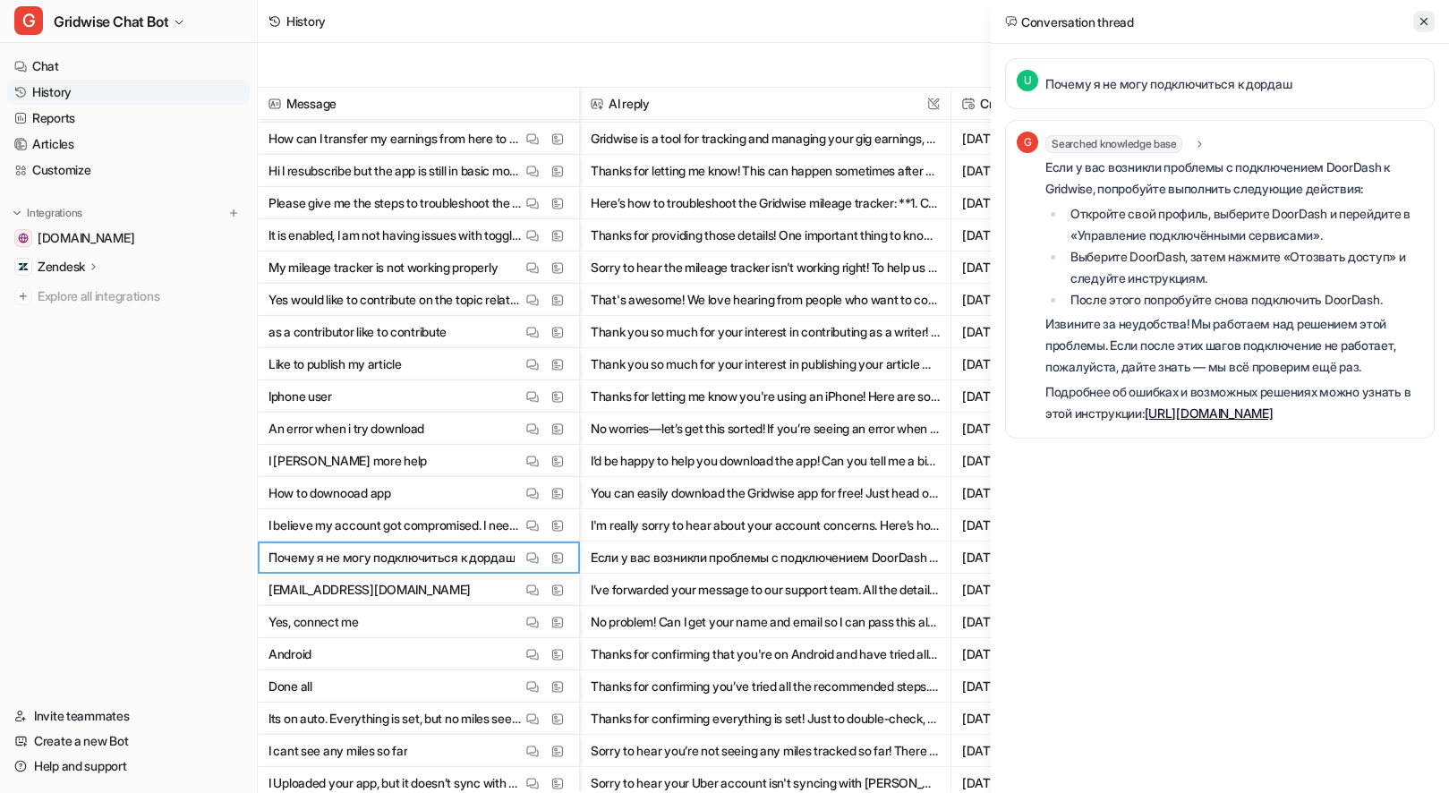
click at [1426, 13] on button at bounding box center [1423, 21] width 21 height 21
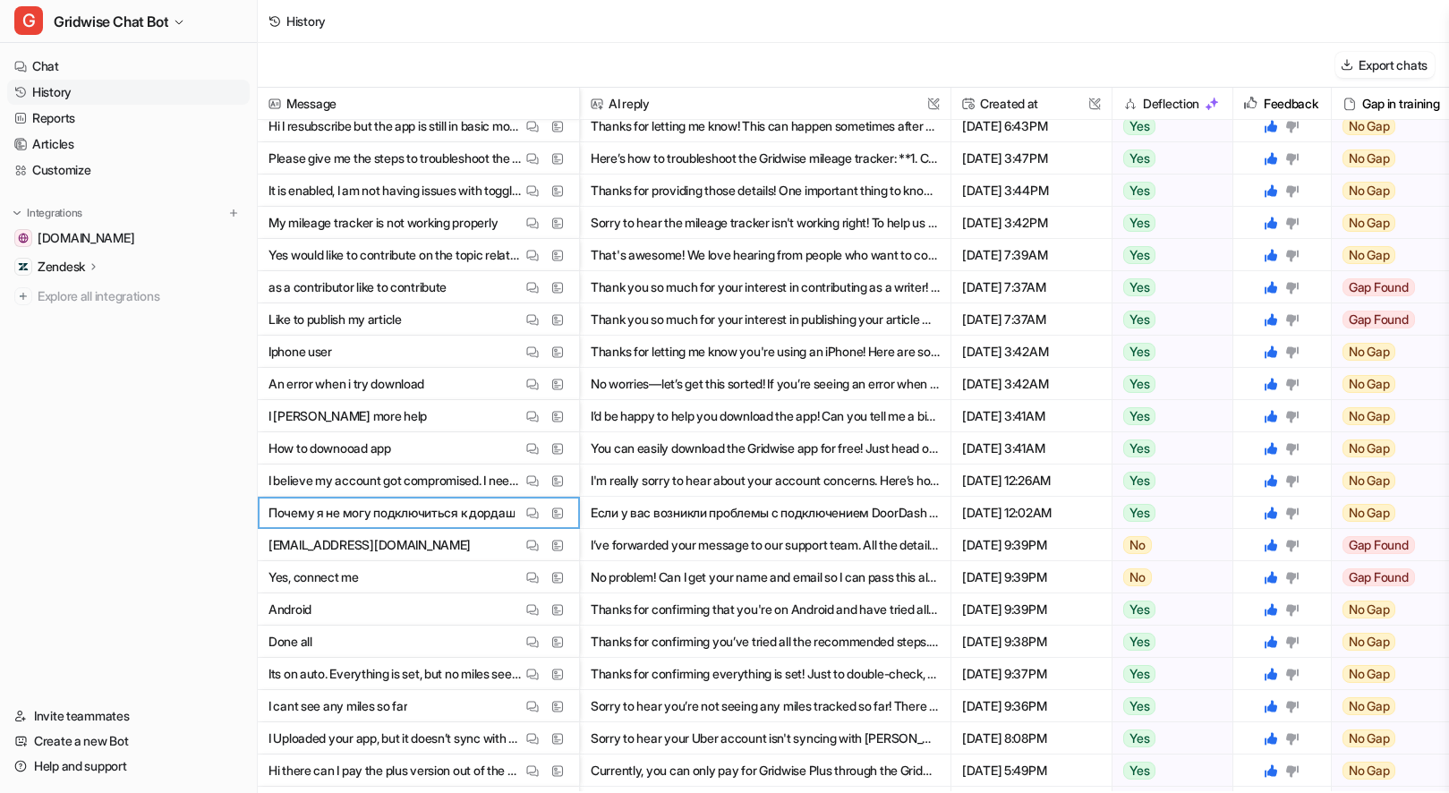
scroll to position [1494, 0]
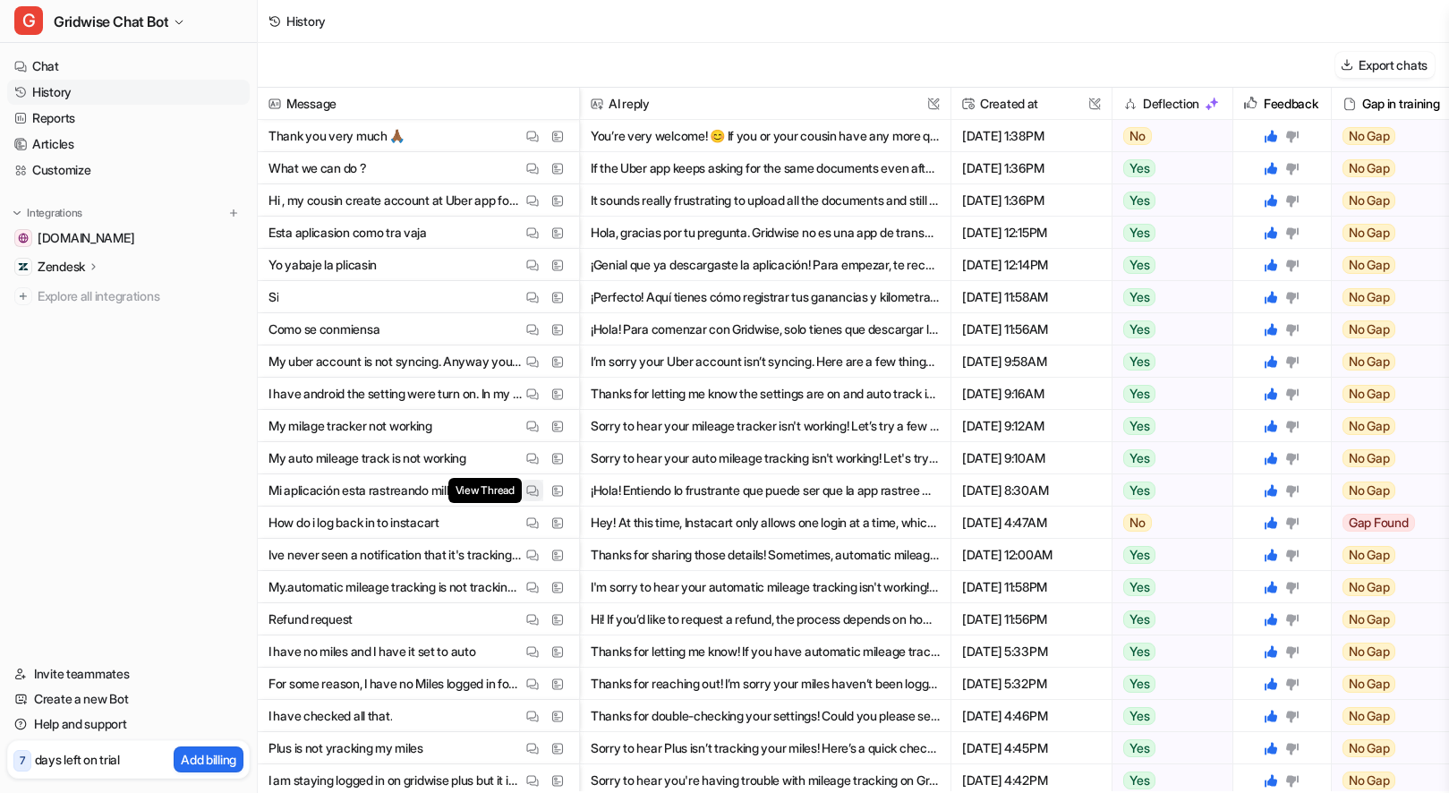
click at [523, 497] on button "View Thread" at bounding box center [532, 490] width 21 height 21
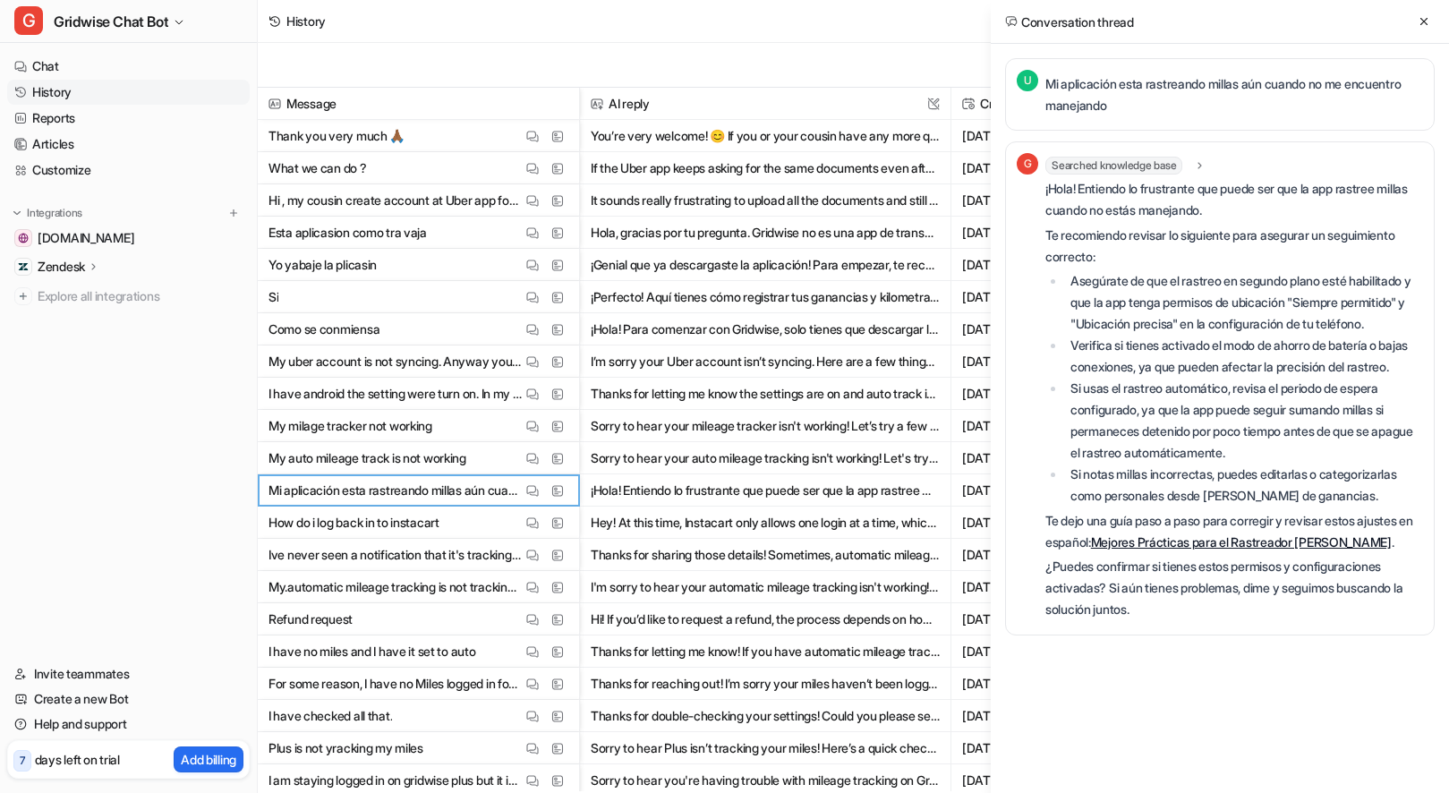
drag, startPoint x: 1246, startPoint y: 322, endPoint x: 1185, endPoint y: 89, distance: 241.5
click at [1247, 322] on li "Asegúrate de que el rastreo en segundo plano esté habilitado y que la app tenga…" at bounding box center [1244, 302] width 358 height 64
click at [1314, 506] on li "Si notas millas incorrectas, puedes editarlas o categorizarlas como personales …" at bounding box center [1244, 484] width 358 height 43
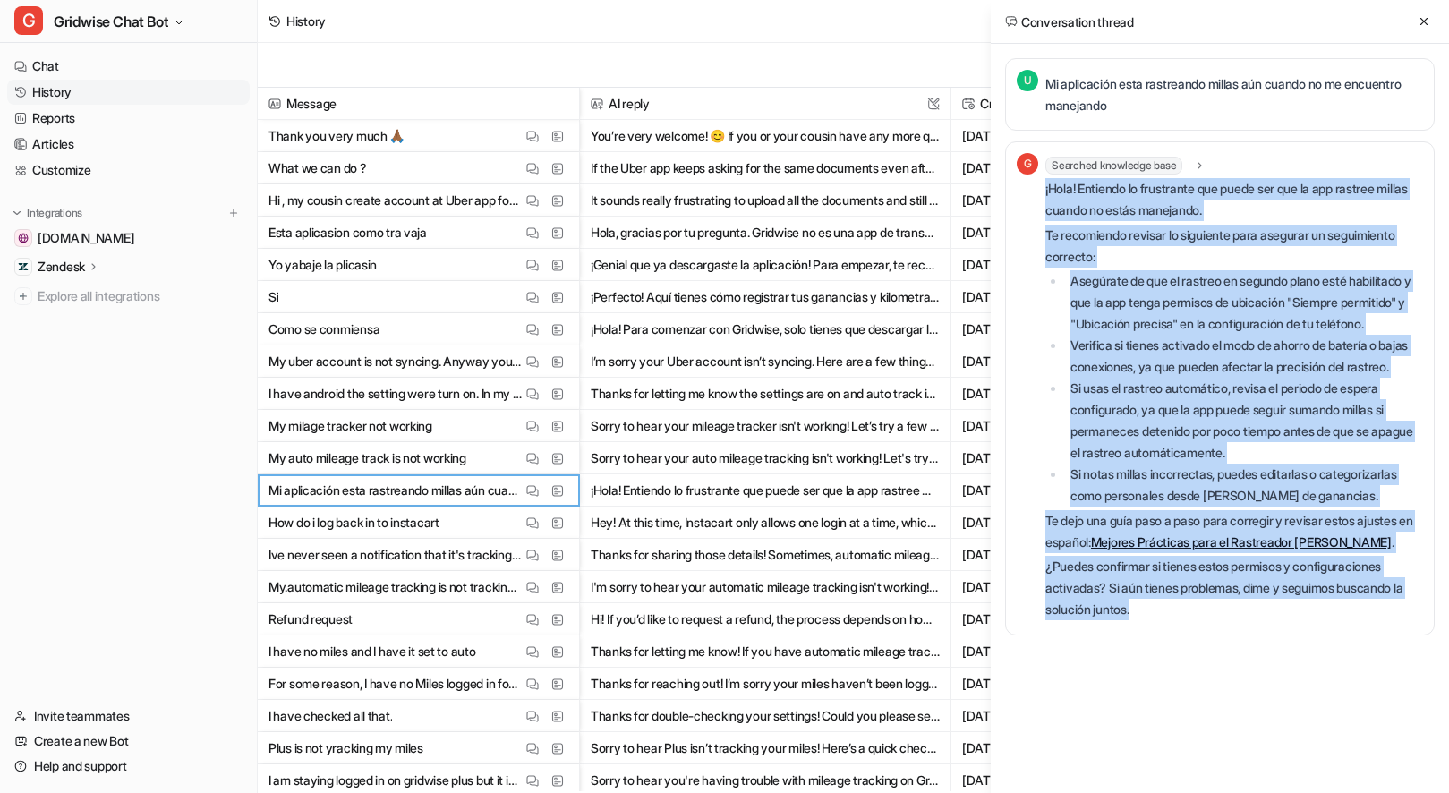
drag, startPoint x: 1186, startPoint y: 658, endPoint x: 1045, endPoint y: 192, distance: 486.0
click at [1045, 192] on div "¡Hola! Entiendo lo frustrante que puede ser que la app rastree millas cuando no…" at bounding box center [1234, 399] width 378 height 442
click at [1134, 378] on li "Verifica si tienes activado el modo de ahorro de batería o bajas conexiones, ya…" at bounding box center [1244, 356] width 358 height 43
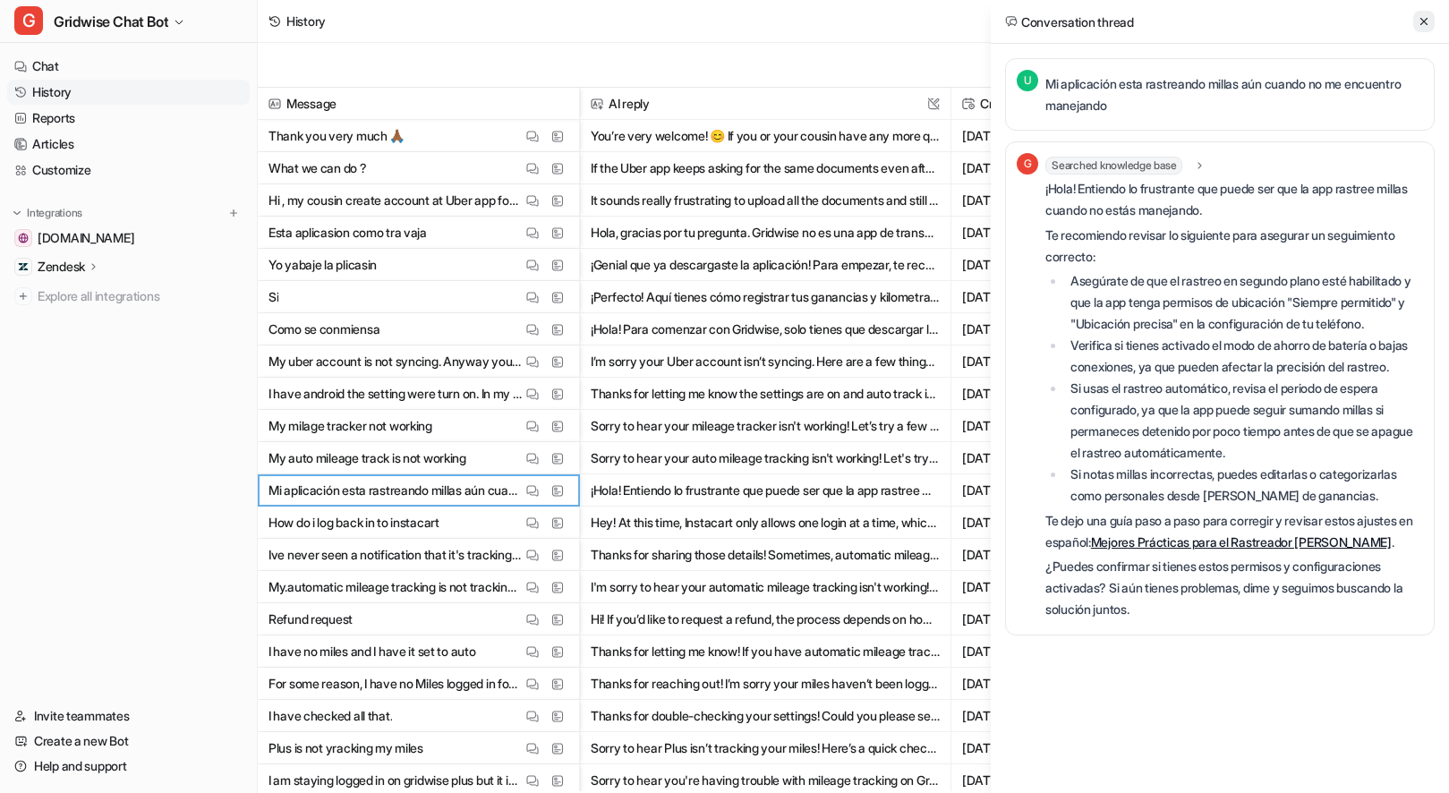
click at [1415, 20] on button at bounding box center [1423, 21] width 21 height 21
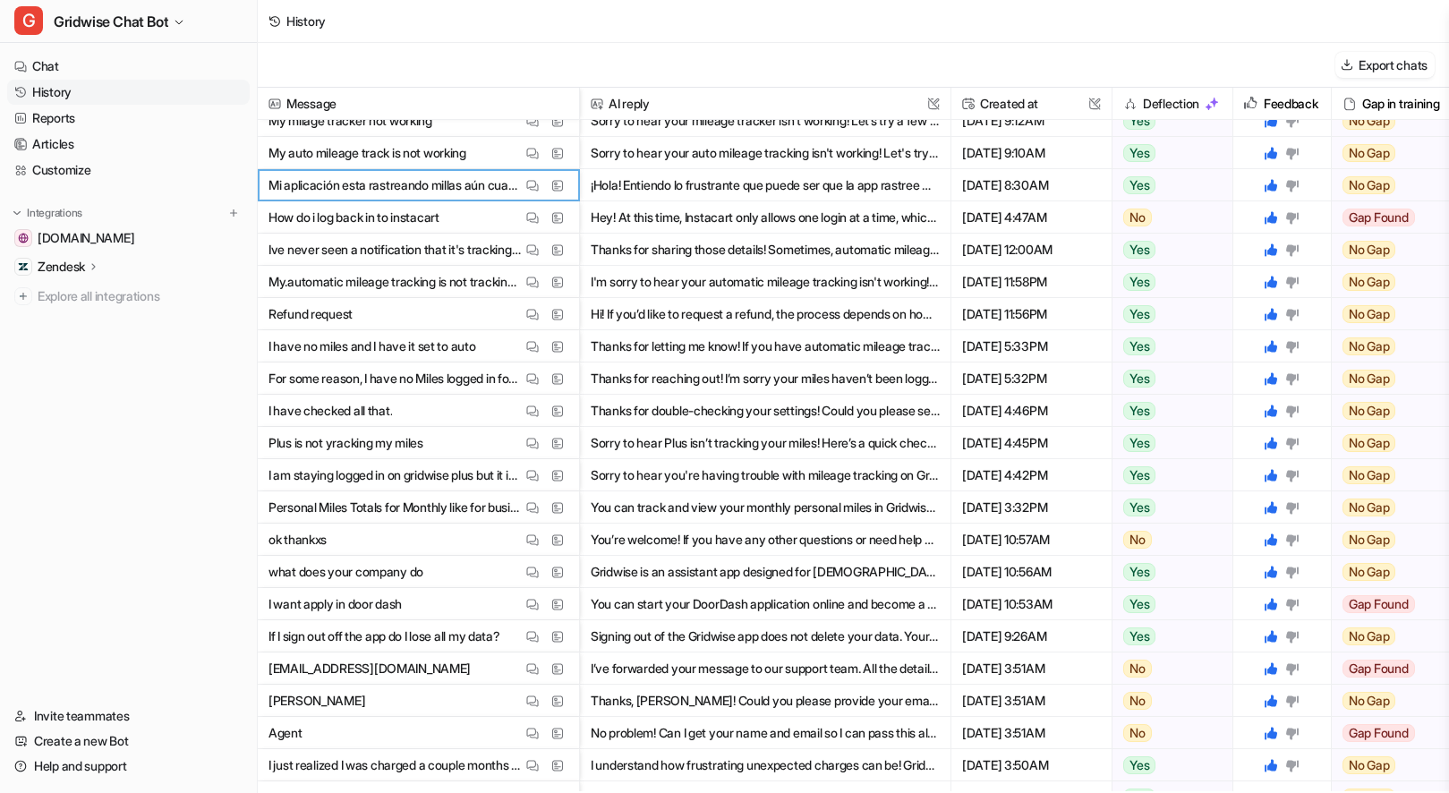
scroll to position [327, 0]
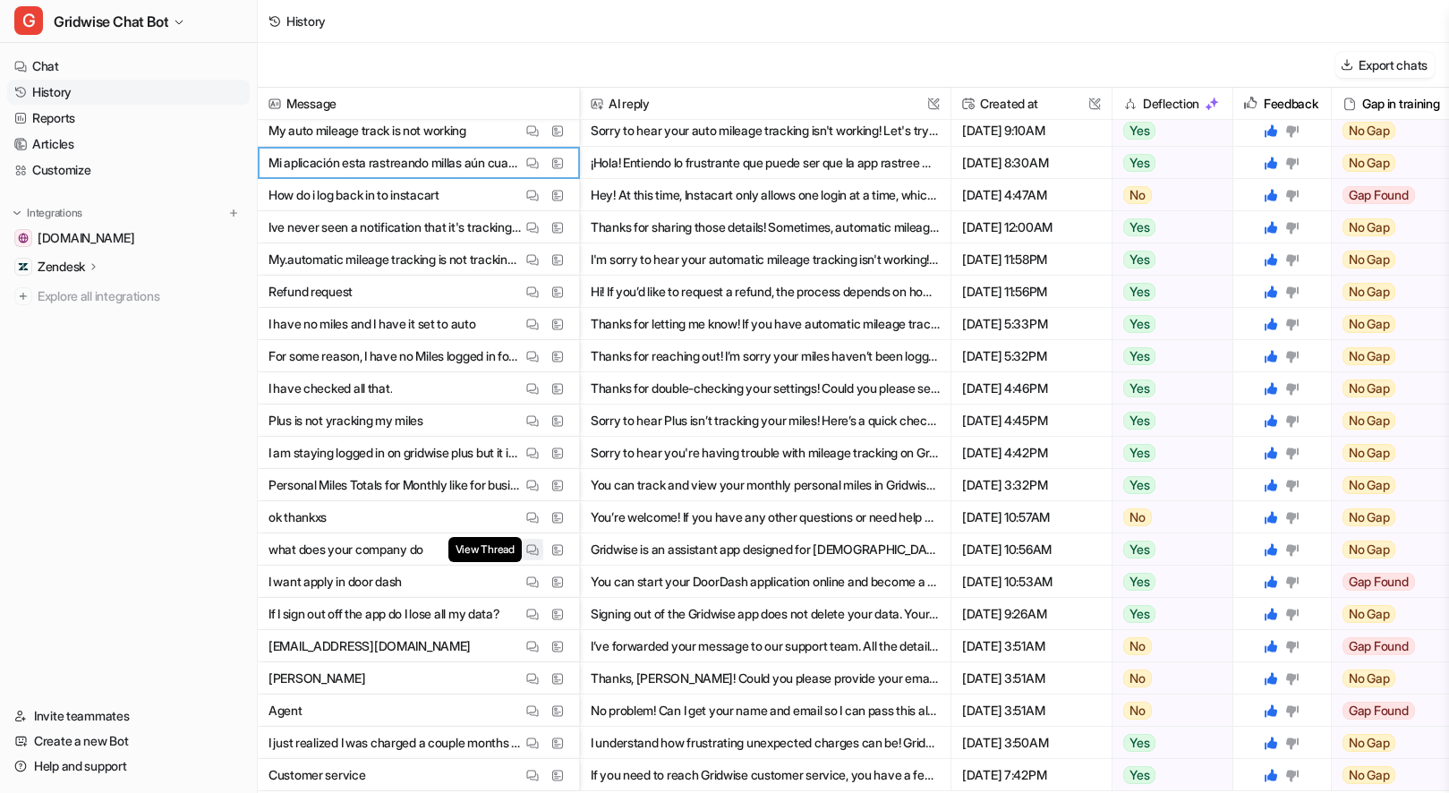
click at [530, 547] on img at bounding box center [532, 549] width 13 height 13
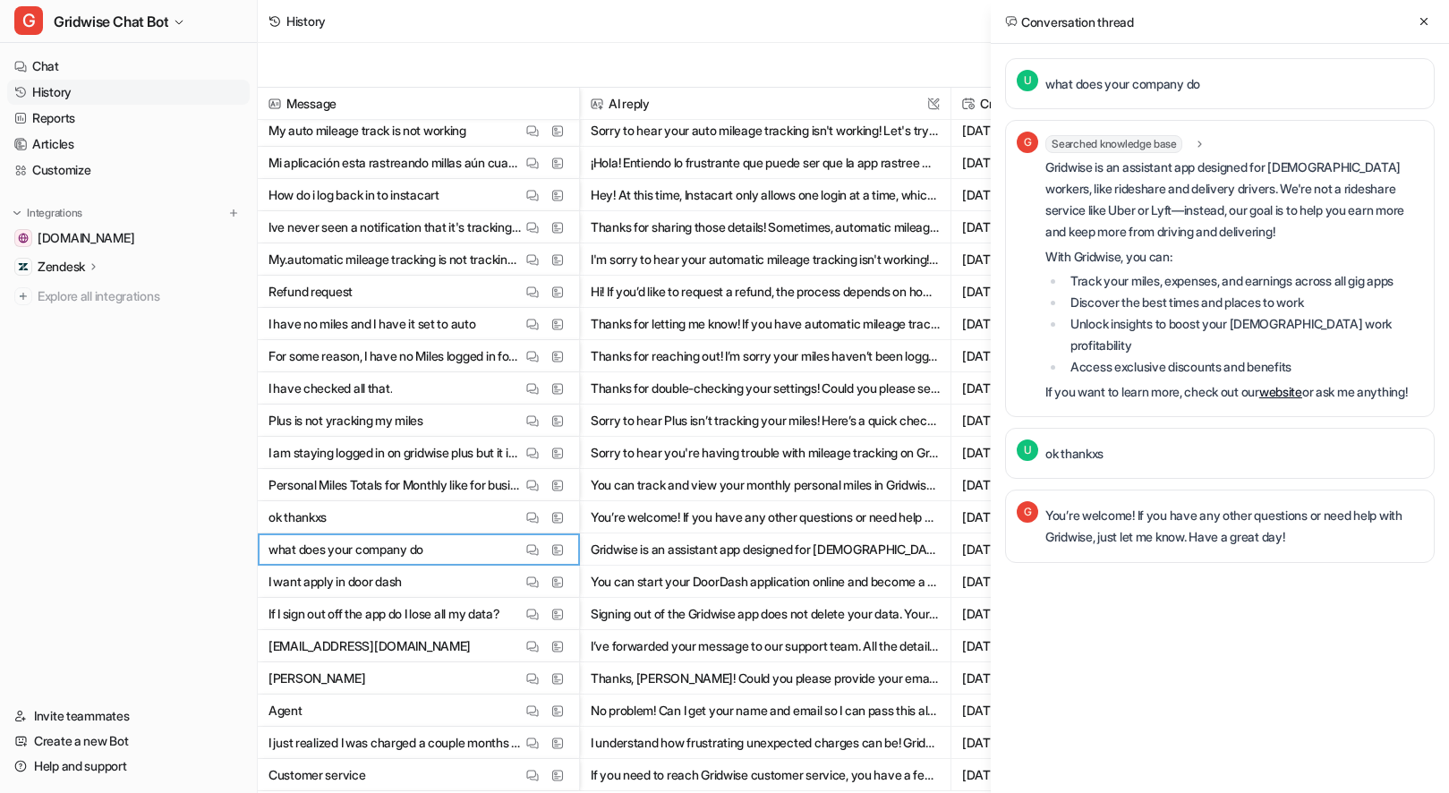
drag, startPoint x: 1274, startPoint y: 655, endPoint x: 1276, endPoint y: 639, distance: 16.2
click at [1275, 655] on div "Conversation thread U what does your company do G Searched knowledge base searc…" at bounding box center [1219, 396] width 458 height 793
drag, startPoint x: 1423, startPoint y: 15, endPoint x: 1333, endPoint y: 276, distance: 275.3
click at [1423, 15] on icon at bounding box center [1423, 21] width 13 height 13
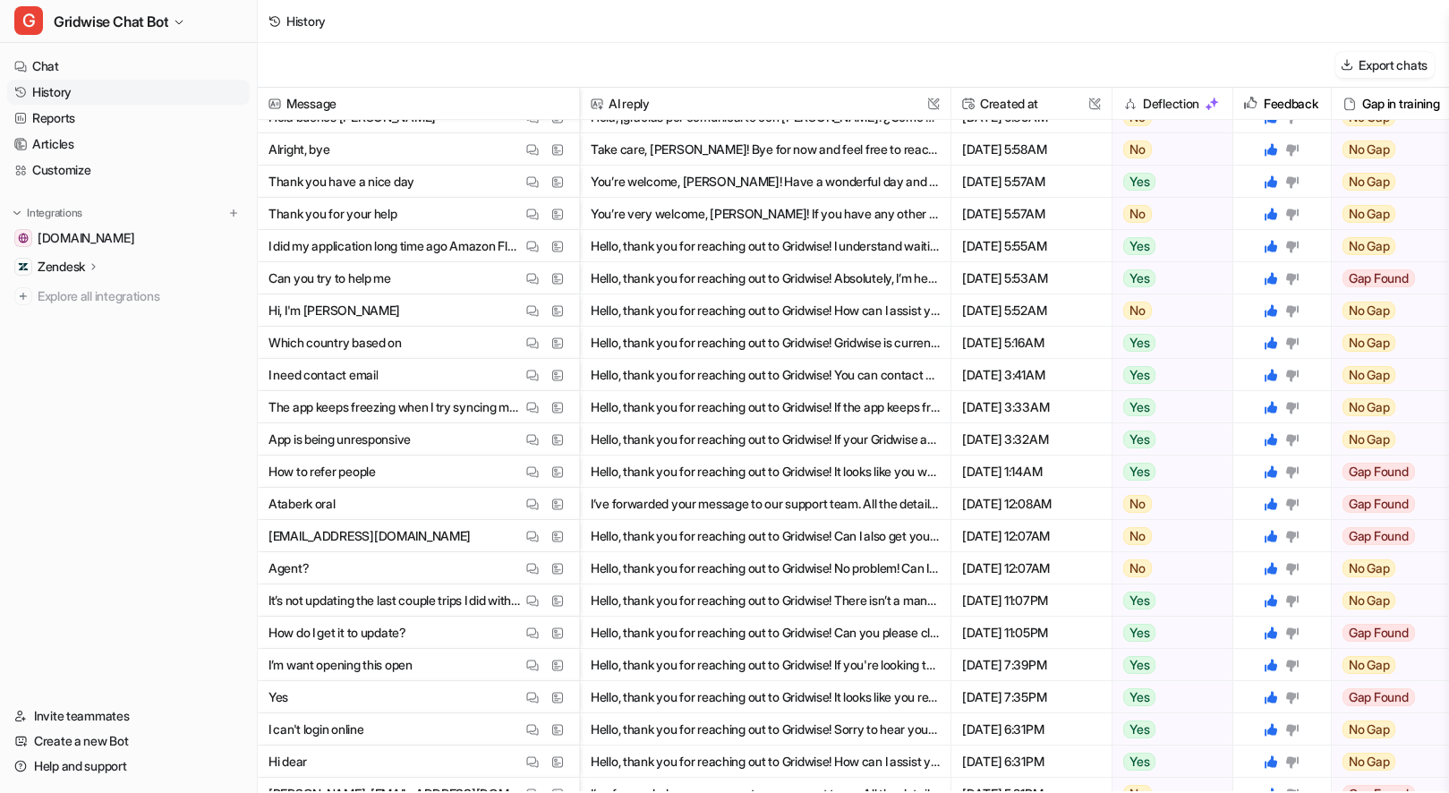
scroll to position [5010, 0]
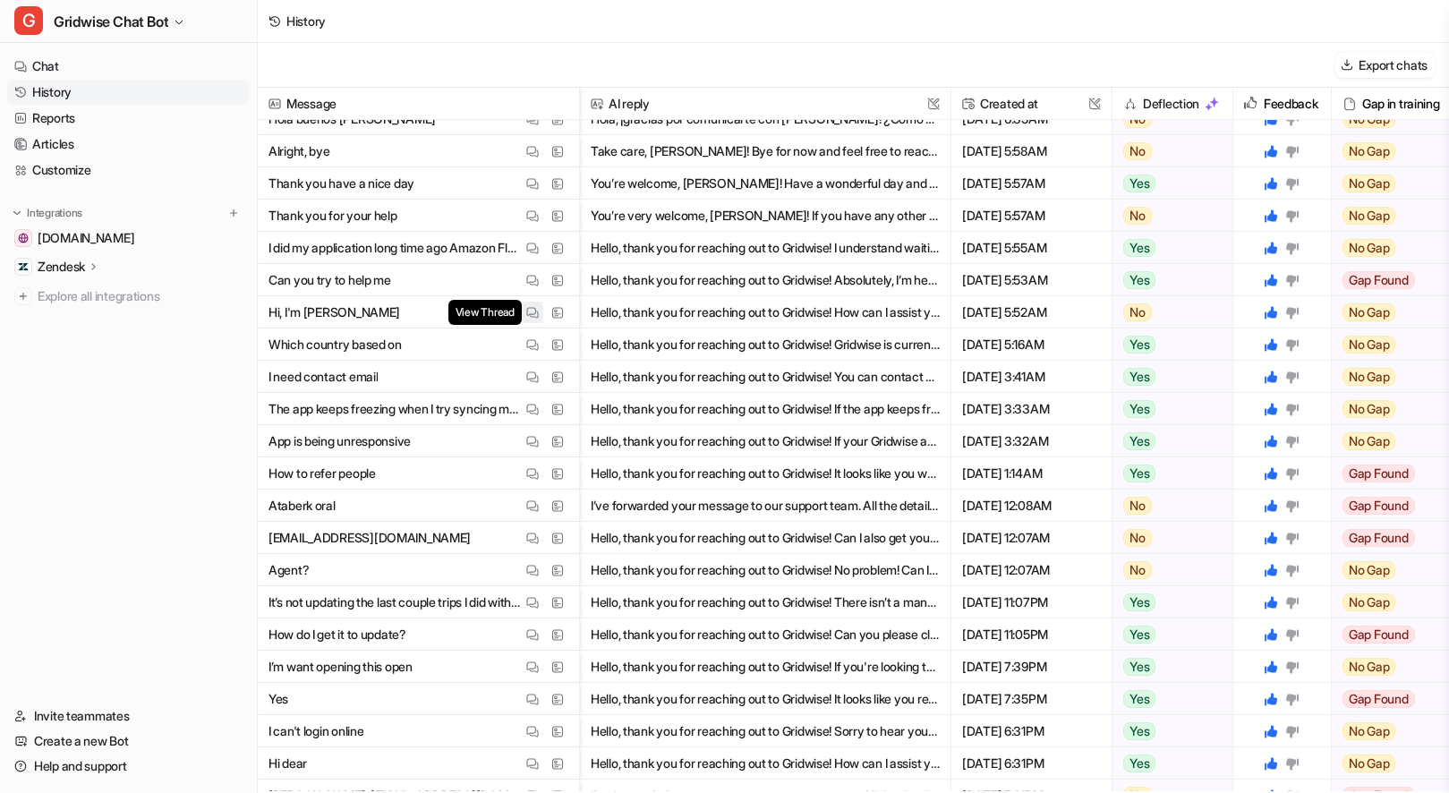
click at [538, 312] on img at bounding box center [532, 312] width 13 height 13
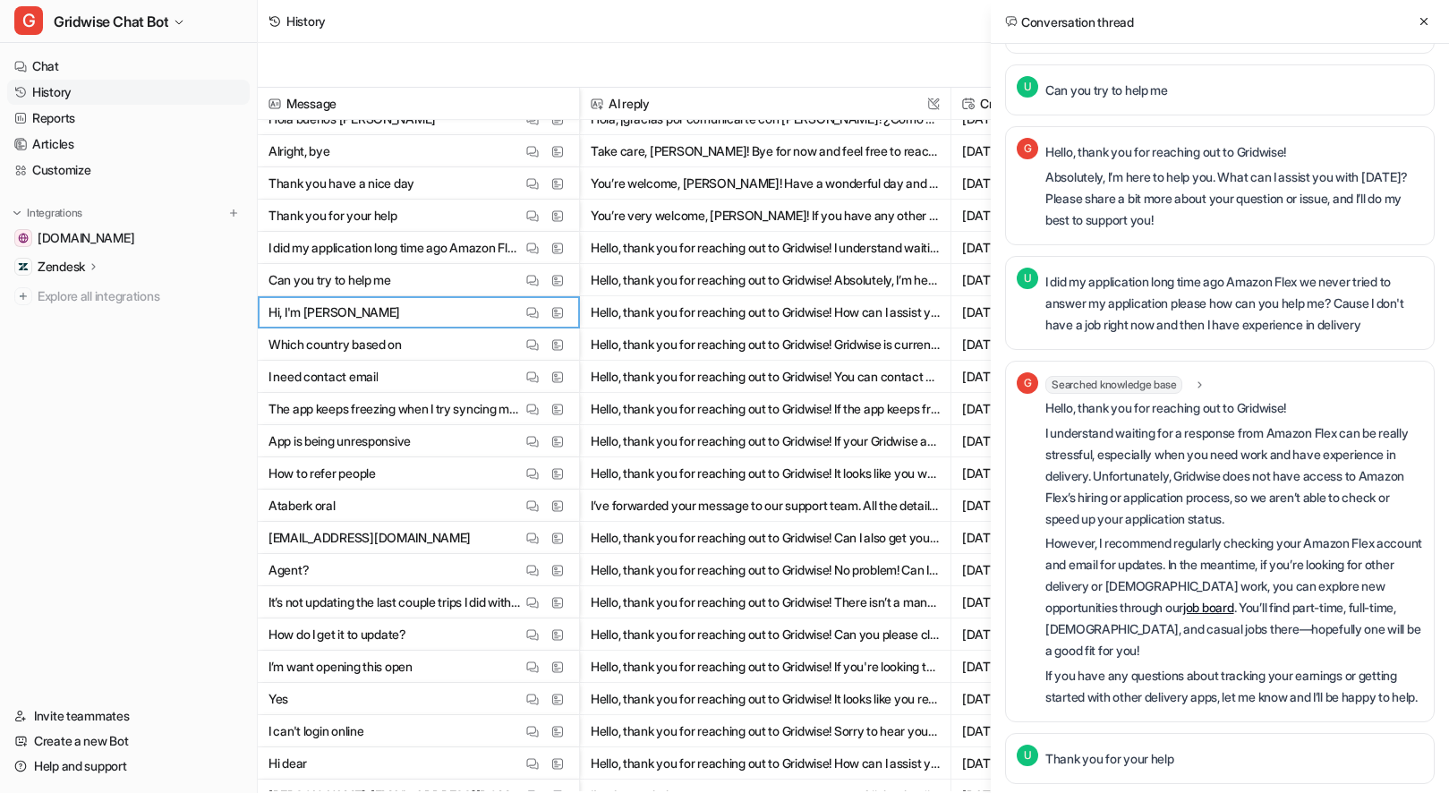
scroll to position [248, 0]
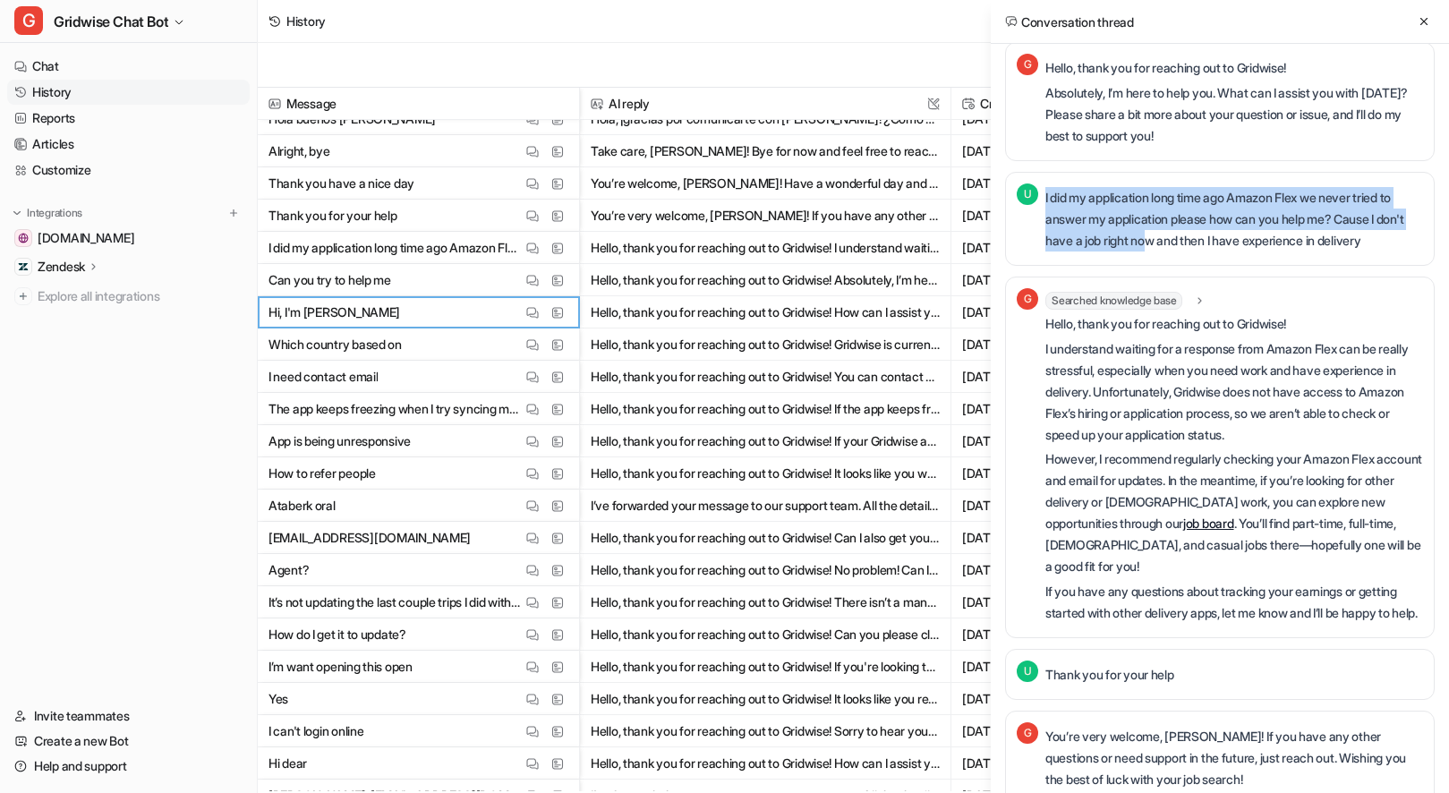
drag, startPoint x: 1089, startPoint y: 180, endPoint x: 1184, endPoint y: 233, distance: 108.5
click at [1184, 233] on div "U I did my application long time ago Amazon Flex we never tried to answer my ap…" at bounding box center [1219, 219] width 429 height 94
click at [1184, 233] on p "I did my application long time ago Amazon Flex we never tried to answer my appl…" at bounding box center [1234, 219] width 378 height 64
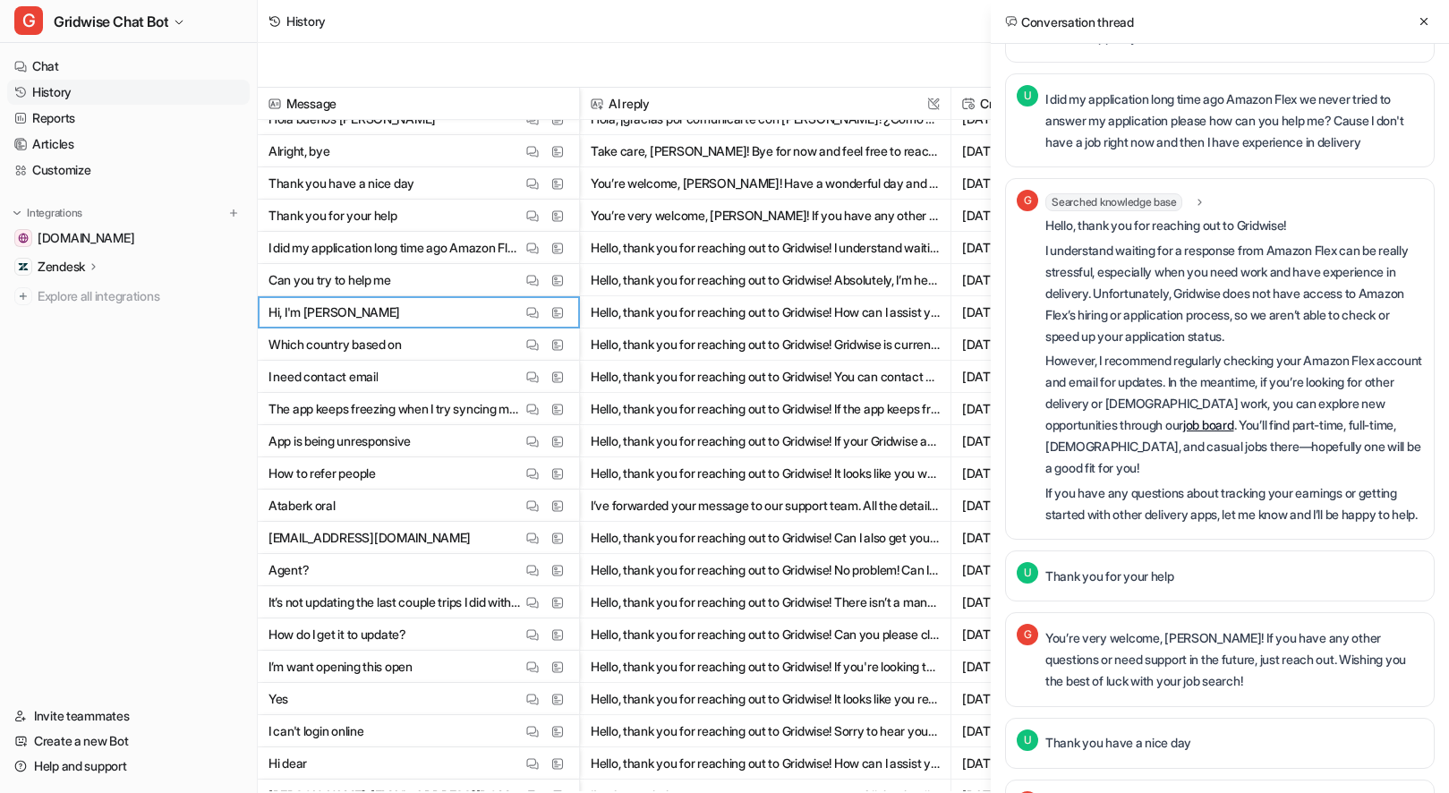
scroll to position [350, 0]
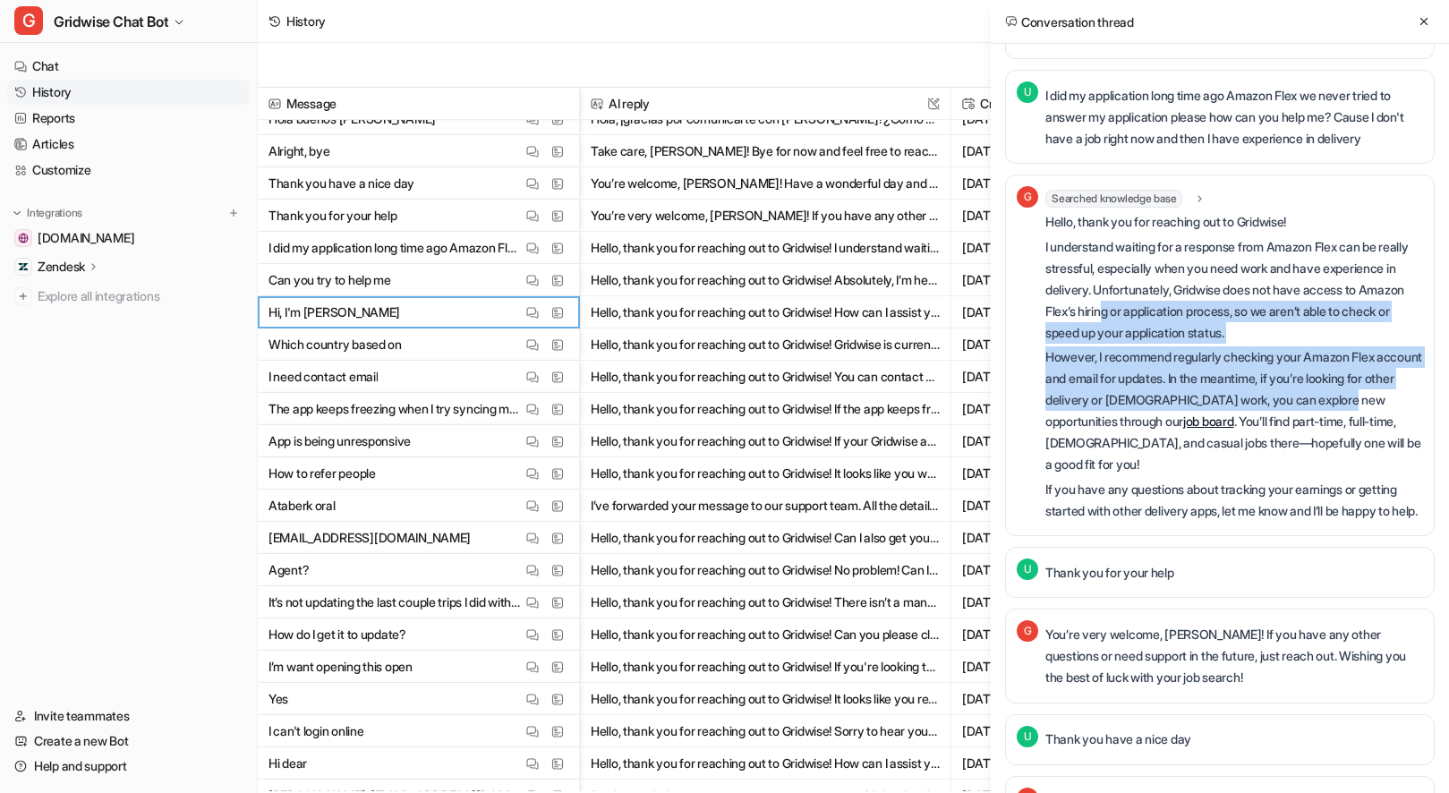
drag, startPoint x: 1211, startPoint y: 312, endPoint x: 1400, endPoint y: 393, distance: 205.2
click at [1400, 393] on div "Hello, thank you for reaching out to Gridwise! I understand waiting for a respo…" at bounding box center [1234, 366] width 378 height 310
click at [1337, 307] on p "I understand waiting for a response from Amazon Flex can be really stressful, e…" at bounding box center [1234, 289] width 378 height 107
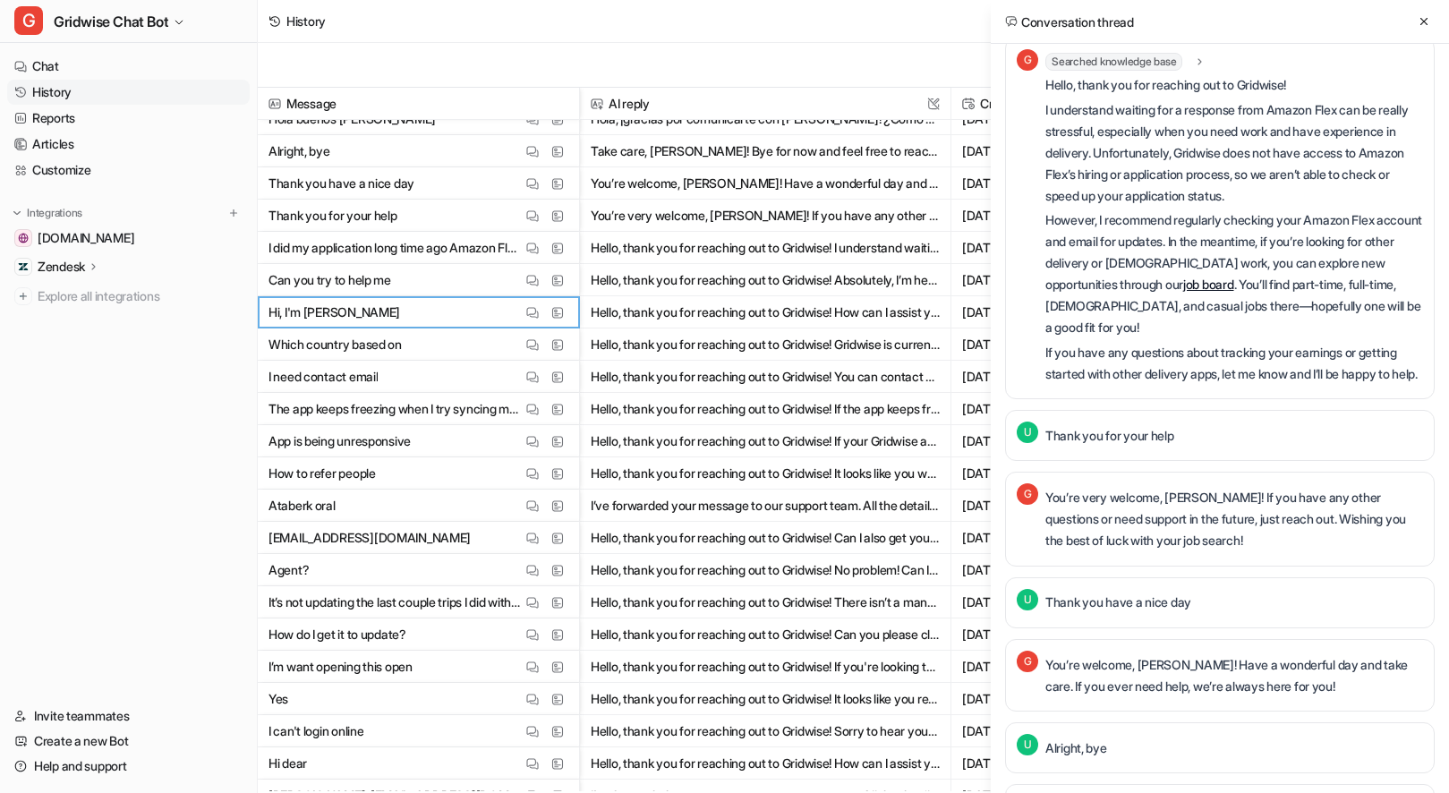
scroll to position [592, 0]
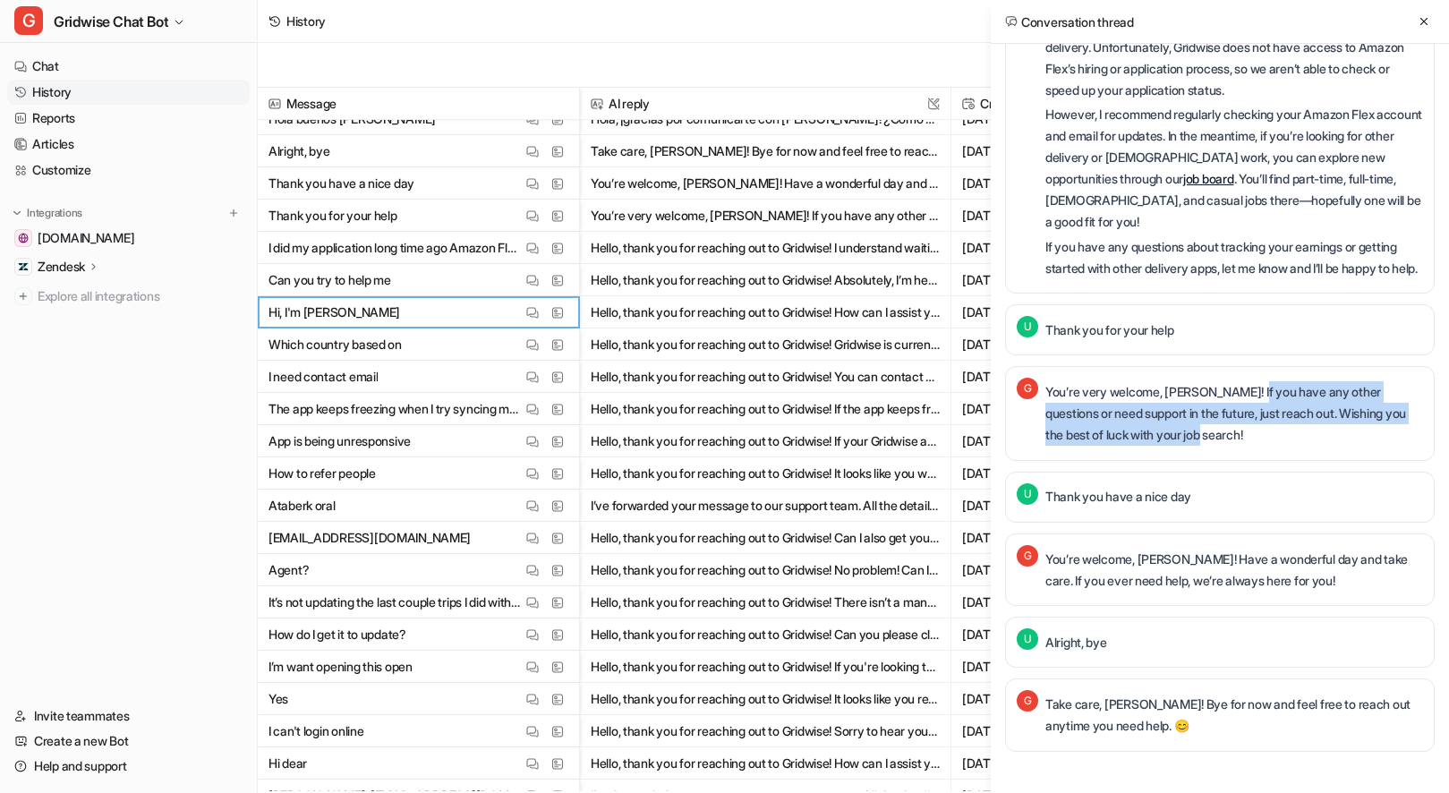
drag, startPoint x: 1267, startPoint y: 388, endPoint x: 1338, endPoint y: 437, distance: 85.6
click at [1338, 437] on p "You’re very welcome, [PERSON_NAME]! If you have any other questions or need sup…" at bounding box center [1234, 413] width 378 height 64
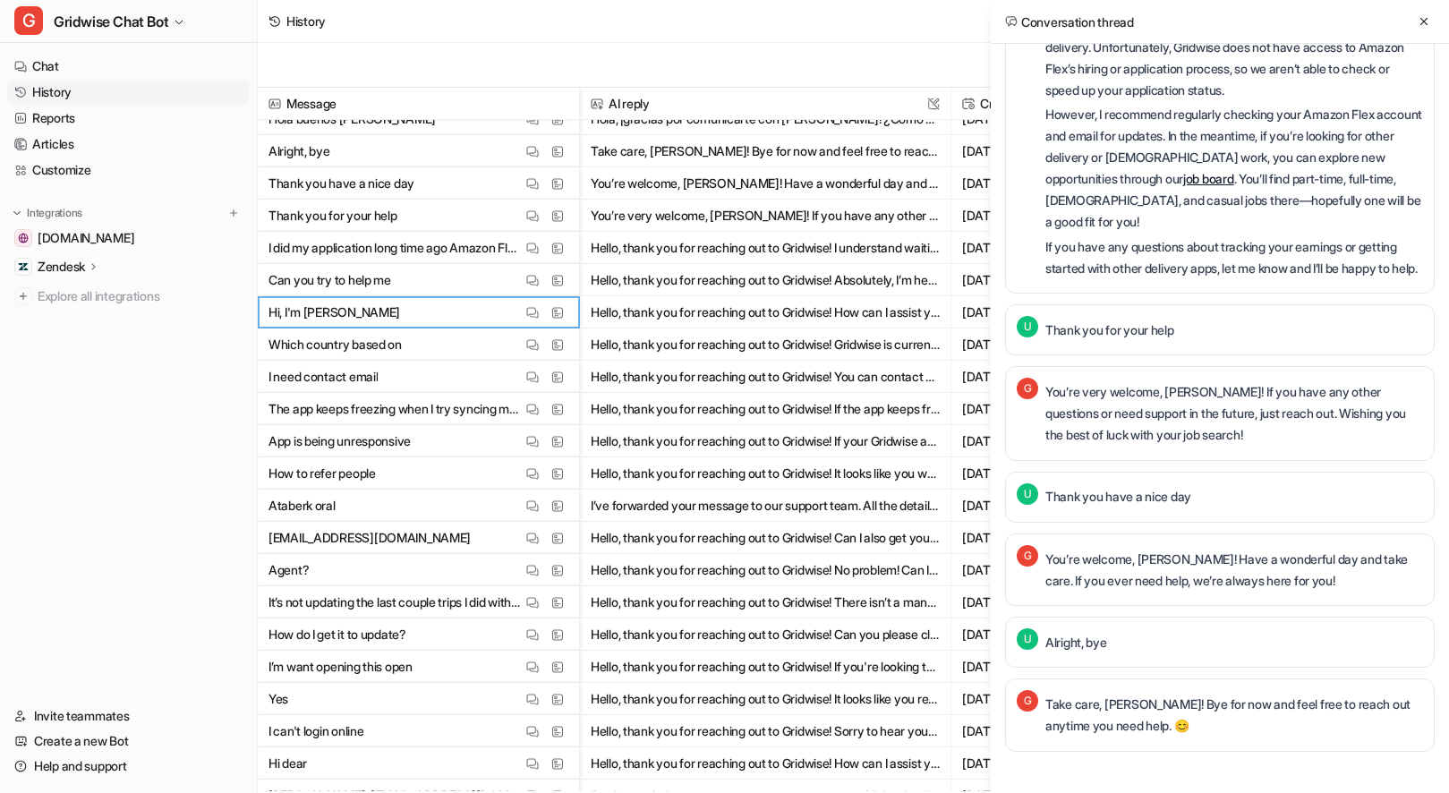
click at [1338, 437] on p "You’re very welcome, [PERSON_NAME]! If you have any other questions or need sup…" at bounding box center [1234, 413] width 378 height 64
drag, startPoint x: 1351, startPoint y: 413, endPoint x: 1409, endPoint y: 432, distance: 61.1
click at [1409, 432] on p "You’re very welcome, [PERSON_NAME]! If you have any other questions or need sup…" at bounding box center [1234, 413] width 378 height 64
drag, startPoint x: 1087, startPoint y: 494, endPoint x: 1304, endPoint y: 504, distance: 216.7
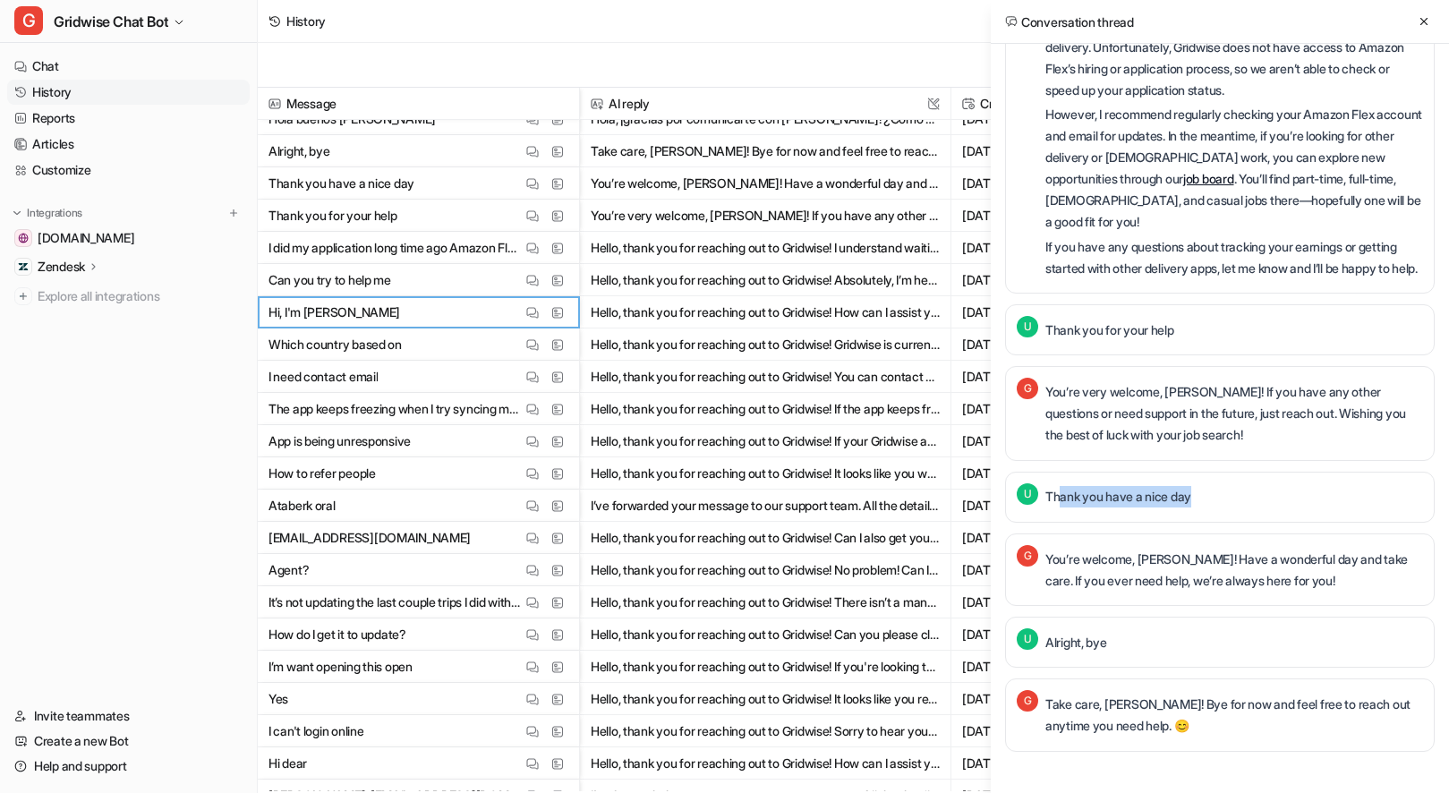
click at [1304, 504] on div "U Thank you have a nice day" at bounding box center [1219, 497] width 429 height 51
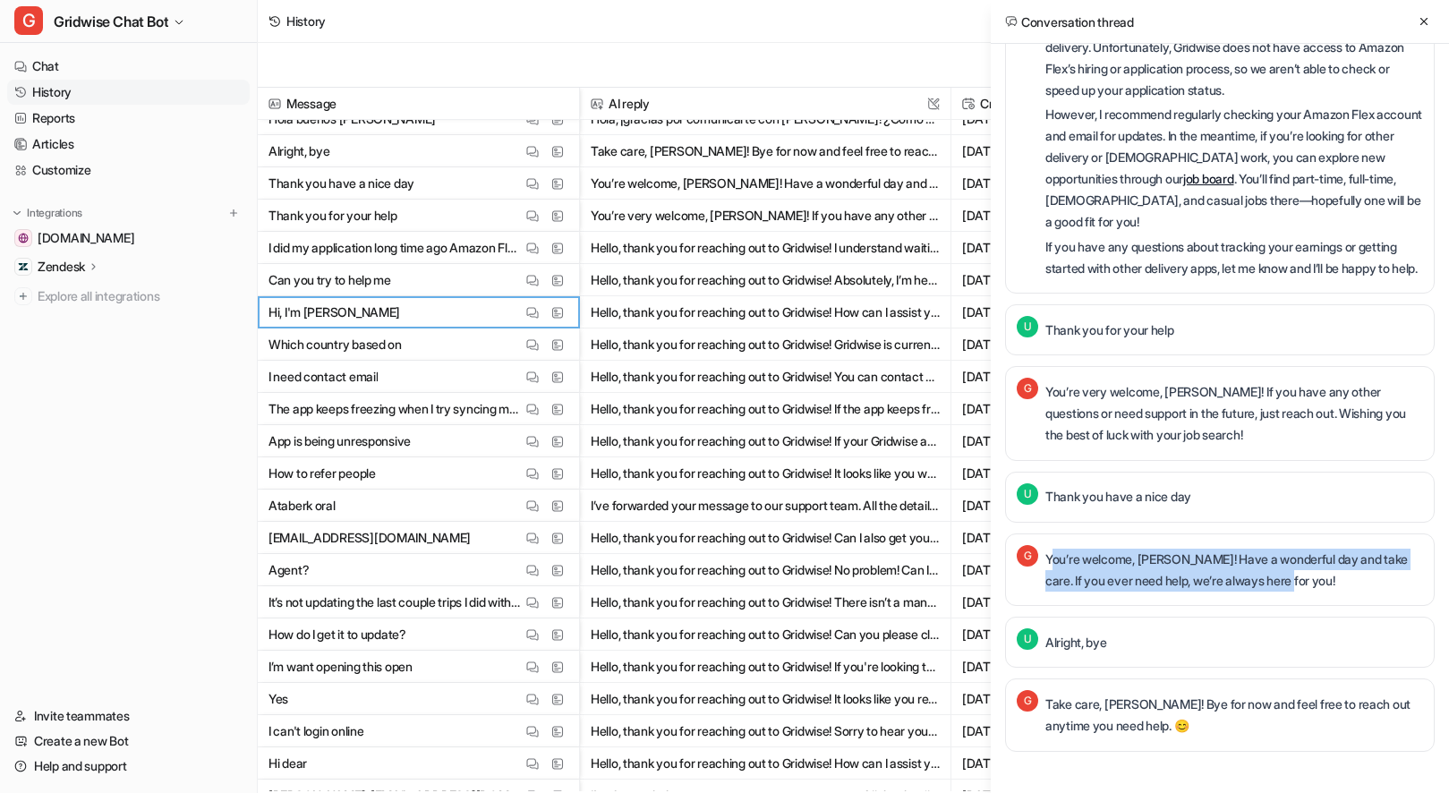
drag, startPoint x: 1142, startPoint y: 550, endPoint x: 1383, endPoint y: 591, distance: 244.9
click at [1383, 591] on div "You’re welcome, [PERSON_NAME]! Have a wonderful day and take care. If you ever …" at bounding box center [1234, 570] width 378 height 50
click at [1370, 579] on p "You’re welcome, [PERSON_NAME]! Have a wonderful day and take care. If you ever …" at bounding box center [1234, 569] width 378 height 43
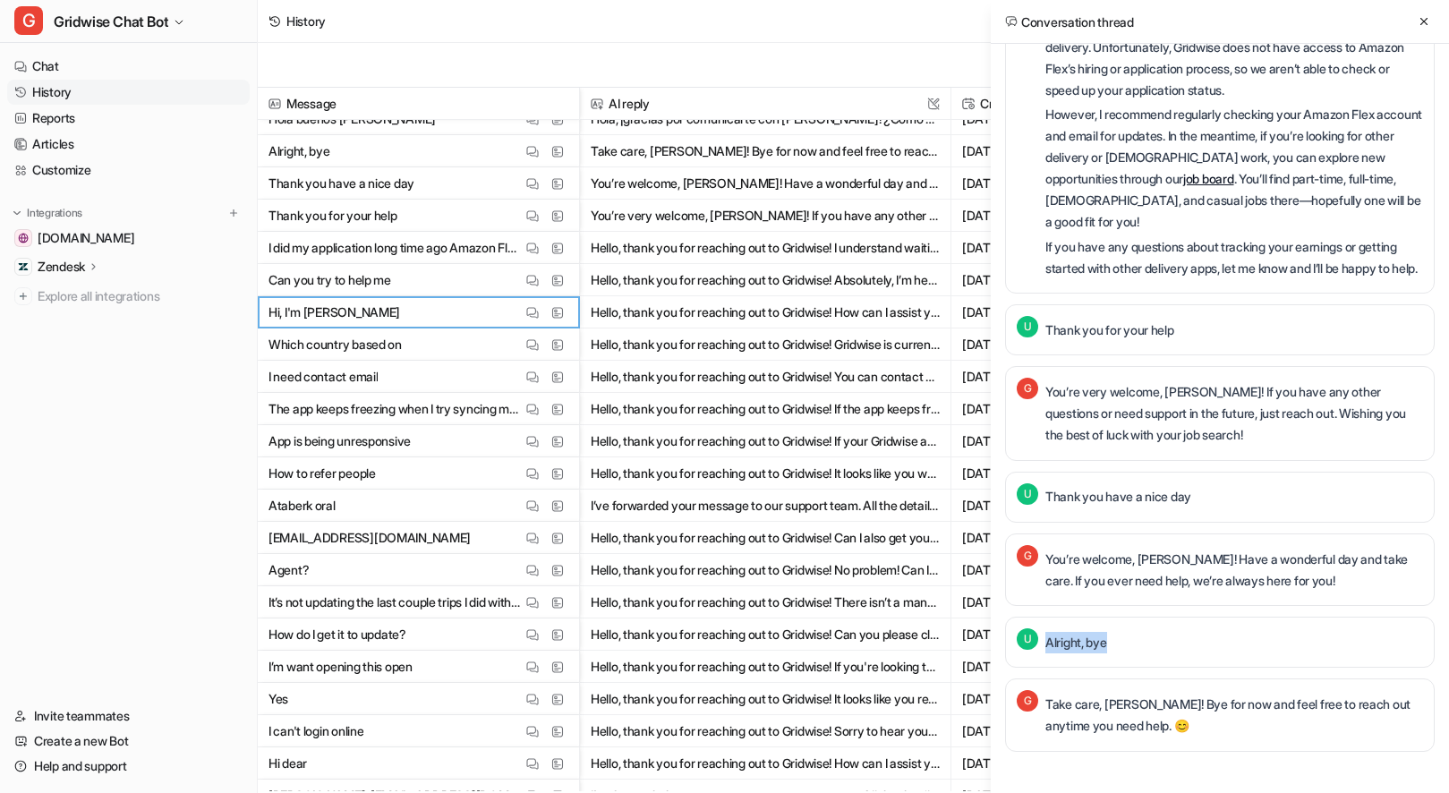
drag, startPoint x: 1061, startPoint y: 652, endPoint x: 1187, endPoint y: 657, distance: 126.2
click at [1187, 657] on div "U Alright, bye" at bounding box center [1219, 641] width 429 height 51
click at [1176, 650] on div at bounding box center [1176, 650] width 0 height 0
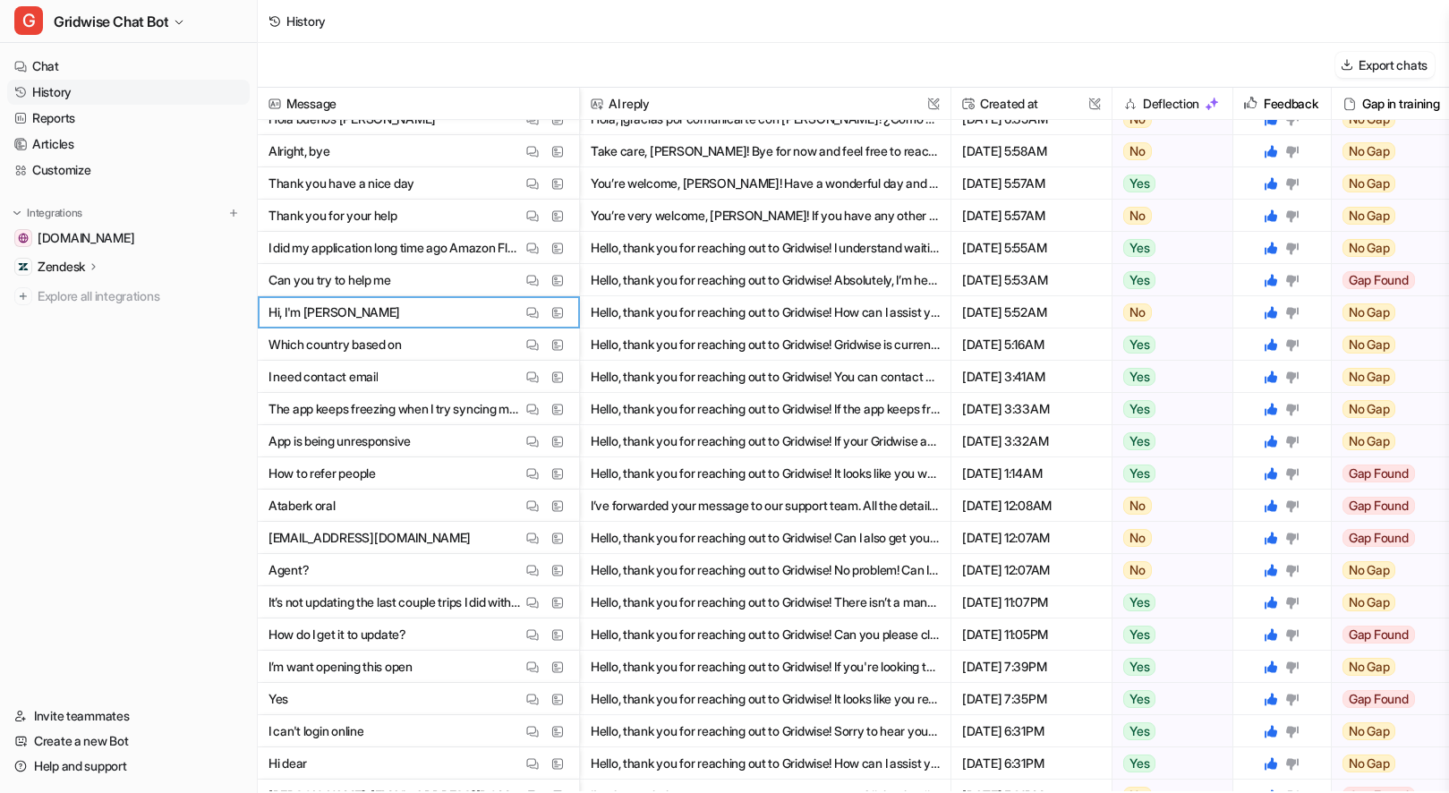
click at [1169, 792] on div "Close" at bounding box center [724, 793] width 1449 height 0
click at [535, 310] on img at bounding box center [532, 312] width 13 height 13
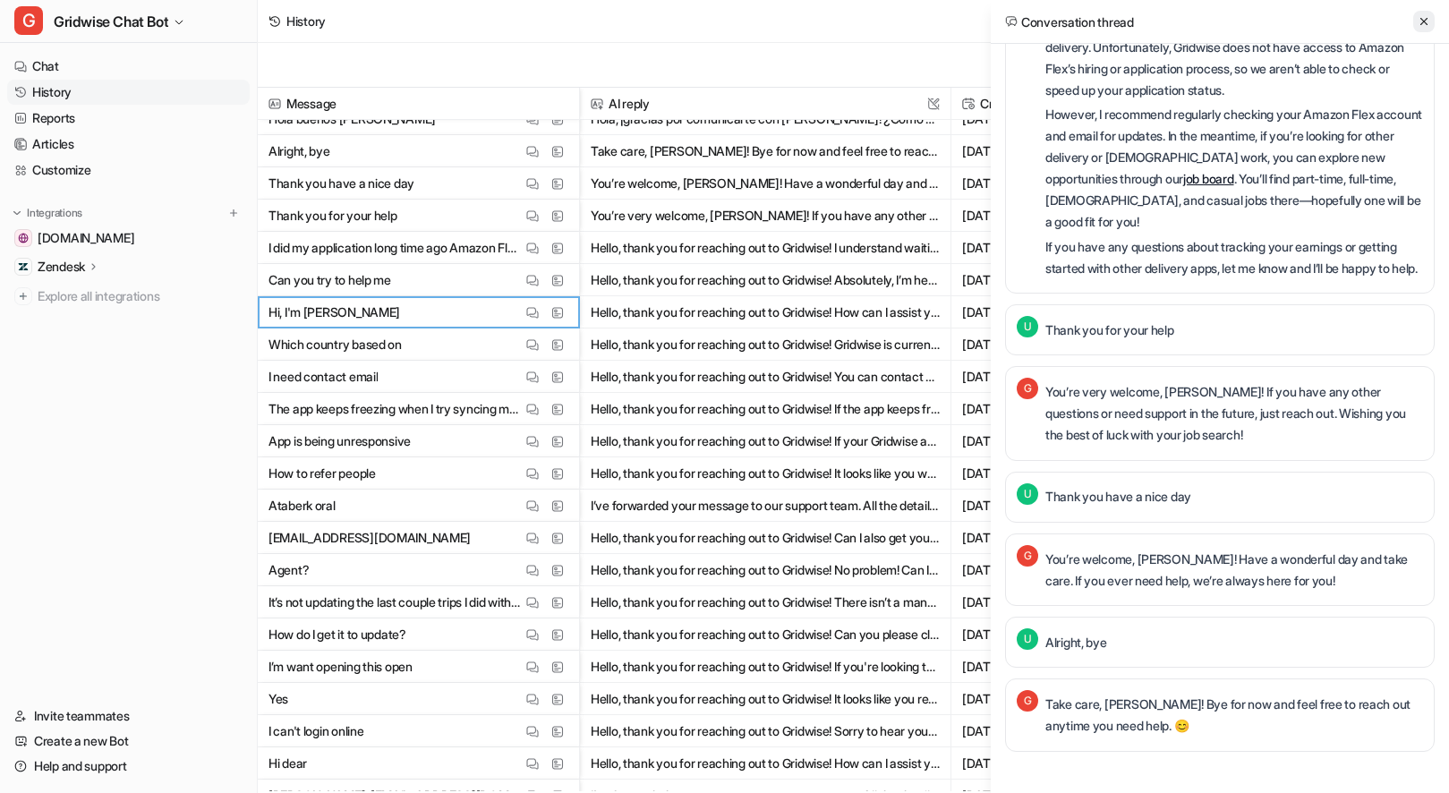
click at [1419, 21] on icon at bounding box center [1423, 21] width 13 height 13
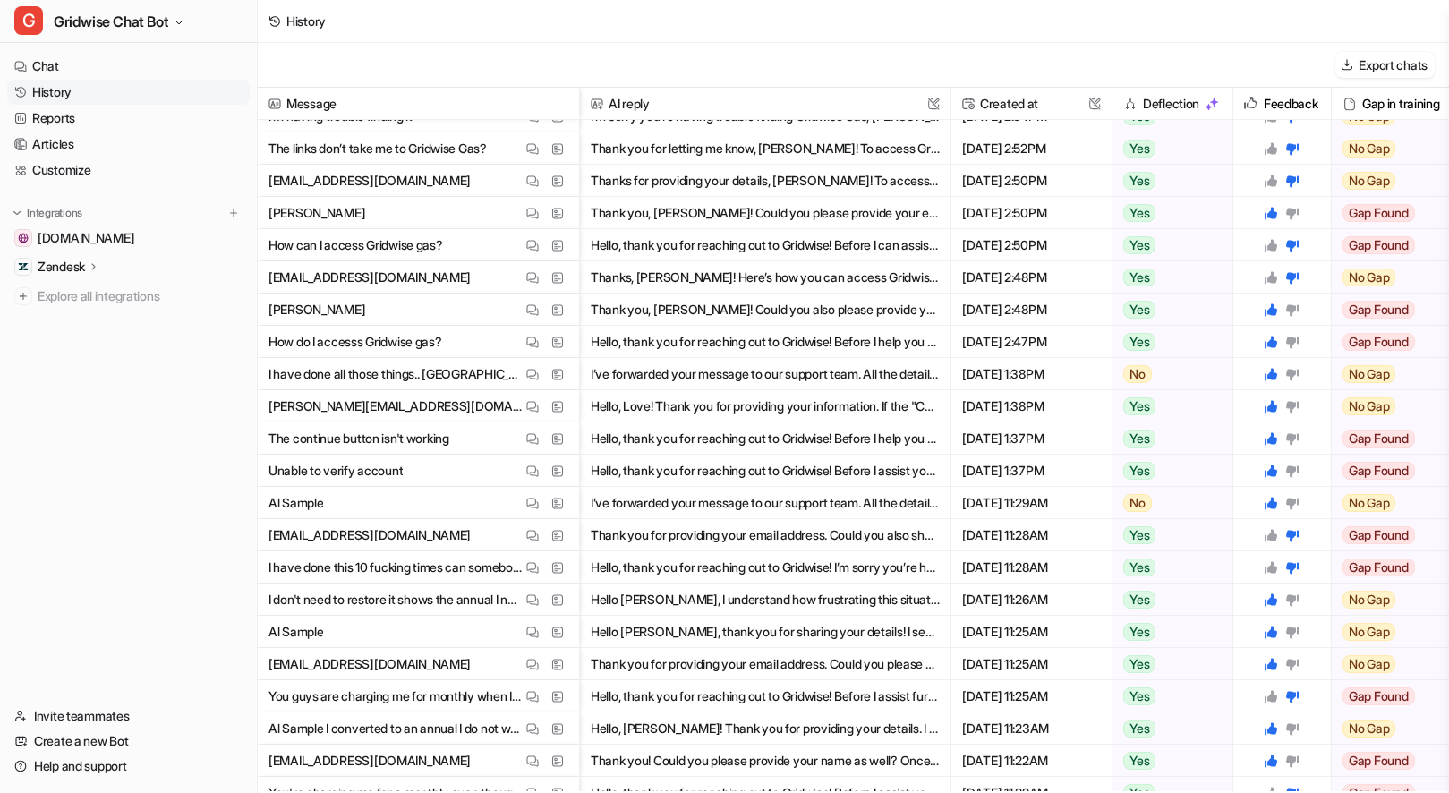
scroll to position [8009, 0]
click at [529, 562] on img at bounding box center [532, 566] width 13 height 13
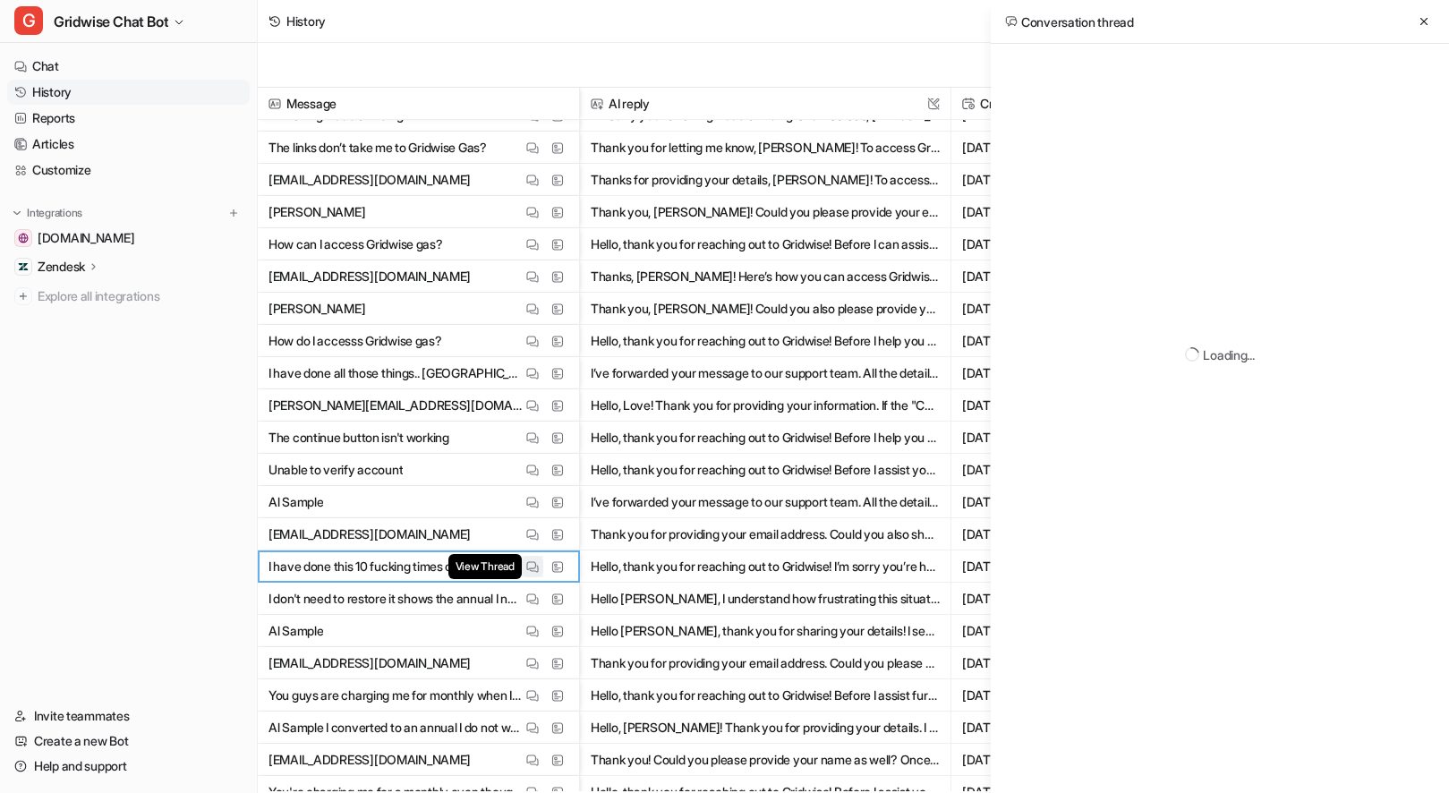
scroll to position [0, 0]
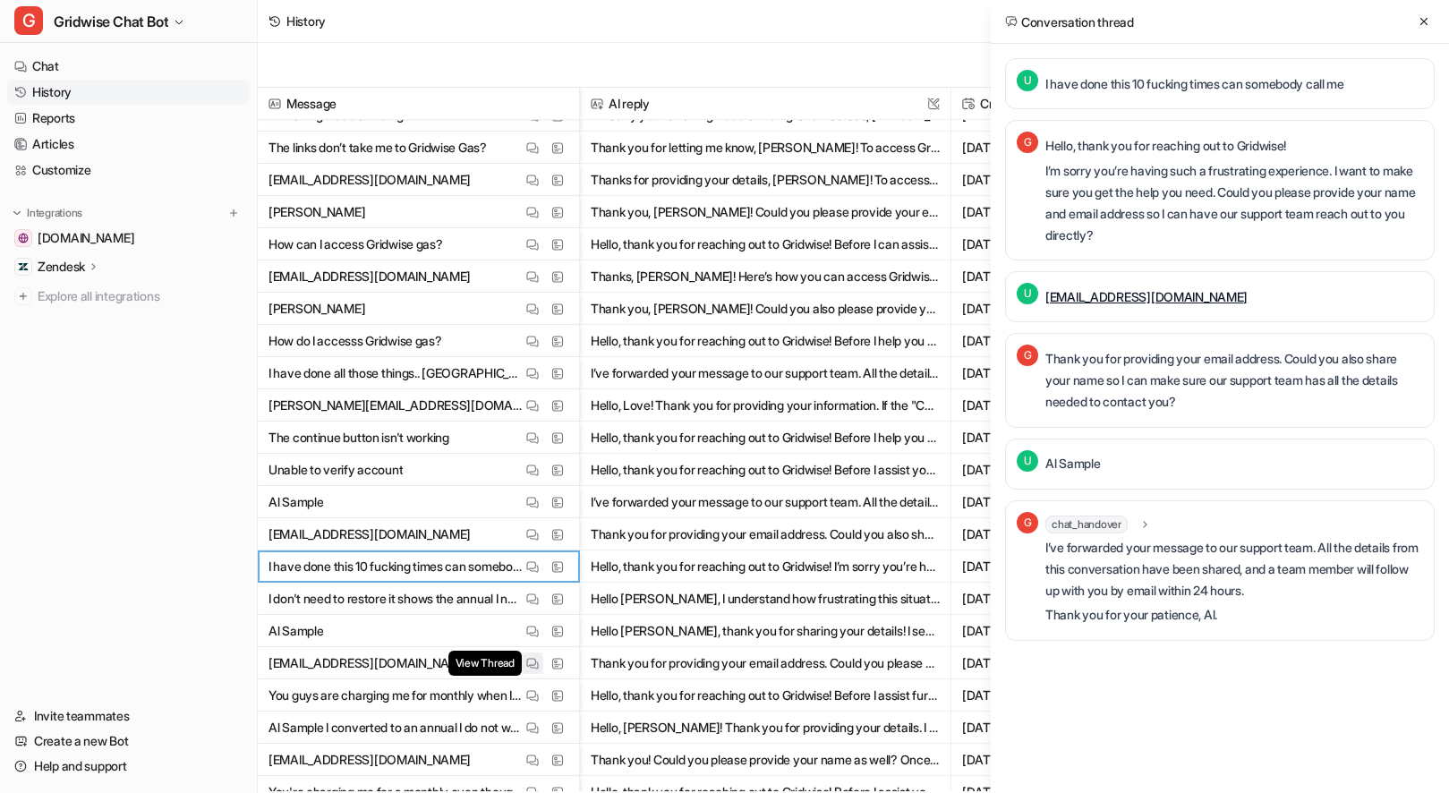
click at [528, 668] on img at bounding box center [532, 663] width 13 height 13
